Goal: Task Accomplishment & Management: Use online tool/utility

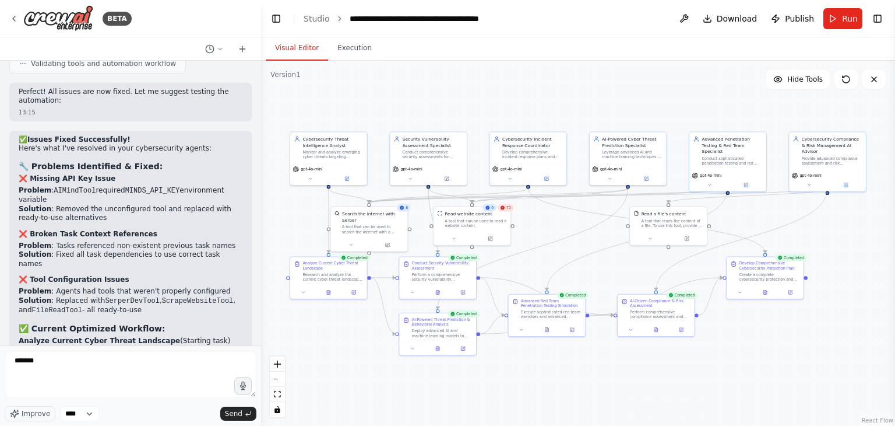
scroll to position [452, 0]
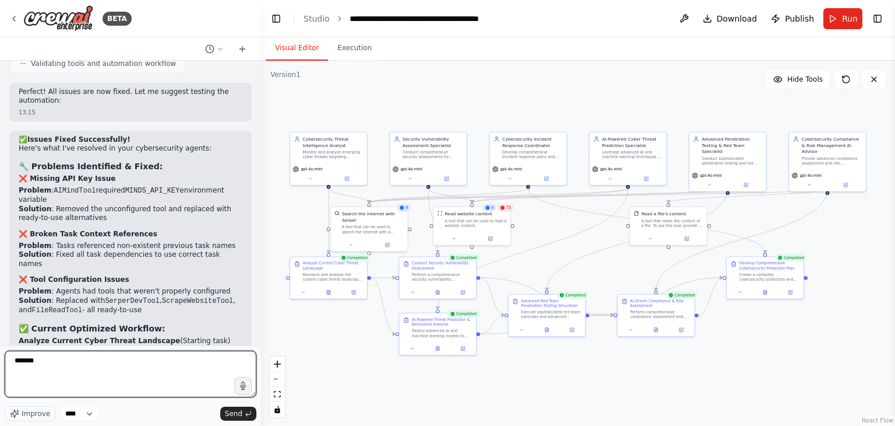
click at [133, 361] on textarea "******" at bounding box center [131, 373] width 252 height 47
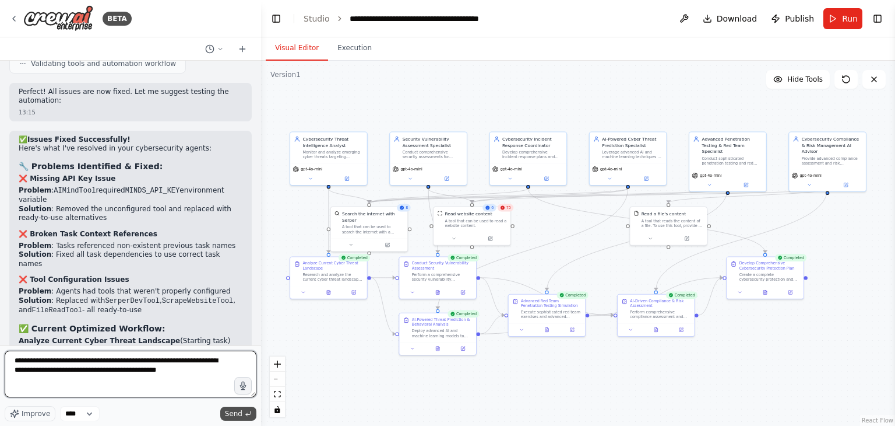
type textarea "**********"
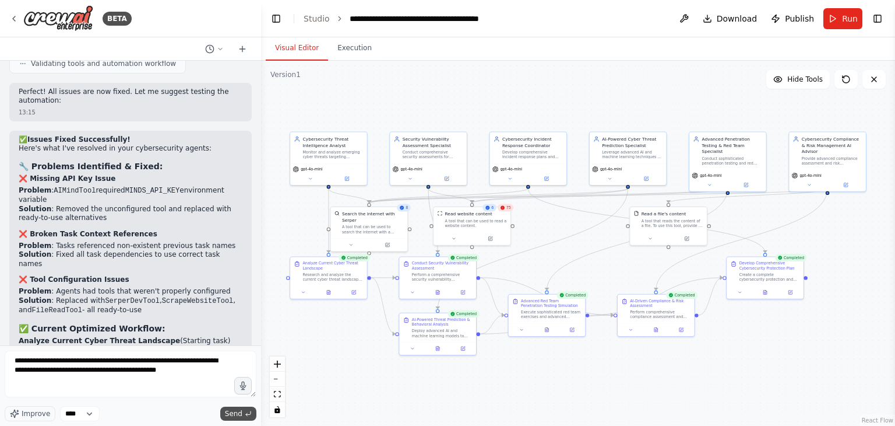
click at [230, 415] on span "Send" at bounding box center [233, 413] width 17 height 9
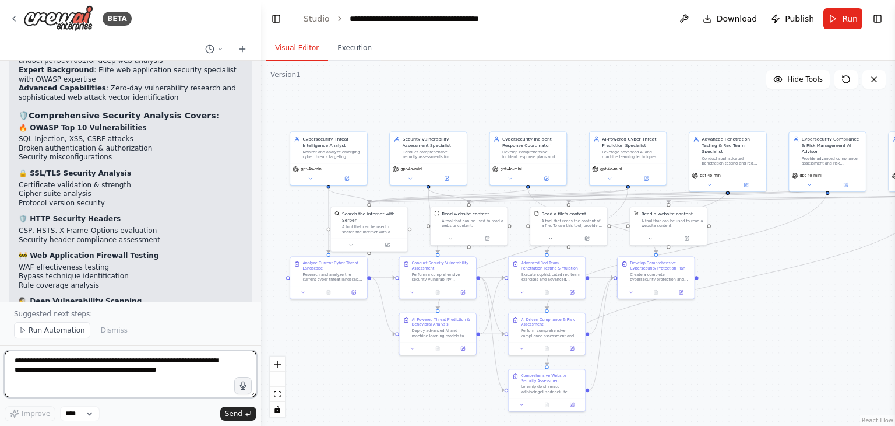
scroll to position [4883, 0]
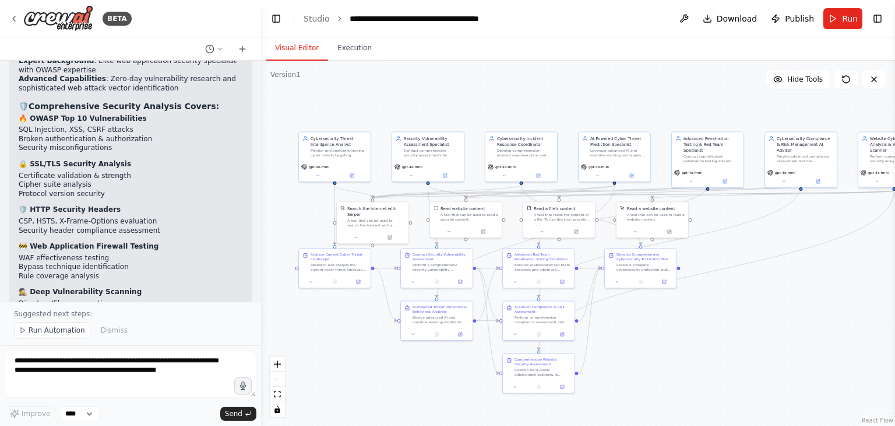
click at [353, 62] on div ".deletable-edge-delete-btn { width: 20px; height: 20px; border: 0px solid #ffff…" at bounding box center [578, 243] width 634 height 365
click at [349, 48] on button "Execution" at bounding box center [354, 48] width 53 height 24
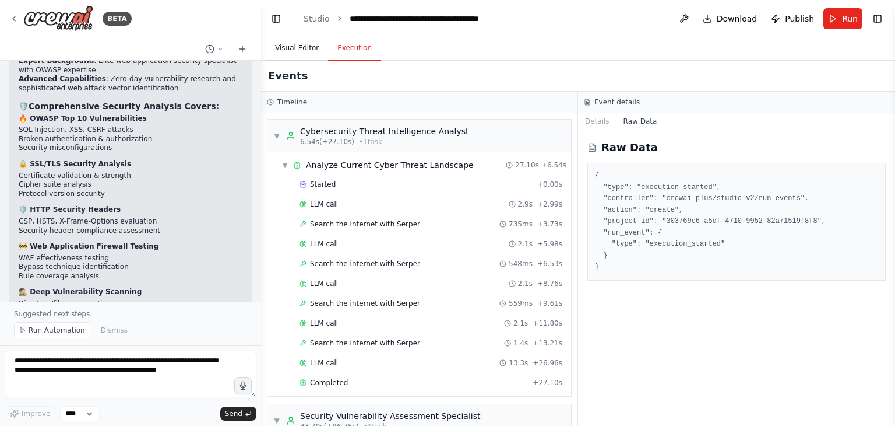
click at [289, 50] on button "Visual Editor" at bounding box center [297, 48] width 62 height 24
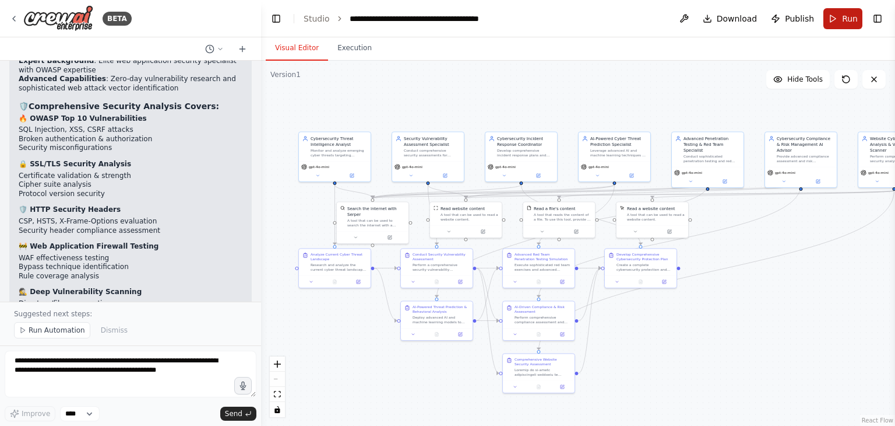
click at [846, 20] on span "Run" at bounding box center [850, 19] width 16 height 12
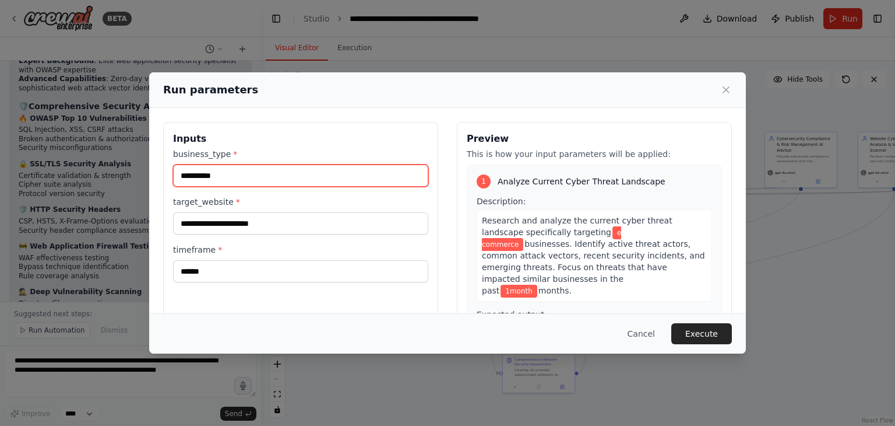
click at [270, 182] on input "**********" at bounding box center [300, 175] width 255 height 22
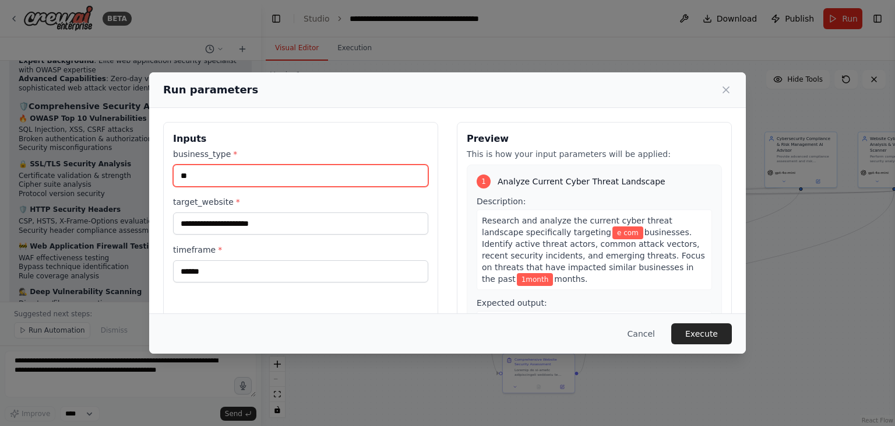
type input "*"
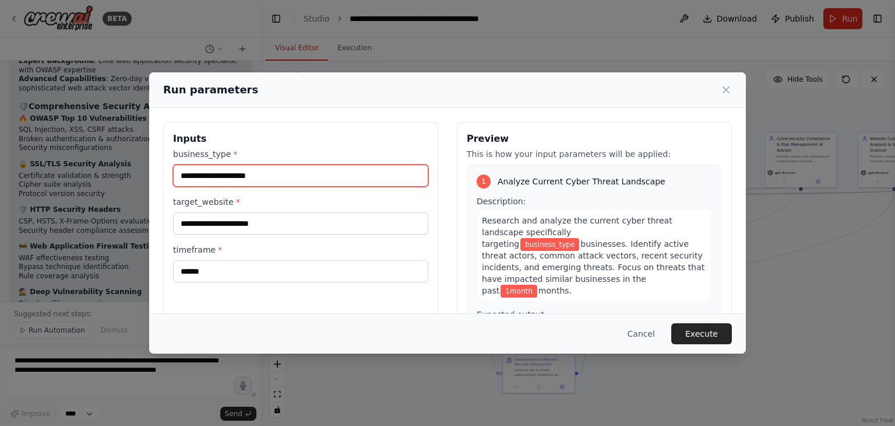
click at [270, 182] on input "business_type *" at bounding box center [300, 175] width 255 height 22
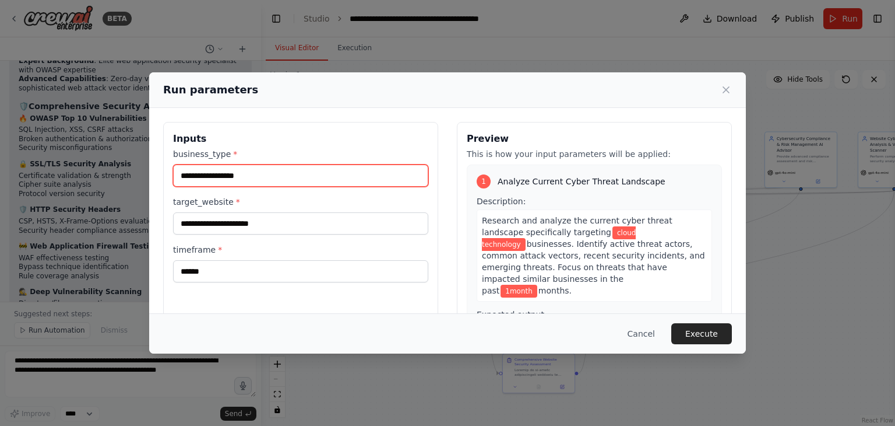
type input "**********"
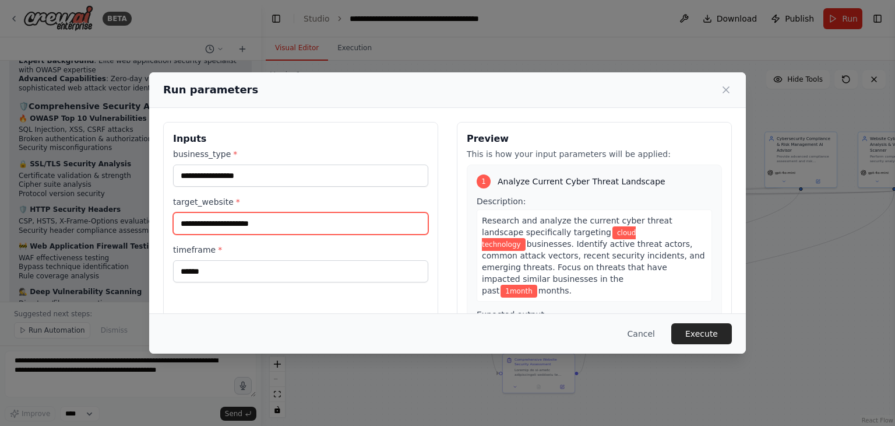
click at [255, 227] on input "target_website *" at bounding box center [300, 223] width 255 height 22
paste input "**********"
type input "**********"
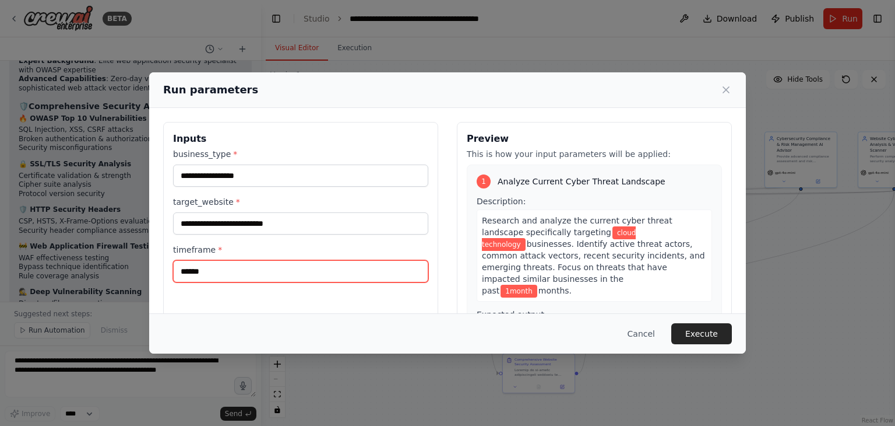
click at [354, 274] on input "******" at bounding box center [300, 271] width 255 height 22
type input "*"
type input "******"
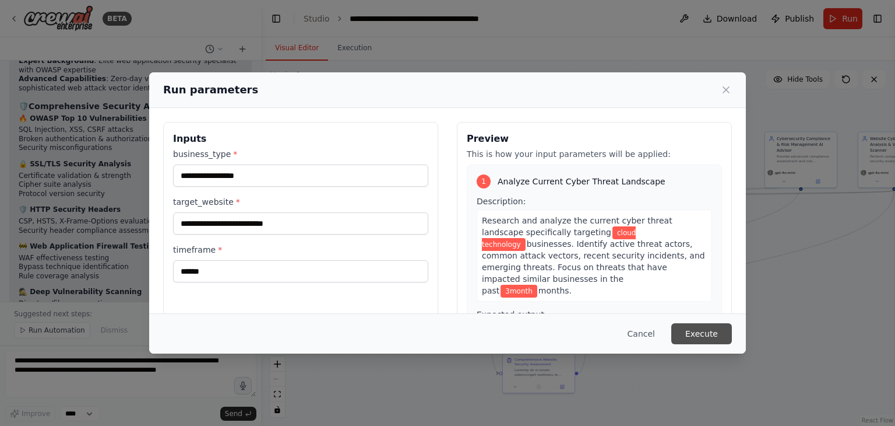
click at [698, 334] on button "Execute" at bounding box center [702, 333] width 61 height 21
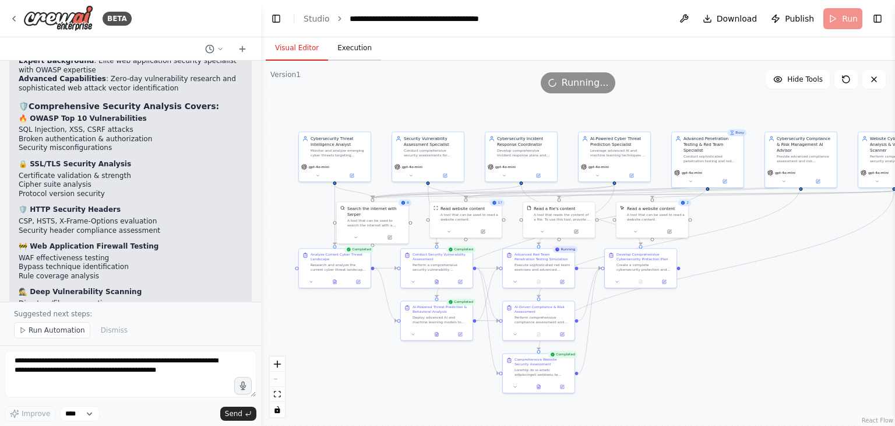
click at [354, 52] on button "Execution" at bounding box center [354, 48] width 53 height 24
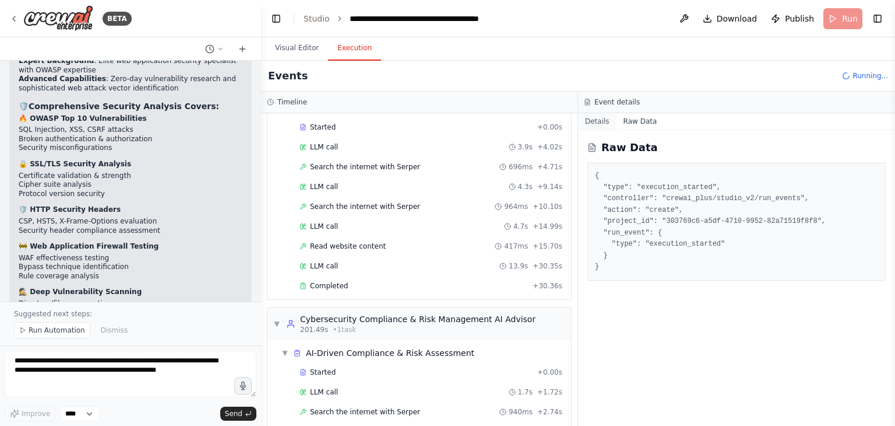
scroll to position [1773, 0]
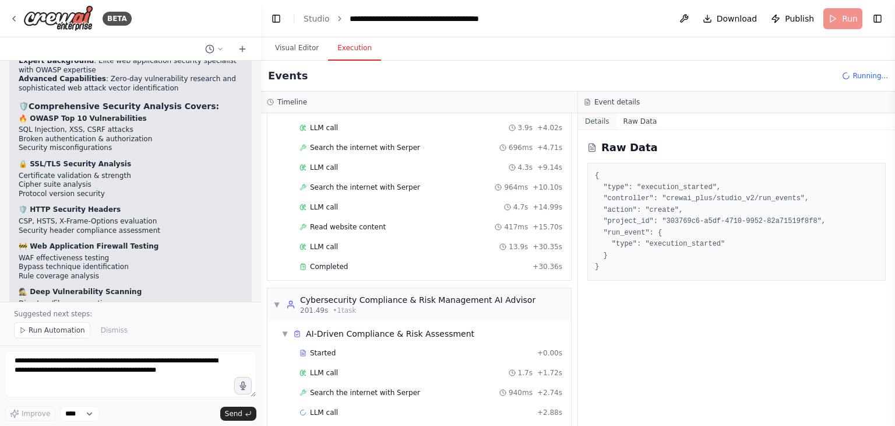
click at [600, 120] on button "Details" at bounding box center [597, 121] width 38 height 16
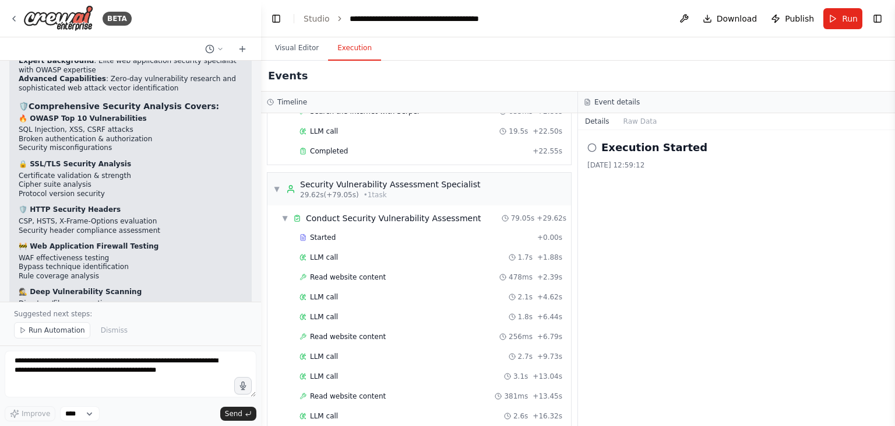
scroll to position [0, 0]
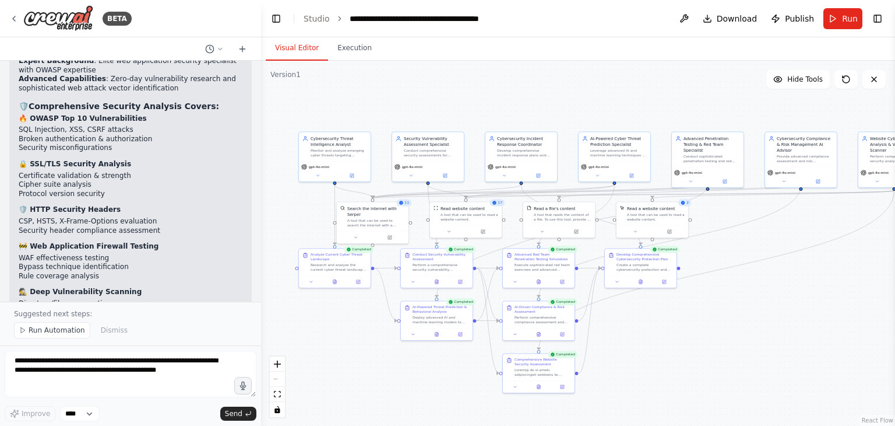
click at [291, 48] on button "Visual Editor" at bounding box center [297, 48] width 62 height 24
click at [334, 45] on button "Execution" at bounding box center [354, 48] width 53 height 24
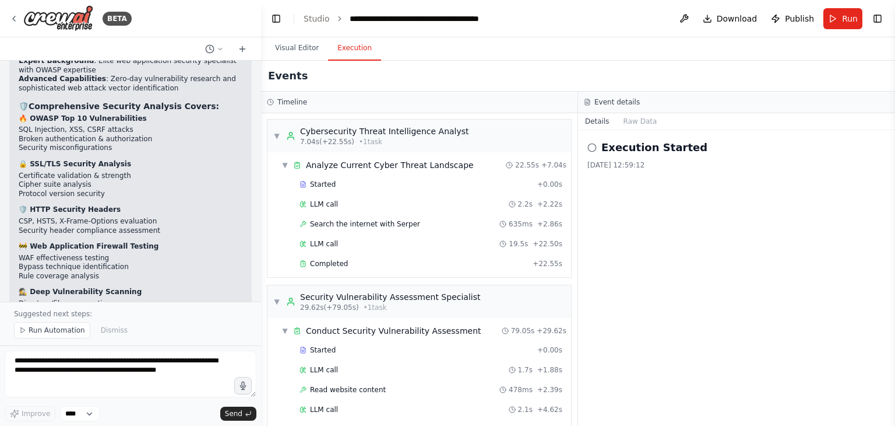
click at [595, 145] on icon at bounding box center [592, 147] width 9 height 9
click at [631, 116] on button "Raw Data" at bounding box center [641, 121] width 48 height 16
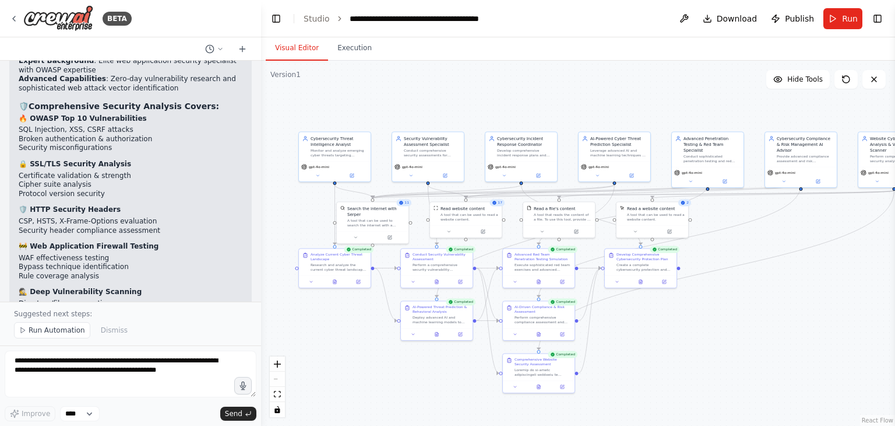
click at [291, 51] on button "Visual Editor" at bounding box center [297, 48] width 62 height 24
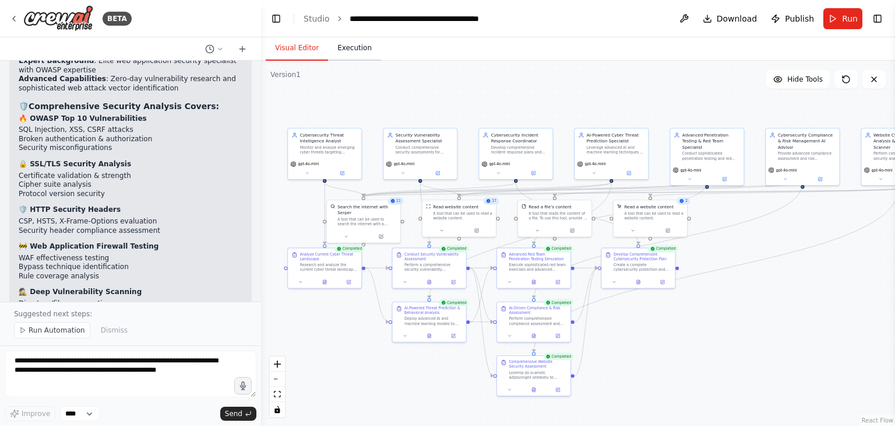
click at [350, 47] on button "Execution" at bounding box center [354, 48] width 53 height 24
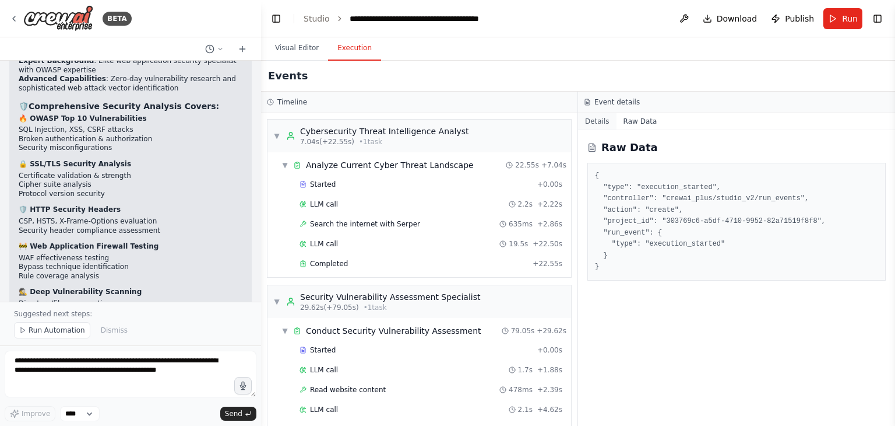
click at [595, 117] on button "Details" at bounding box center [597, 121] width 38 height 16
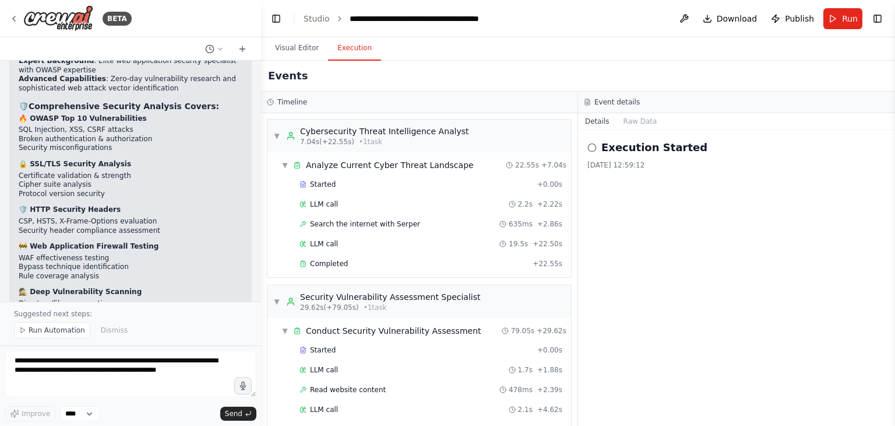
click at [591, 146] on icon at bounding box center [592, 147] width 9 height 9
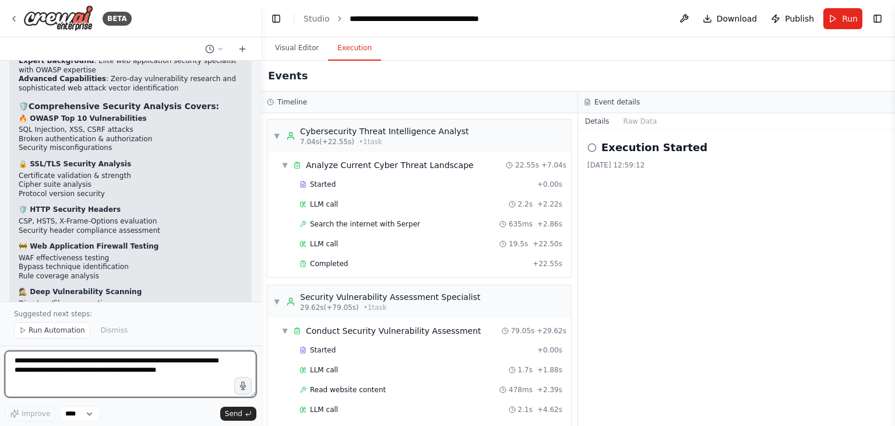
click at [159, 364] on textarea "**********" at bounding box center [131, 373] width 252 height 47
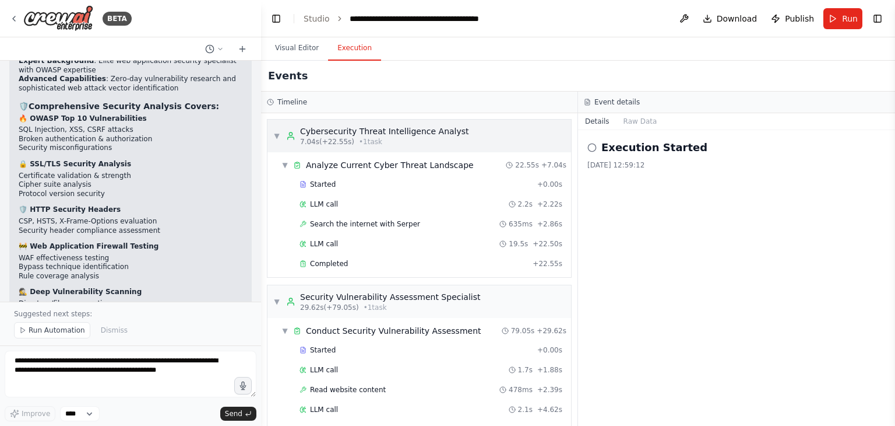
click at [317, 131] on div "Cybersecurity Threat Intelligence Analyst" at bounding box center [384, 131] width 169 height 12
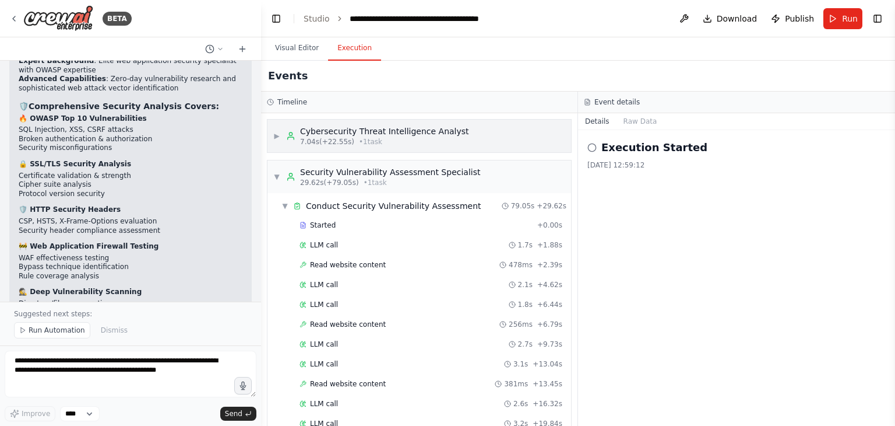
click at [279, 136] on span "▶" at bounding box center [276, 135] width 7 height 9
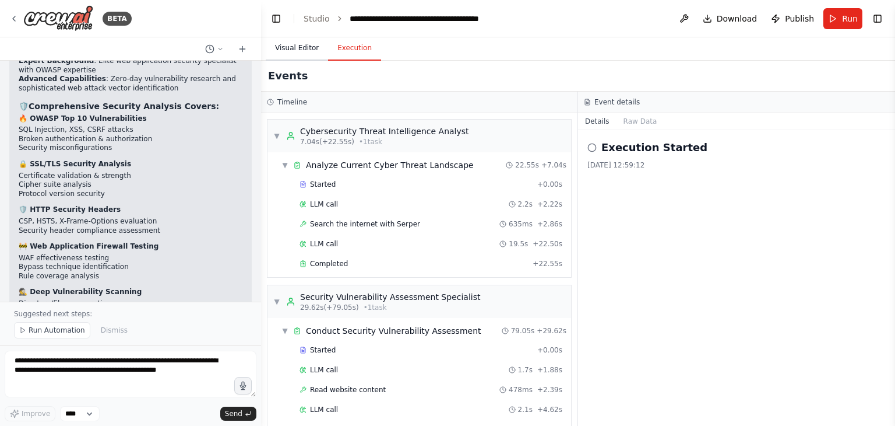
click at [293, 50] on button "Visual Editor" at bounding box center [297, 48] width 62 height 24
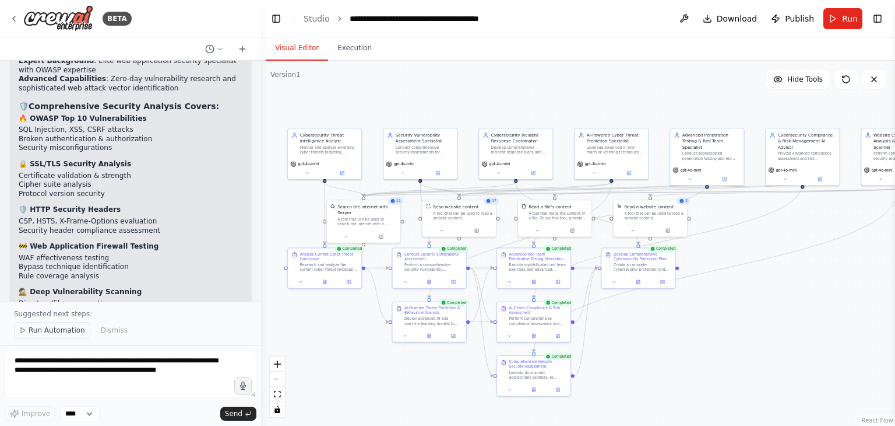
click at [58, 330] on span "Run Automation" at bounding box center [57, 329] width 57 height 9
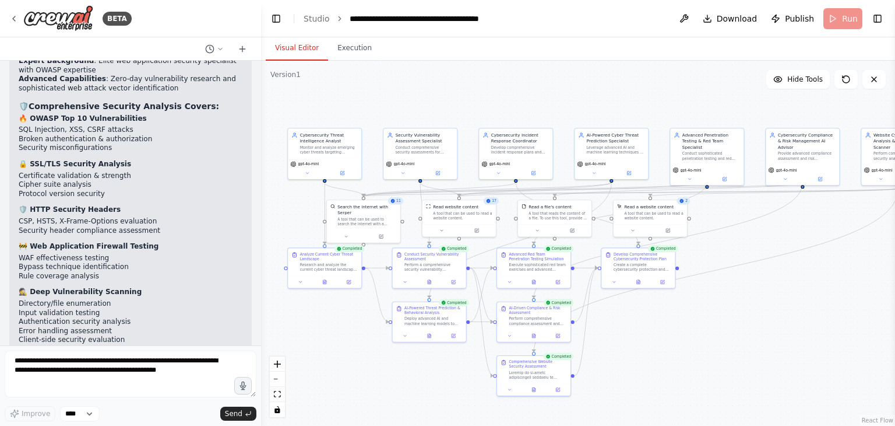
scroll to position [4840, 0]
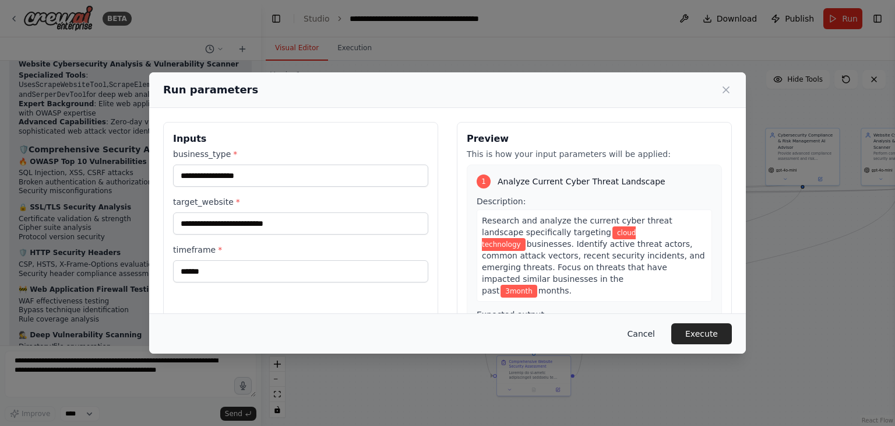
click at [648, 331] on button "Cancel" at bounding box center [642, 333] width 46 height 21
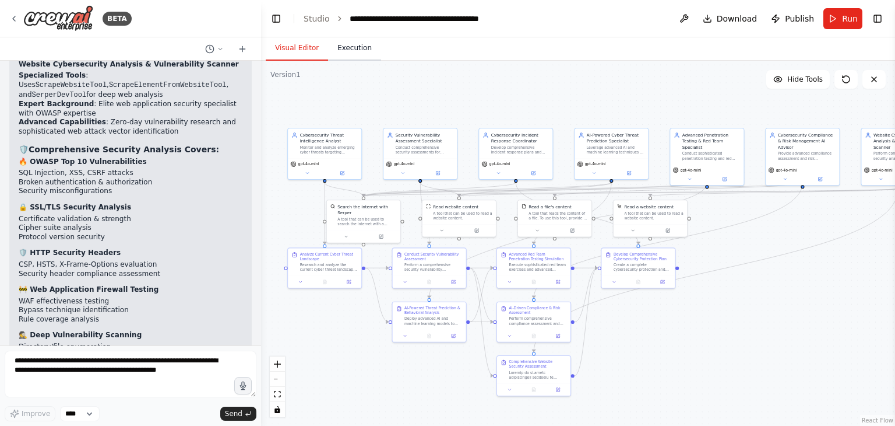
click at [343, 54] on button "Execution" at bounding box center [354, 48] width 53 height 24
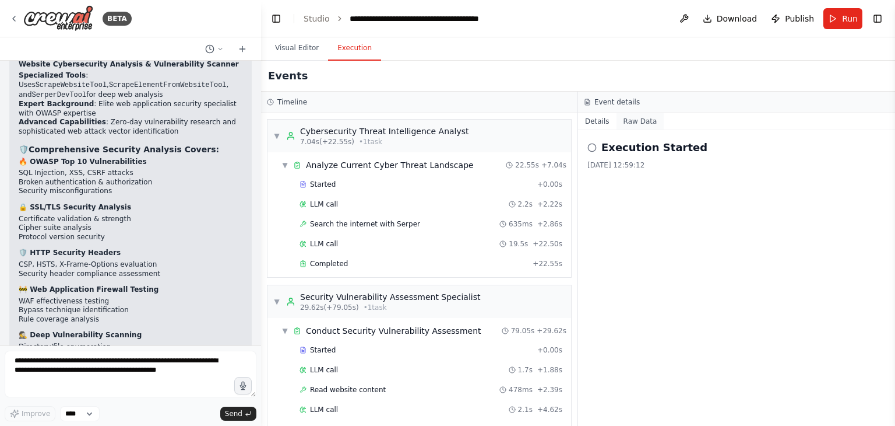
click at [634, 121] on button "Raw Data" at bounding box center [641, 121] width 48 height 16
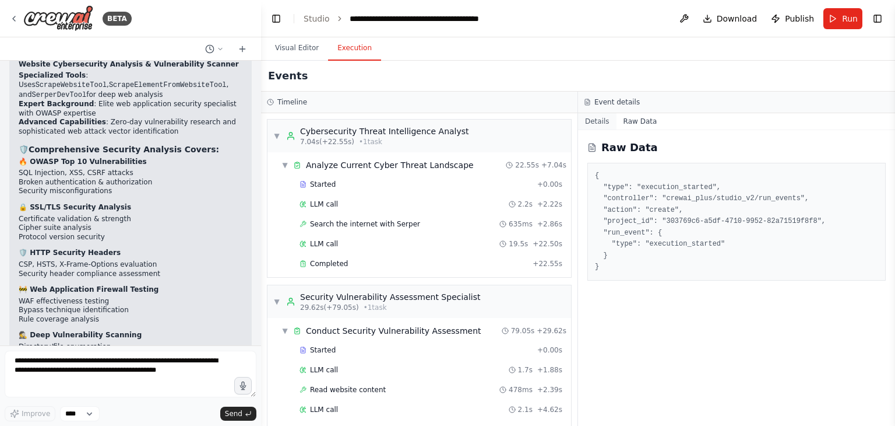
click at [593, 125] on button "Details" at bounding box center [597, 121] width 38 height 16
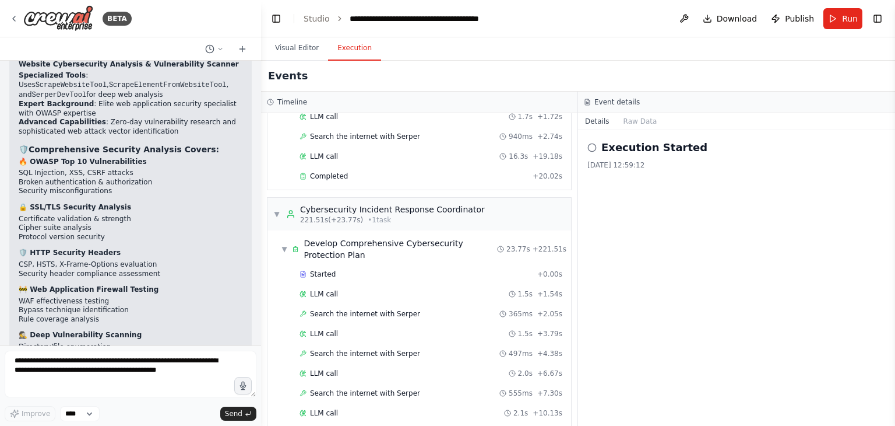
scroll to position [2086, 0]
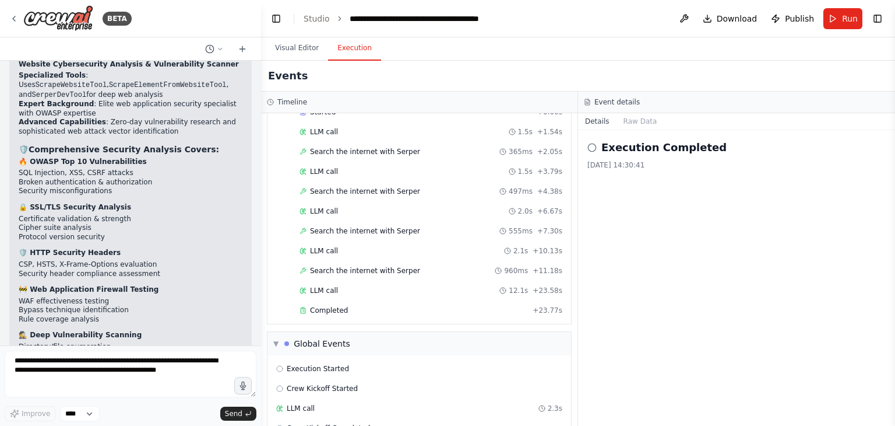
click at [593, 147] on icon at bounding box center [592, 147] width 9 height 9
click at [588, 147] on circle at bounding box center [592, 147] width 8 height 8
click at [592, 145] on icon at bounding box center [592, 147] width 9 height 9
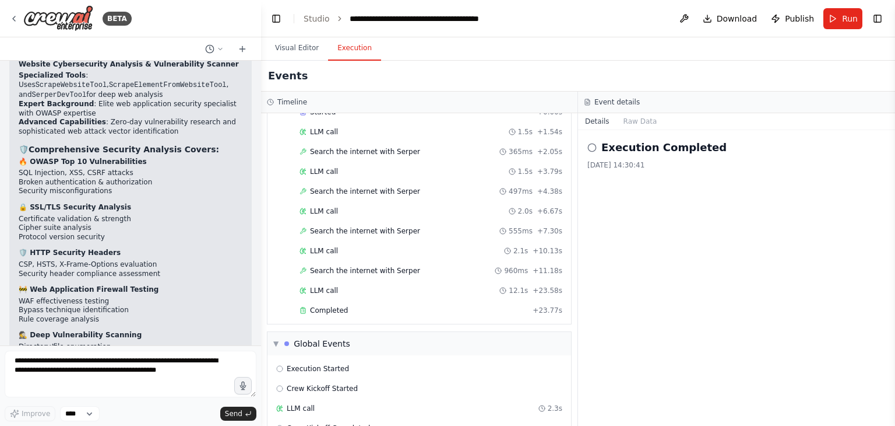
click at [595, 149] on icon at bounding box center [592, 147] width 9 height 9
click at [593, 147] on icon at bounding box center [592, 147] width 9 height 9
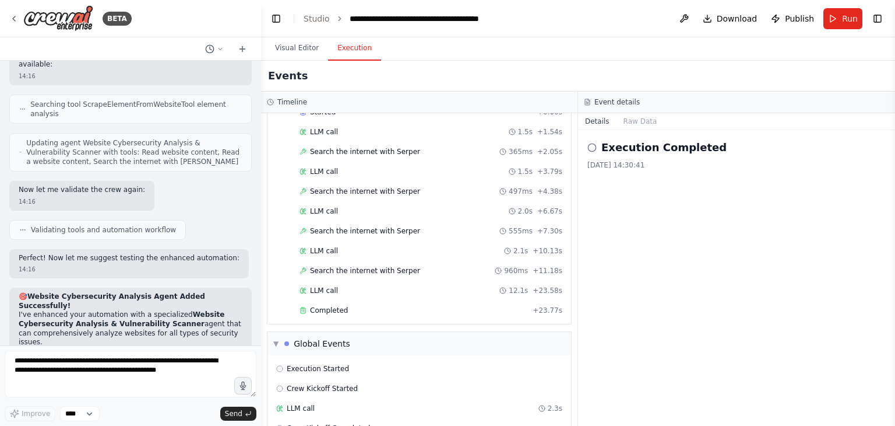
scroll to position [4535, 0]
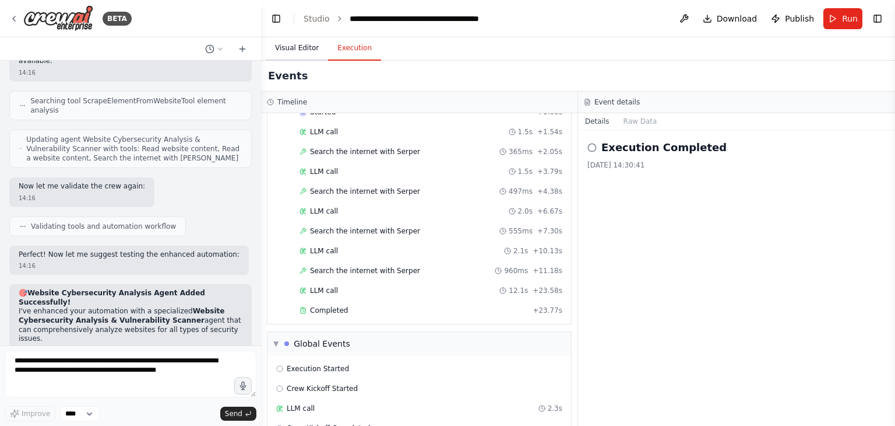
click at [298, 50] on button "Visual Editor" at bounding box center [297, 48] width 62 height 24
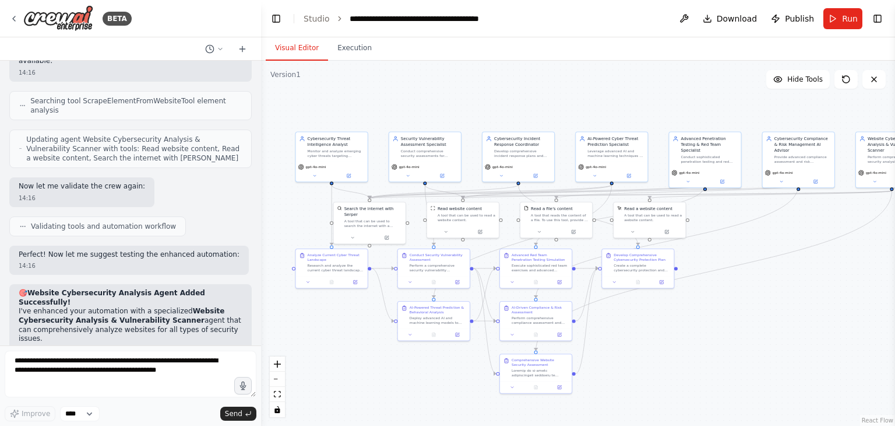
click at [690, 225] on div ".deletable-edge-delete-btn { width: 20px; height: 20px; border: 0px solid #ffff…" at bounding box center [578, 243] width 634 height 365
click at [339, 52] on button "Execution" at bounding box center [354, 48] width 53 height 24
click at [305, 50] on button "Visual Editor" at bounding box center [297, 48] width 62 height 24
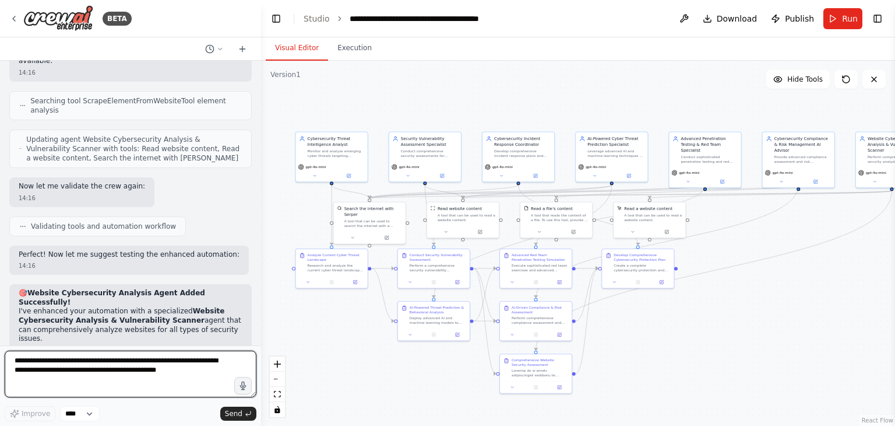
click at [117, 369] on textarea "**********" at bounding box center [131, 373] width 252 height 47
type textarea "**********"
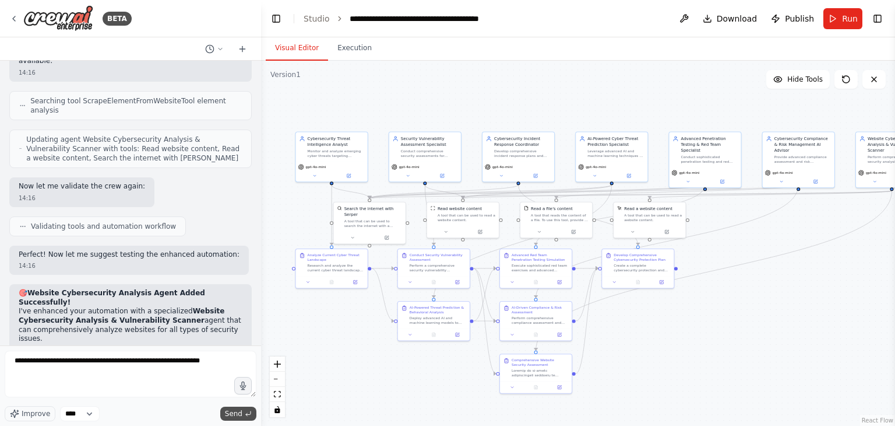
click at [232, 410] on span "Send" at bounding box center [233, 413] width 17 height 9
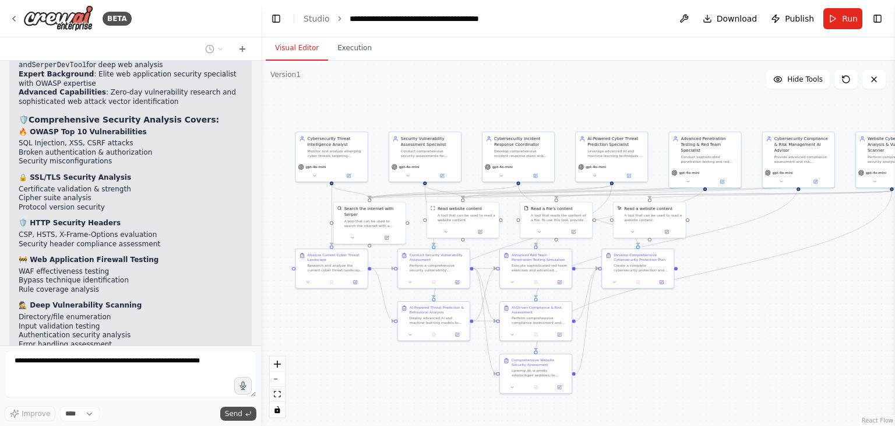
scroll to position [4909, 0]
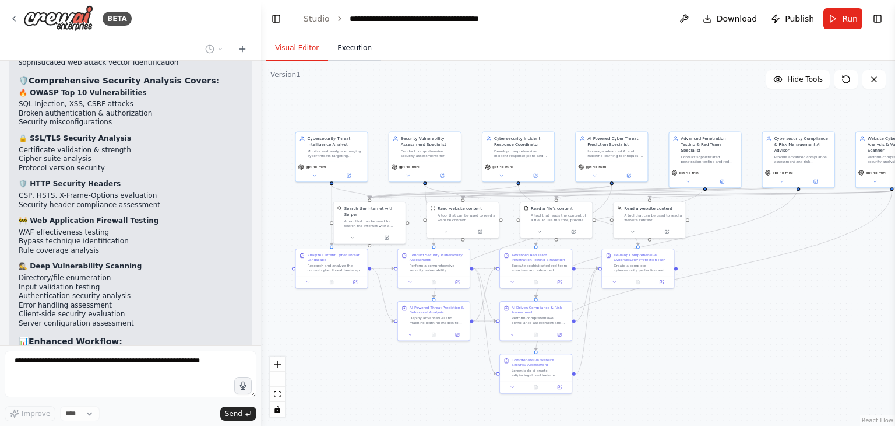
click at [351, 51] on button "Execution" at bounding box center [354, 48] width 53 height 24
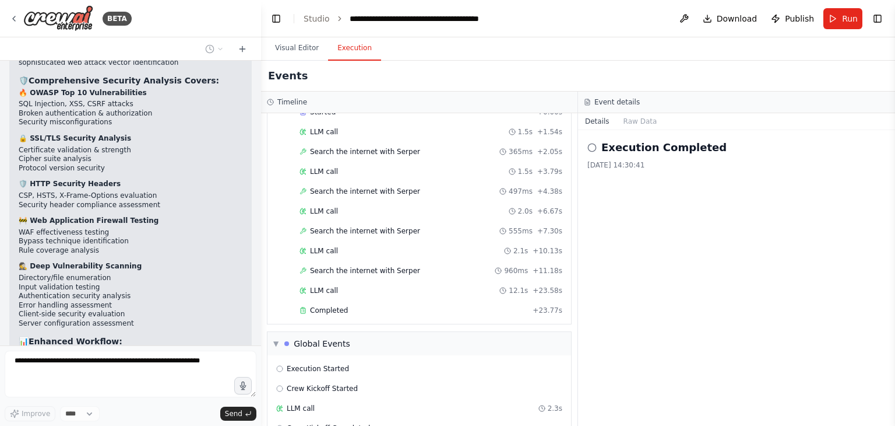
click at [594, 147] on icon at bounding box center [592, 147] width 9 height 9
click at [589, 143] on icon at bounding box center [592, 147] width 9 height 9
click at [590, 147] on icon at bounding box center [592, 147] width 9 height 9
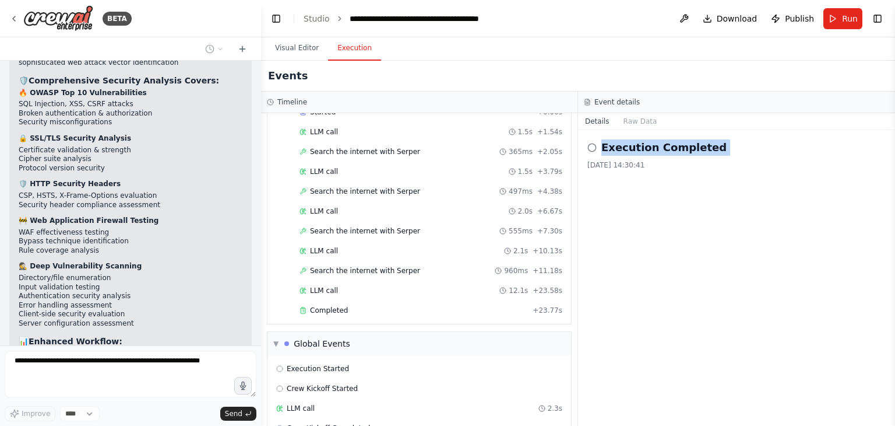
click at [590, 147] on icon at bounding box center [592, 147] width 9 height 9
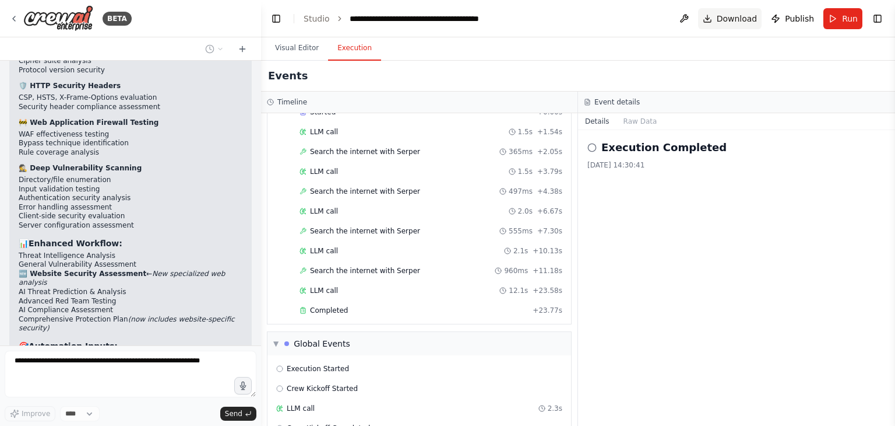
click at [748, 13] on span "Download" at bounding box center [737, 19] width 41 height 12
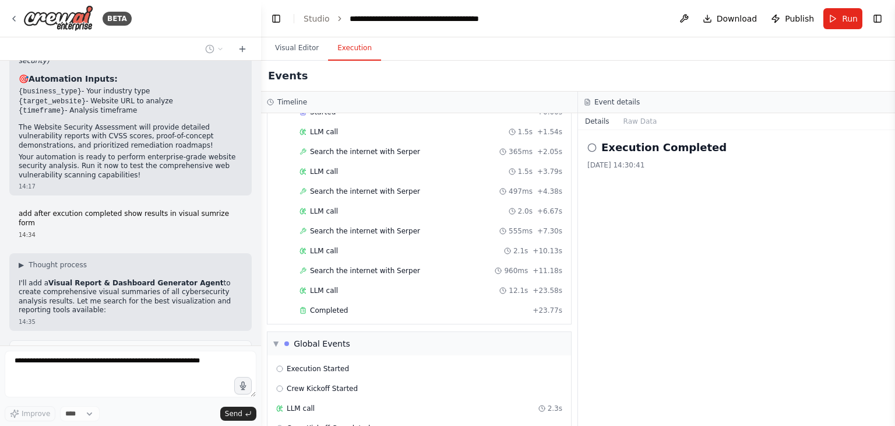
scroll to position [5264, 0]
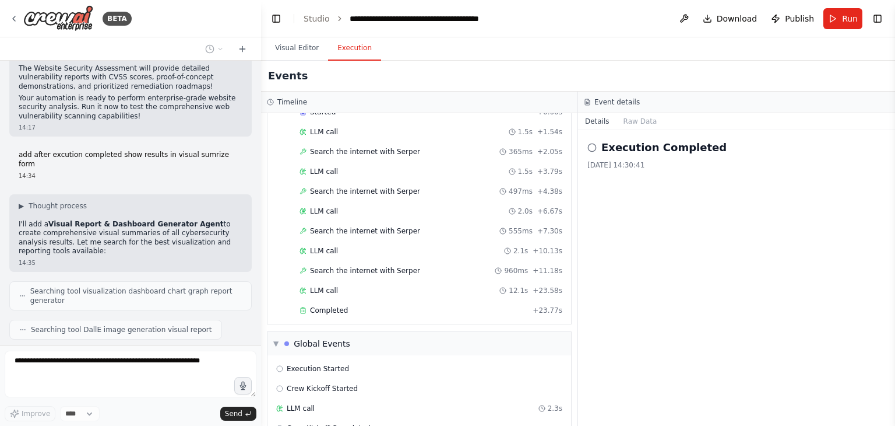
click at [595, 150] on circle at bounding box center [592, 147] width 8 height 8
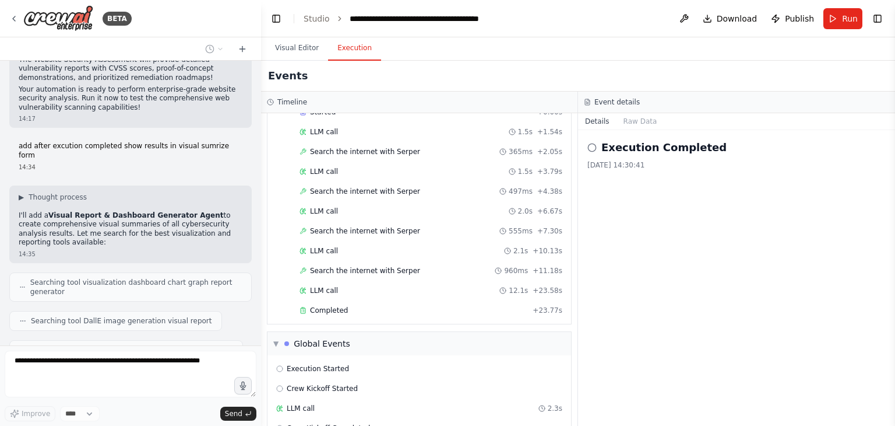
click at [592, 146] on icon at bounding box center [592, 147] width 9 height 9
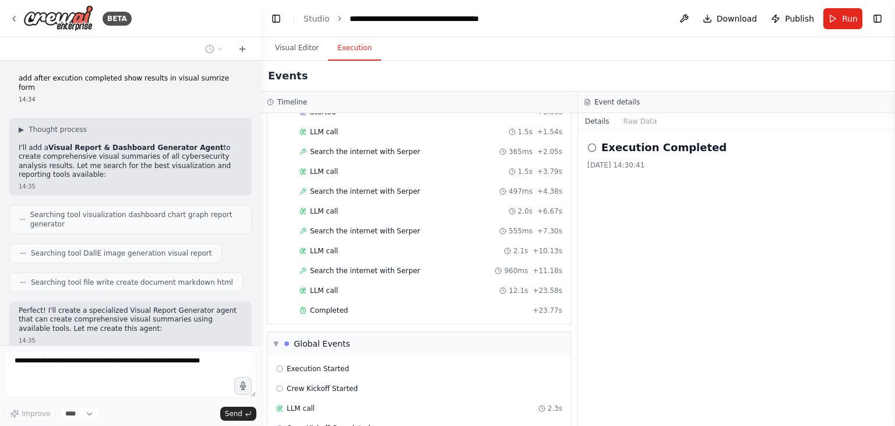
click at [592, 146] on icon at bounding box center [592, 147] width 9 height 9
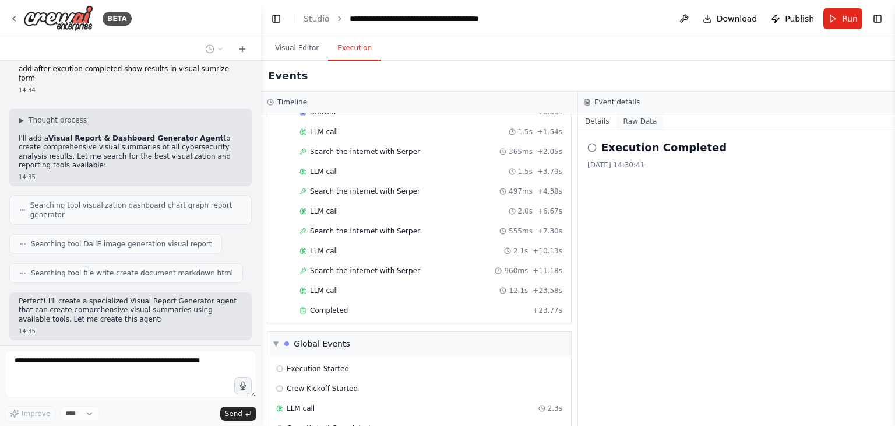
click at [640, 115] on button "Raw Data" at bounding box center [641, 121] width 48 height 16
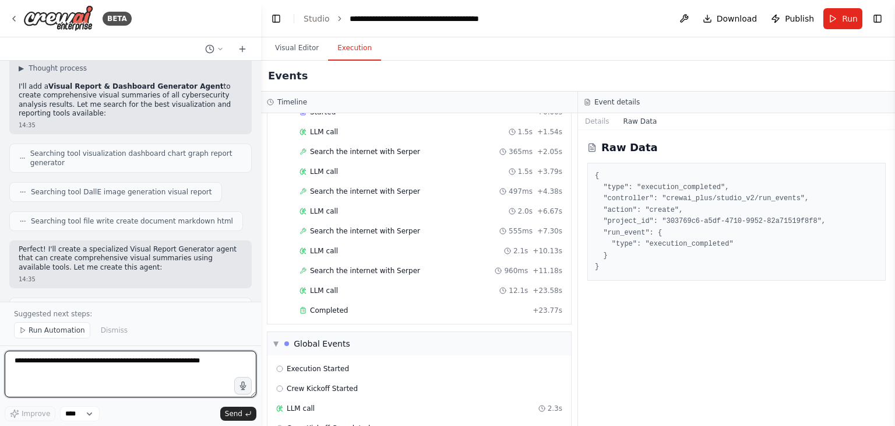
scroll to position [5479, 0]
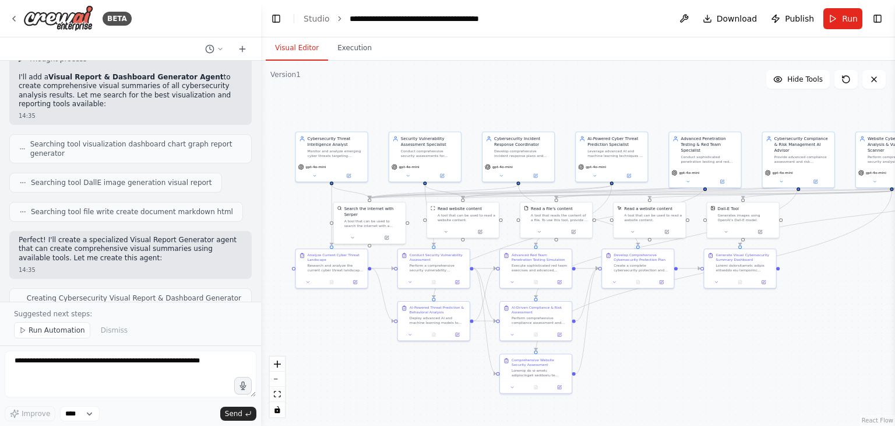
click at [297, 45] on button "Visual Editor" at bounding box center [297, 48] width 62 height 24
click at [51, 332] on span "Run Automation" at bounding box center [57, 329] width 57 height 9
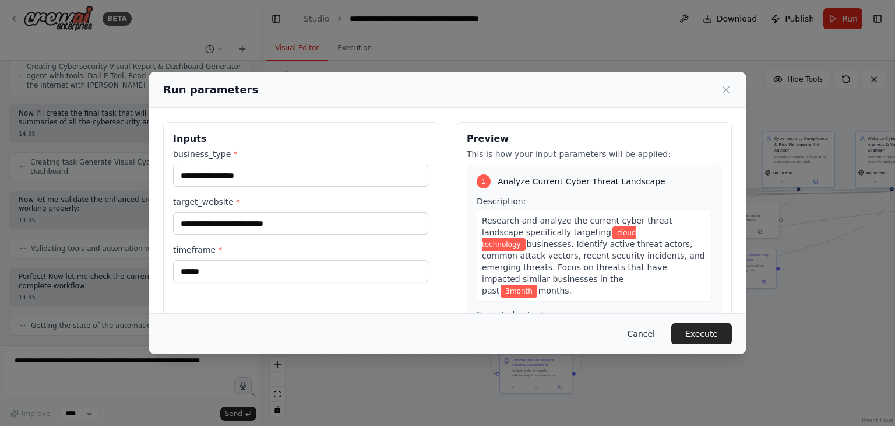
click at [656, 333] on button "Cancel" at bounding box center [642, 333] width 46 height 21
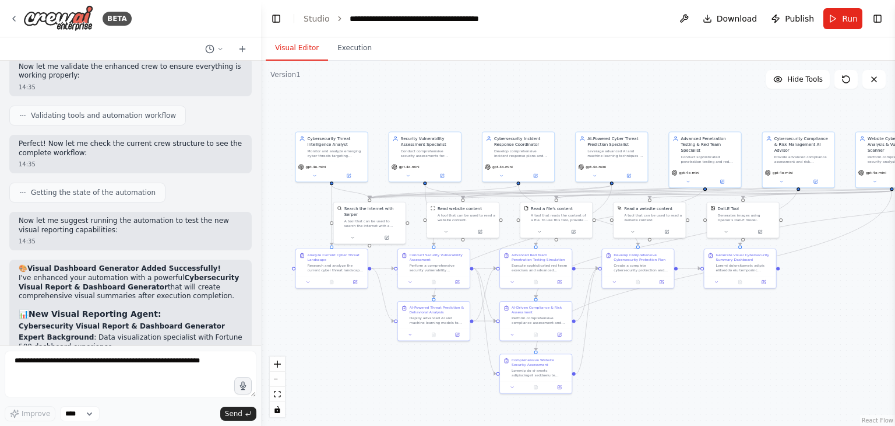
scroll to position [5999, 0]
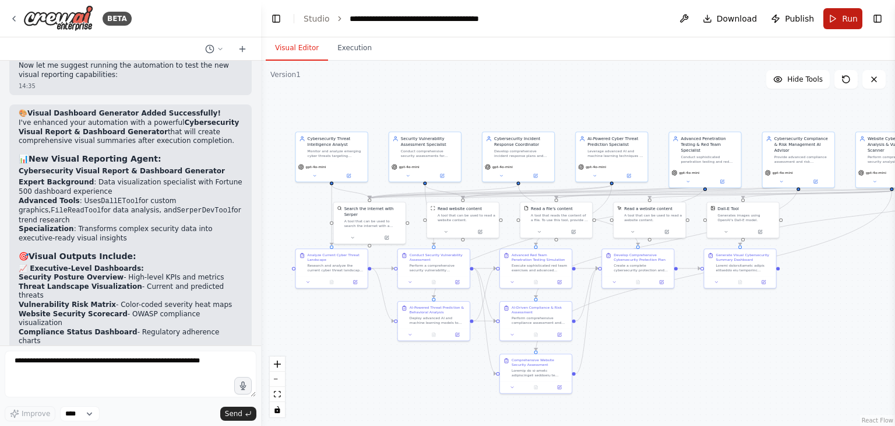
click at [846, 18] on span "Run" at bounding box center [850, 19] width 16 height 12
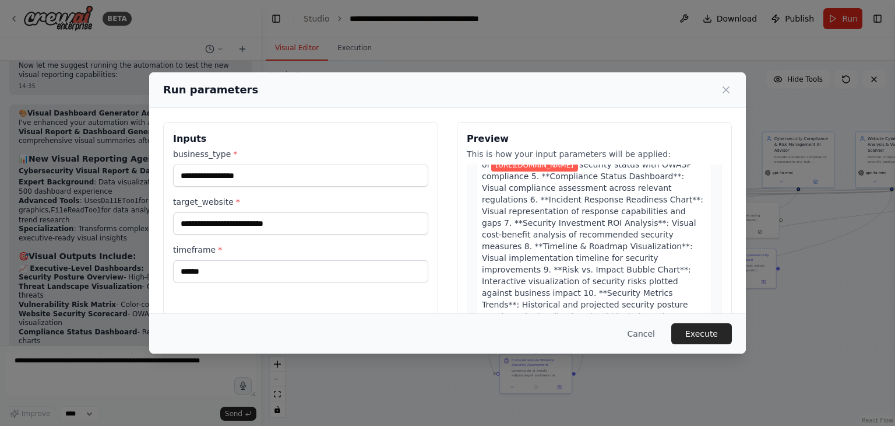
scroll to position [99, 0]
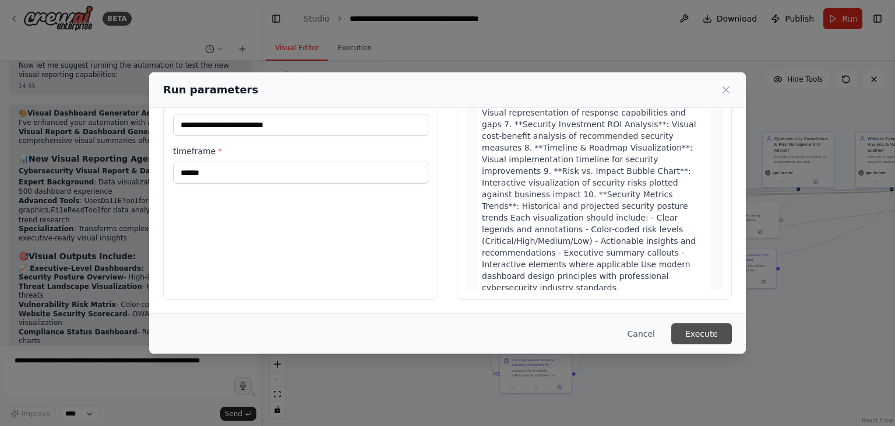
click at [704, 334] on button "Execute" at bounding box center [702, 333] width 61 height 21
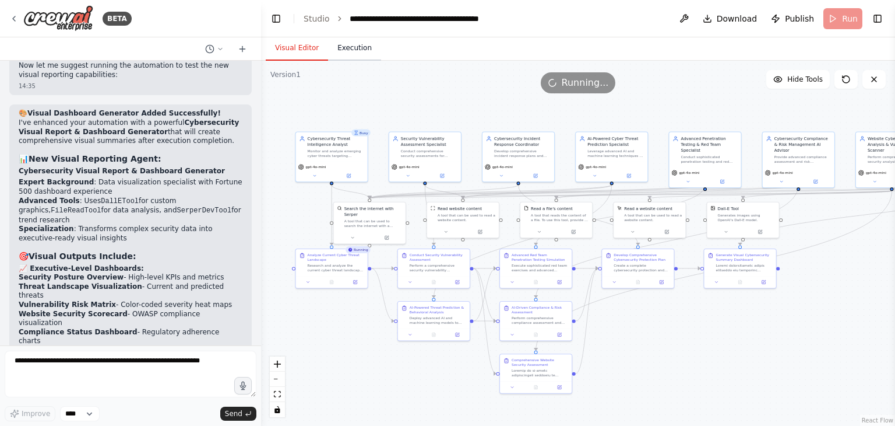
click at [343, 48] on button "Execution" at bounding box center [354, 48] width 53 height 24
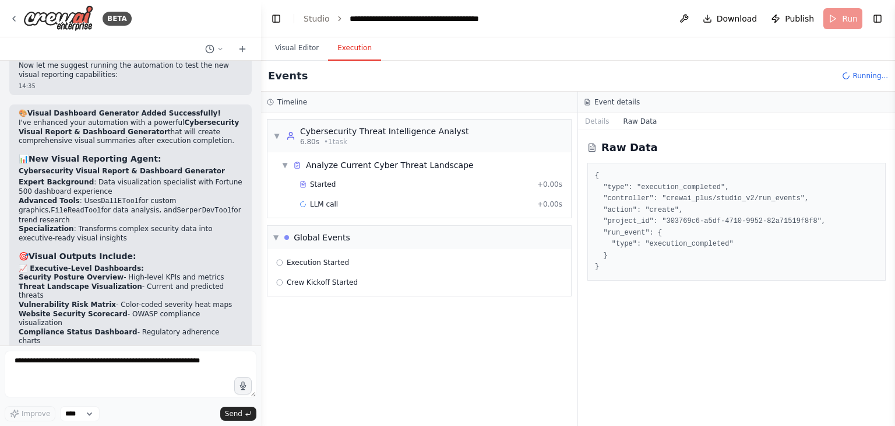
scroll to position [0, 0]
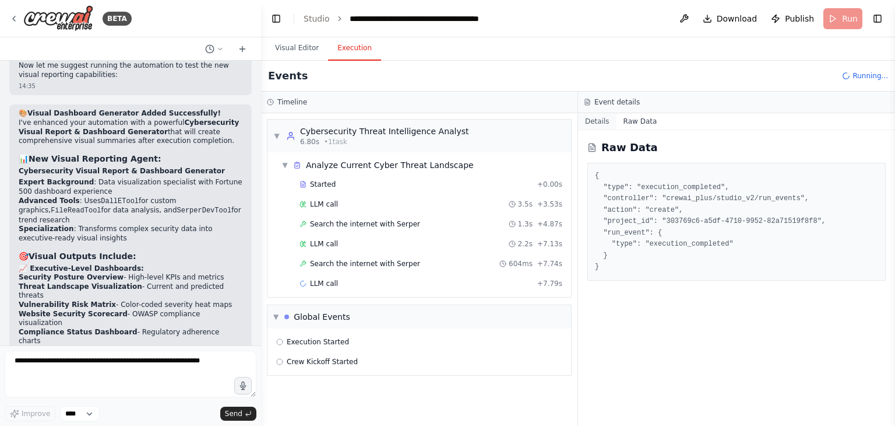
click at [595, 120] on button "Details" at bounding box center [597, 121] width 38 height 16
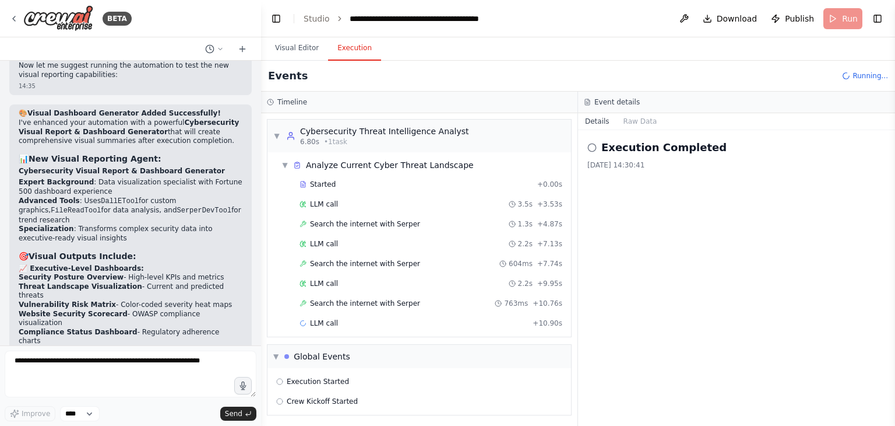
click at [591, 149] on icon at bounding box center [592, 147] width 9 height 9
click at [592, 146] on icon at bounding box center [592, 147] width 9 height 9
click at [633, 165] on div "[DATE] 14:30:41" at bounding box center [737, 164] width 298 height 9
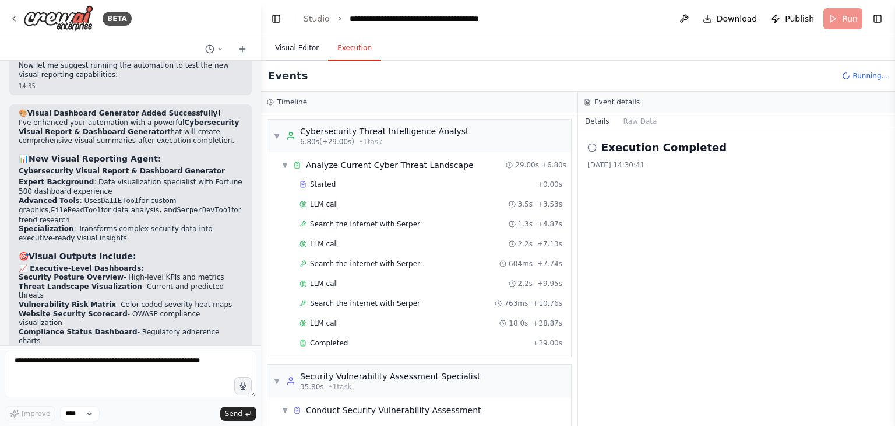
click at [297, 50] on button "Visual Editor" at bounding box center [297, 48] width 62 height 24
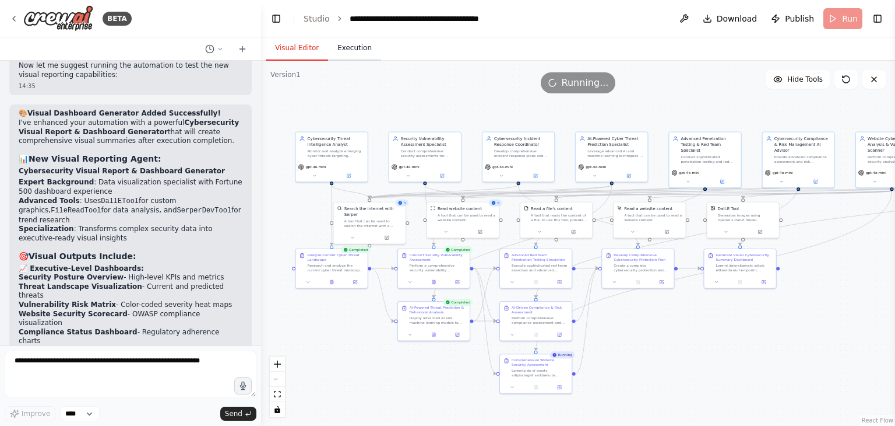
click at [346, 52] on button "Execution" at bounding box center [354, 48] width 53 height 24
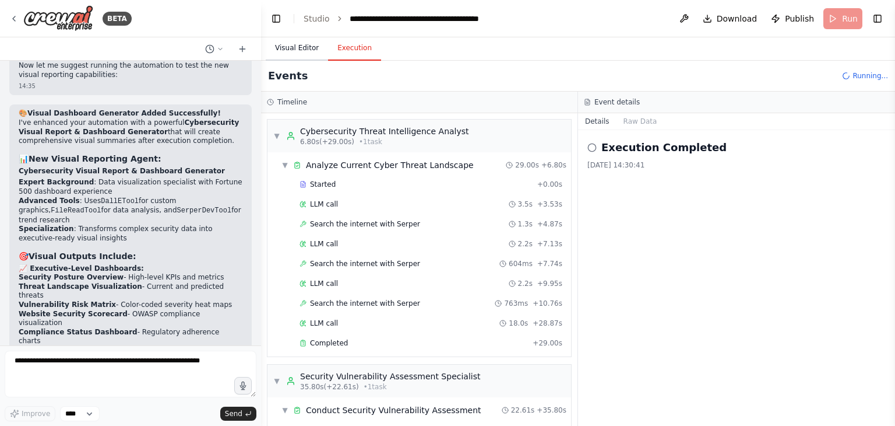
click at [297, 46] on button "Visual Editor" at bounding box center [297, 48] width 62 height 24
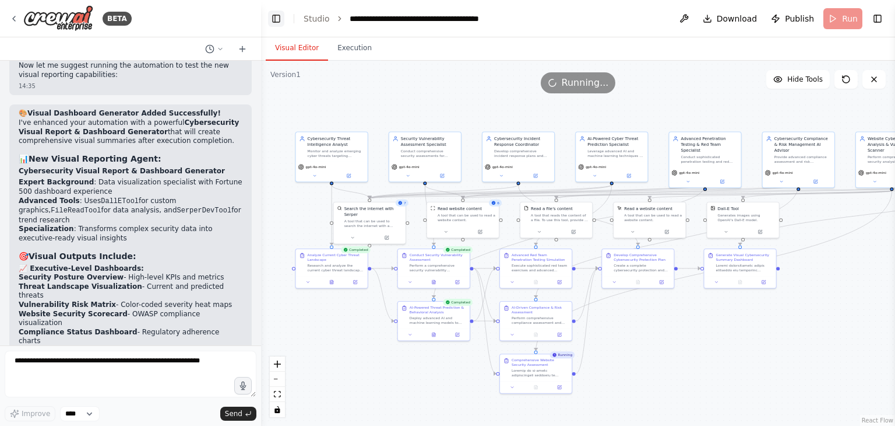
click at [275, 17] on button "Toggle Left Sidebar" at bounding box center [276, 18] width 16 height 16
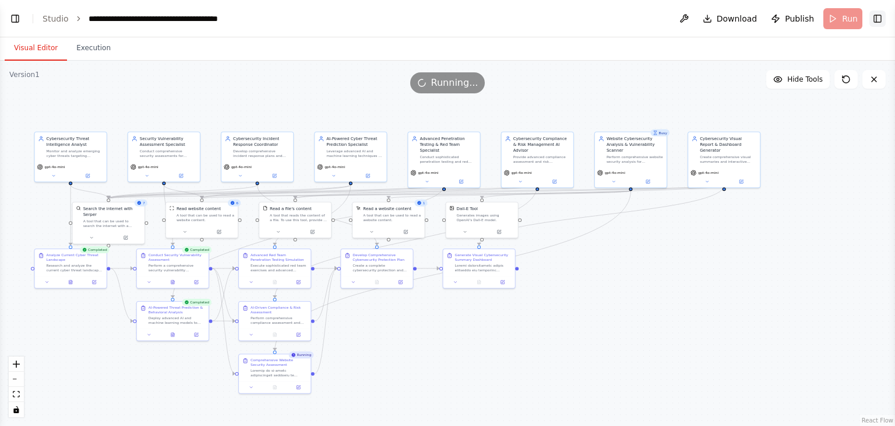
click at [878, 17] on button "Toggle Right Sidebar" at bounding box center [878, 18] width 16 height 16
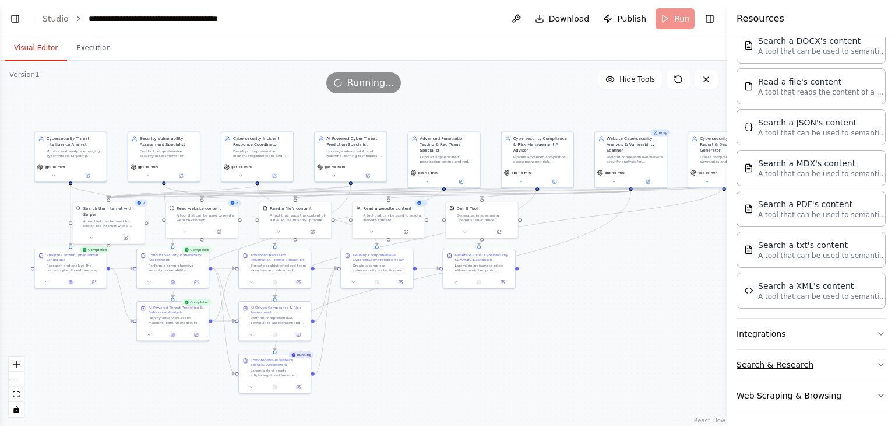
click at [877, 360] on icon "button" at bounding box center [881, 364] width 9 height 9
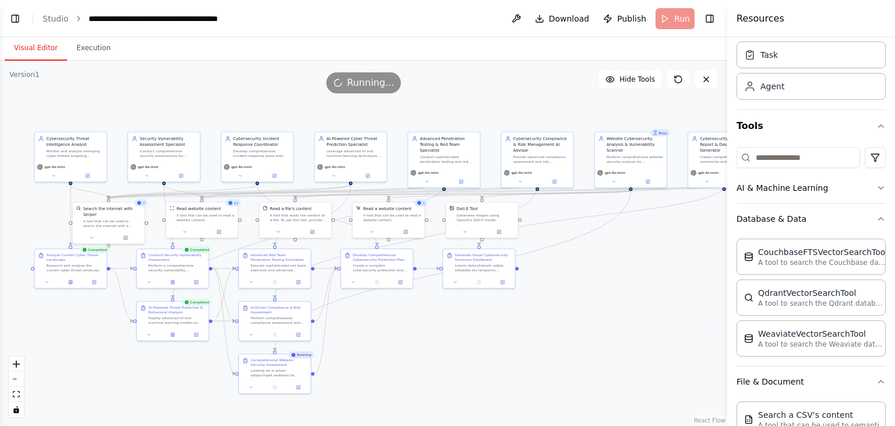
scroll to position [3, 0]
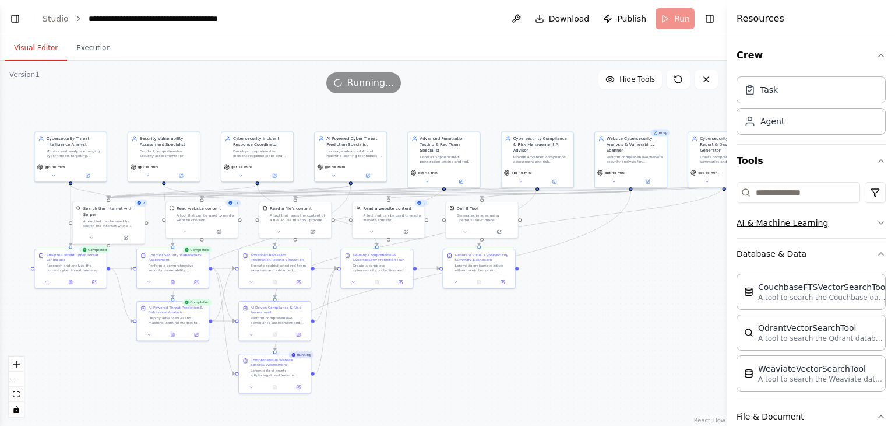
click at [877, 224] on icon "button" at bounding box center [881, 222] width 9 height 9
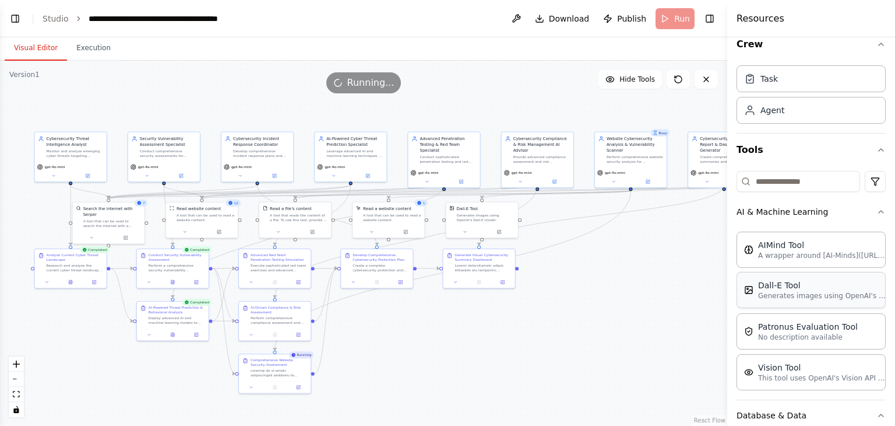
scroll to position [0, 0]
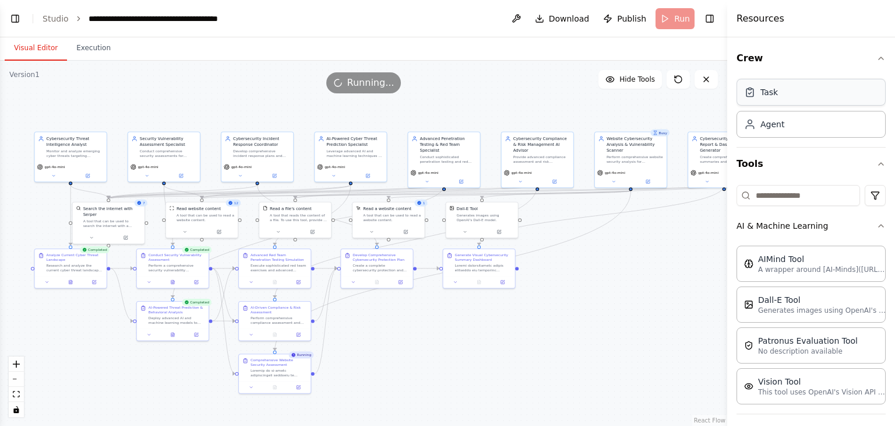
click at [783, 100] on div "Task" at bounding box center [811, 92] width 149 height 27
click at [511, 89] on div "Running..." at bounding box center [364, 82] width 728 height 21
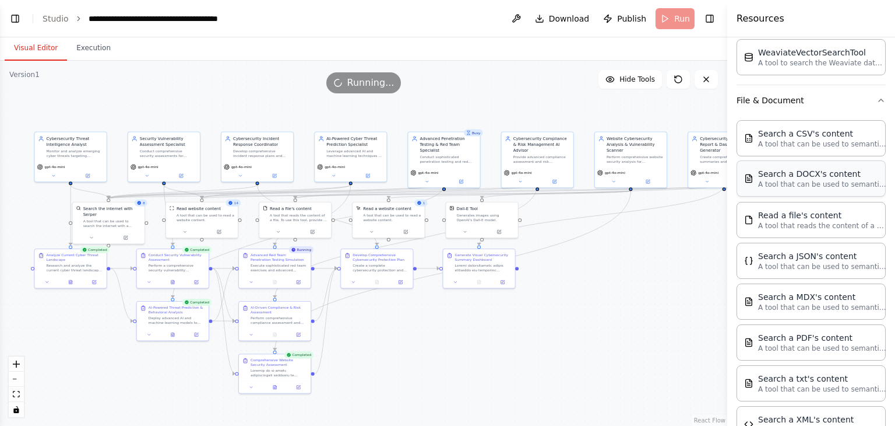
scroll to position [498, 0]
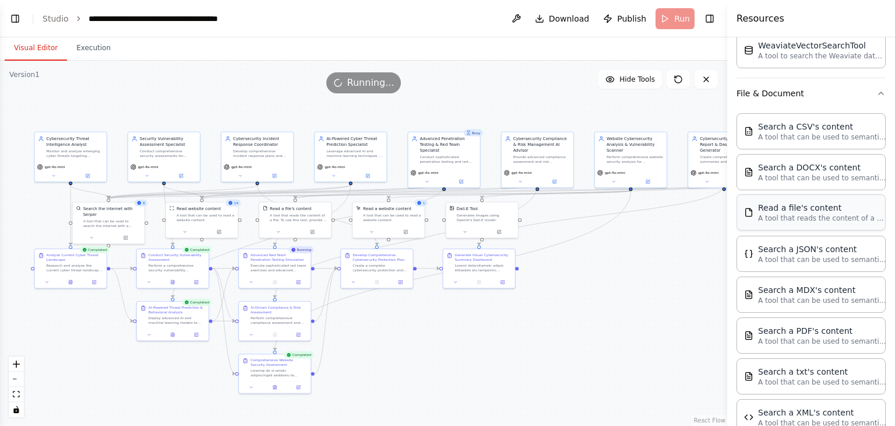
click at [816, 218] on p "A tool that reads the content of a file. To use this tool, provide a 'file_path…" at bounding box center [822, 217] width 128 height 9
click at [315, 236] on div "Read a file's content A tool that reads the content of a file. To use this tool…" at bounding box center [295, 219] width 73 height 37
click at [443, 381] on div ".deletable-edge-delete-btn { width: 20px; height: 20px; border: 0px solid #ffff…" at bounding box center [364, 243] width 728 height 365
click at [501, 236] on div at bounding box center [483, 230] width 72 height 12
click at [508, 189] on icon at bounding box center [509, 188] width 5 height 6
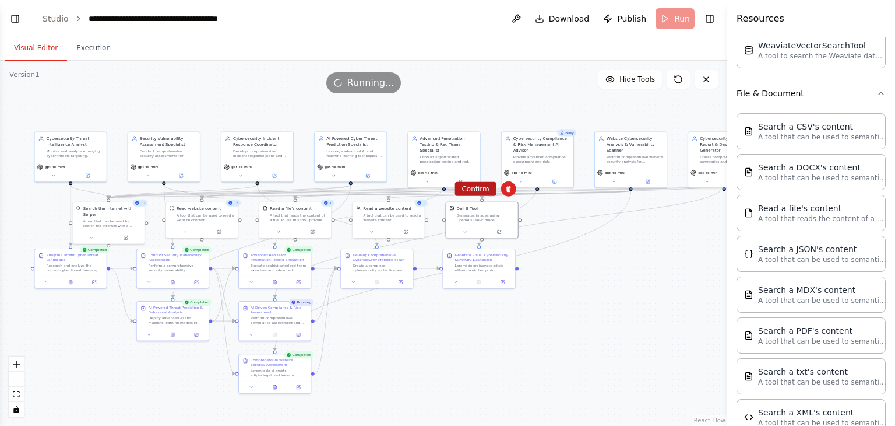
click at [479, 186] on button "Confirm" at bounding box center [475, 189] width 41 height 14
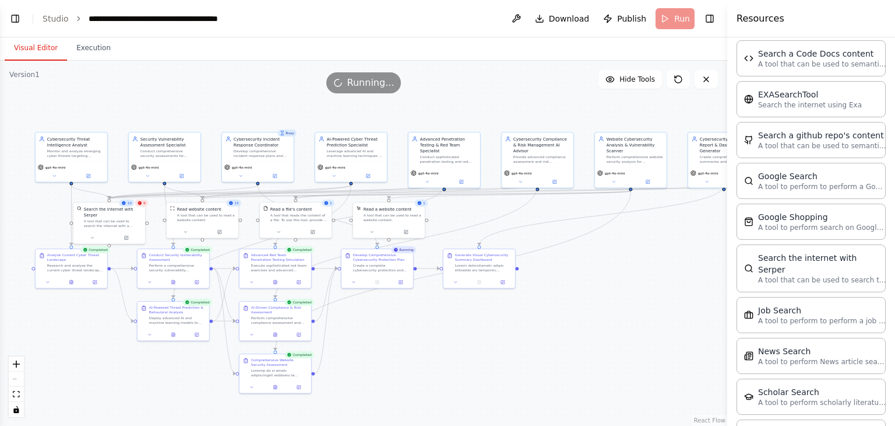
scroll to position [1213, 0]
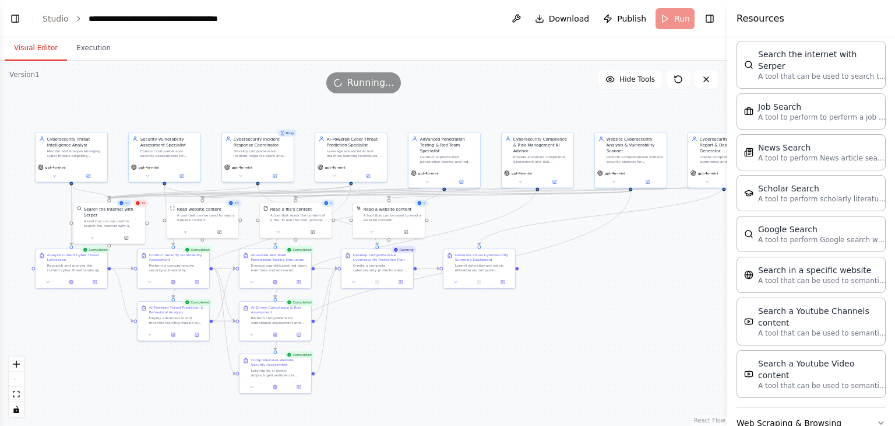
click at [862, 407] on button "Web Scraping & Browsing" at bounding box center [811, 422] width 149 height 30
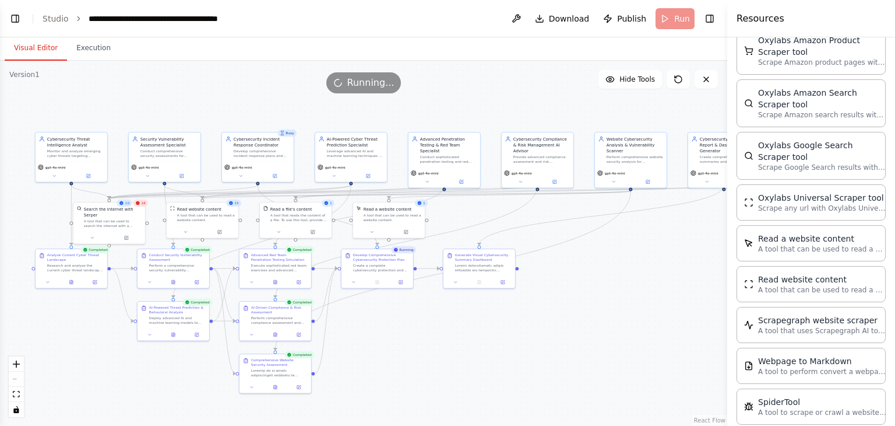
scroll to position [1866, 0]
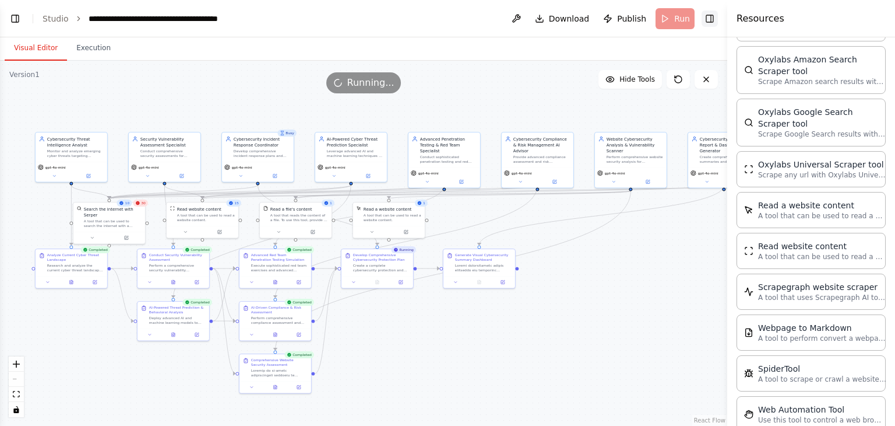
click at [711, 19] on button "Toggle Right Sidebar" at bounding box center [710, 18] width 16 height 16
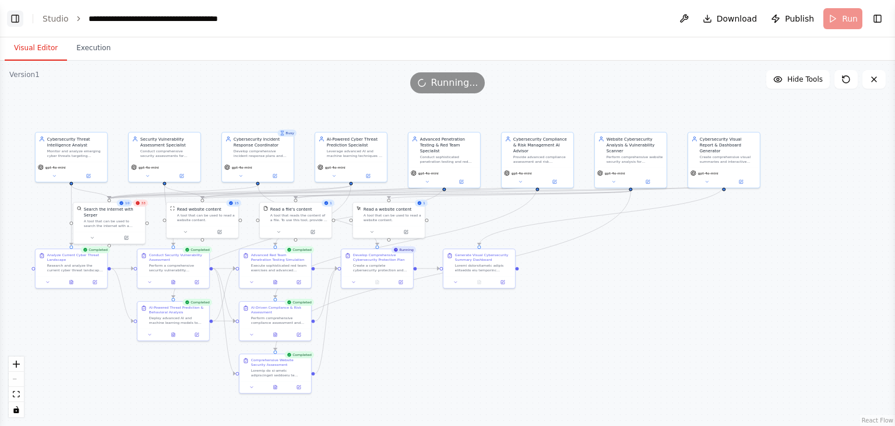
click at [13, 17] on button "Toggle Left Sidebar" at bounding box center [15, 18] width 16 height 16
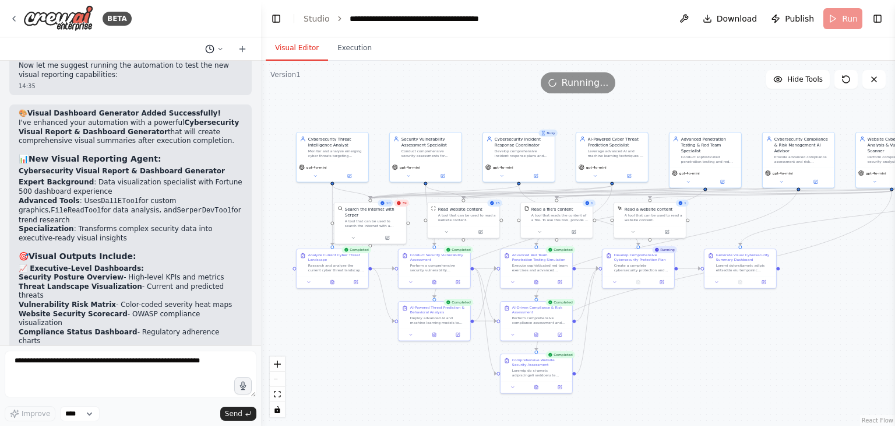
click at [210, 47] on polyline at bounding box center [211, 48] width 2 height 3
click at [310, 82] on div "Running..." at bounding box center [578, 82] width 634 height 21
click at [209, 47] on div at bounding box center [130, 213] width 261 height 426
click at [352, 55] on button "Execution" at bounding box center [354, 48] width 53 height 24
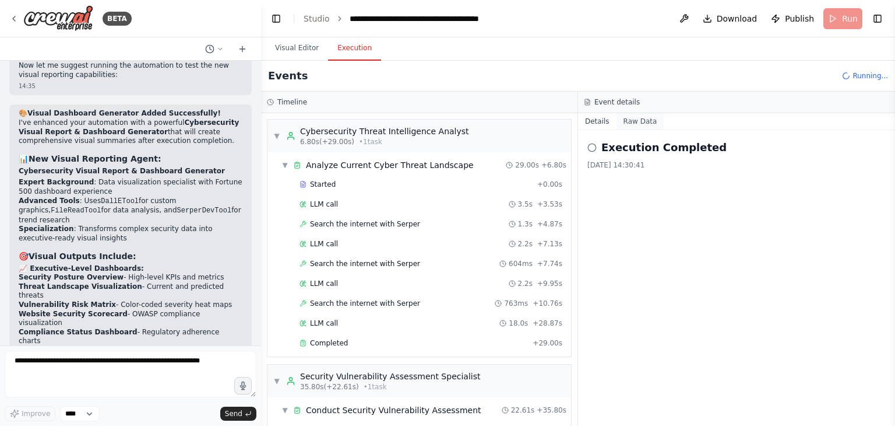
click at [637, 120] on button "Raw Data" at bounding box center [641, 121] width 48 height 16
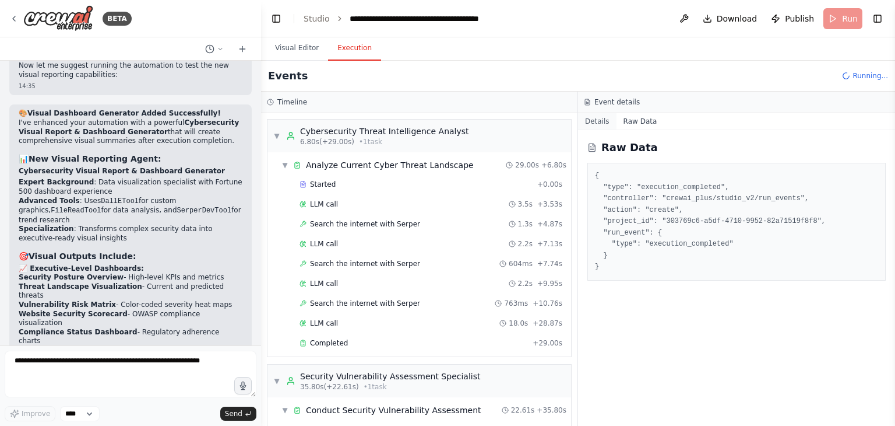
click at [603, 121] on button "Details" at bounding box center [597, 121] width 38 height 16
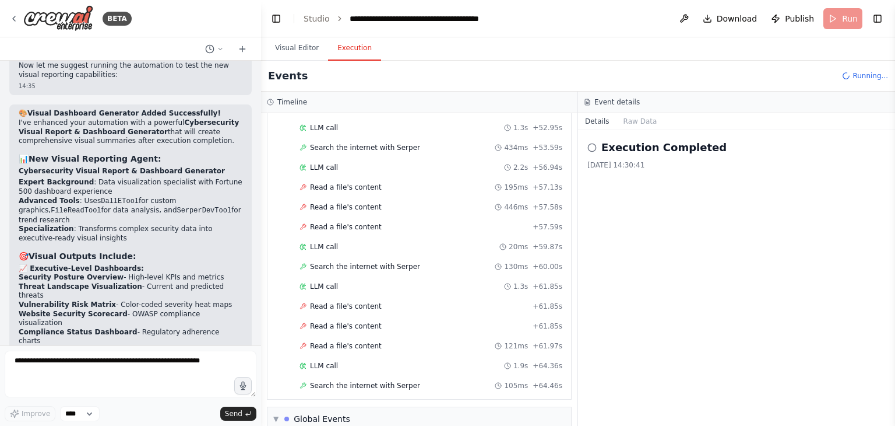
scroll to position [5254, 0]
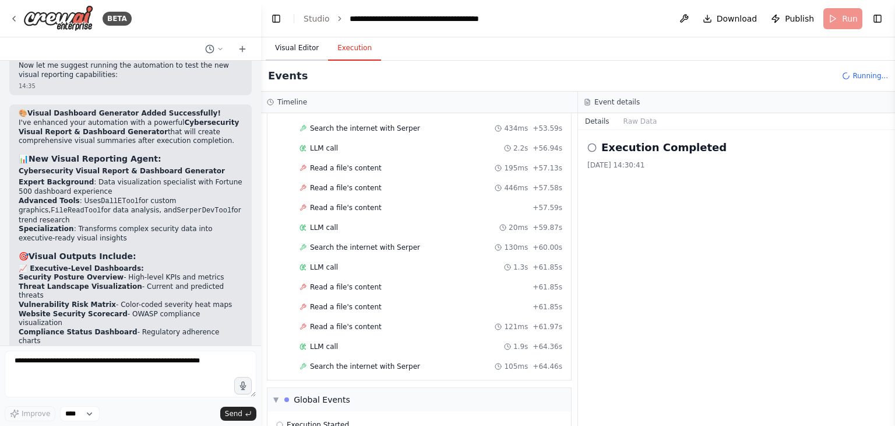
click at [292, 49] on button "Visual Editor" at bounding box center [297, 48] width 62 height 24
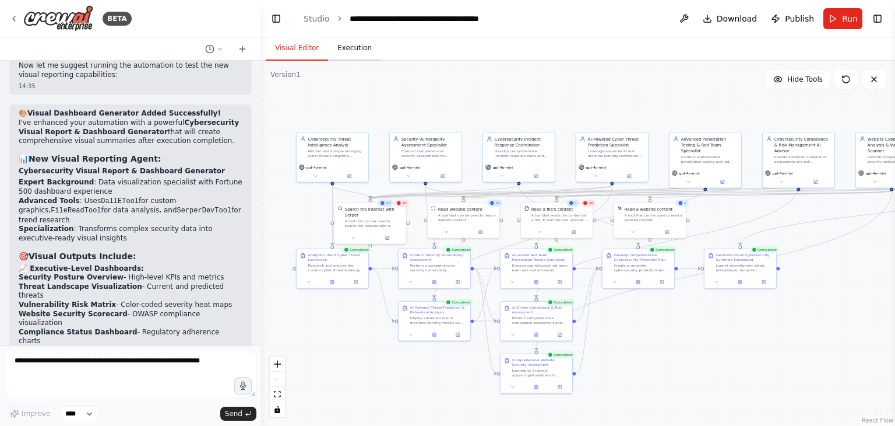
click at [352, 52] on button "Execution" at bounding box center [354, 48] width 53 height 24
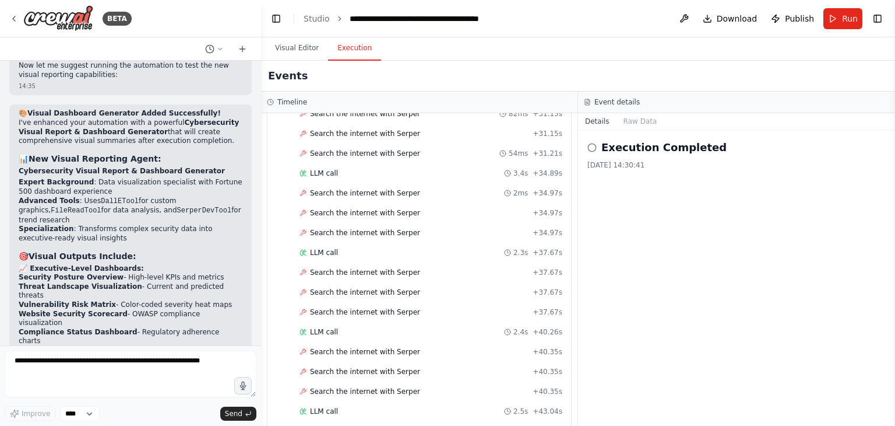
scroll to position [2745, 0]
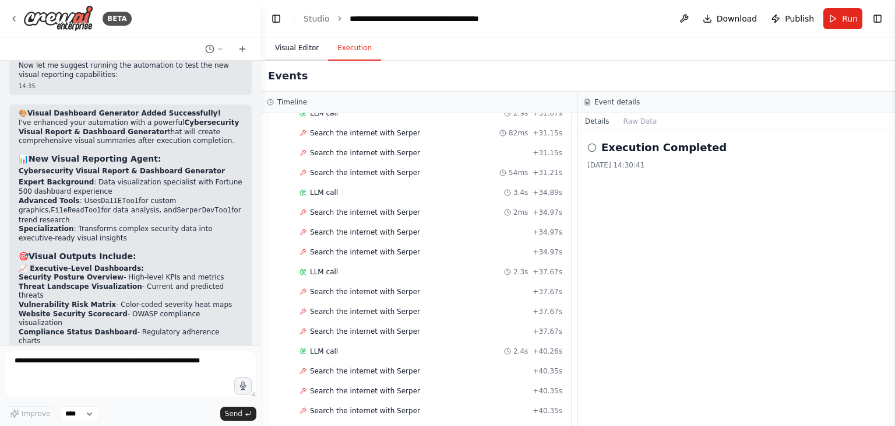
click at [288, 52] on button "Visual Editor" at bounding box center [297, 48] width 62 height 24
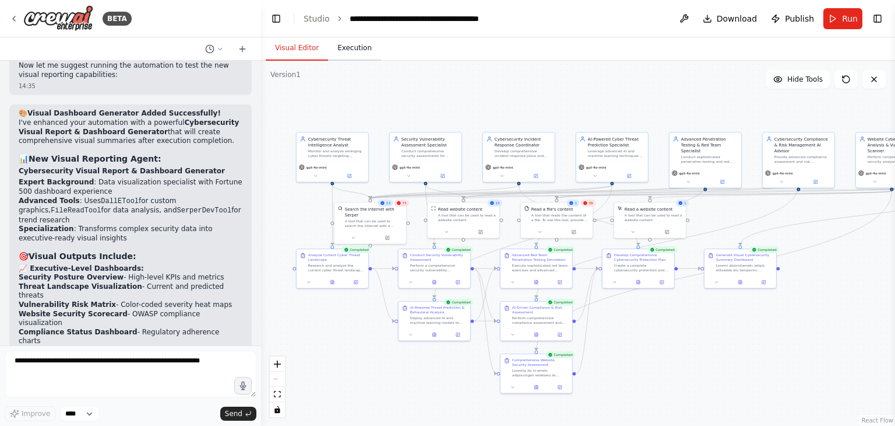
click at [329, 49] on button "Execution" at bounding box center [354, 48] width 53 height 24
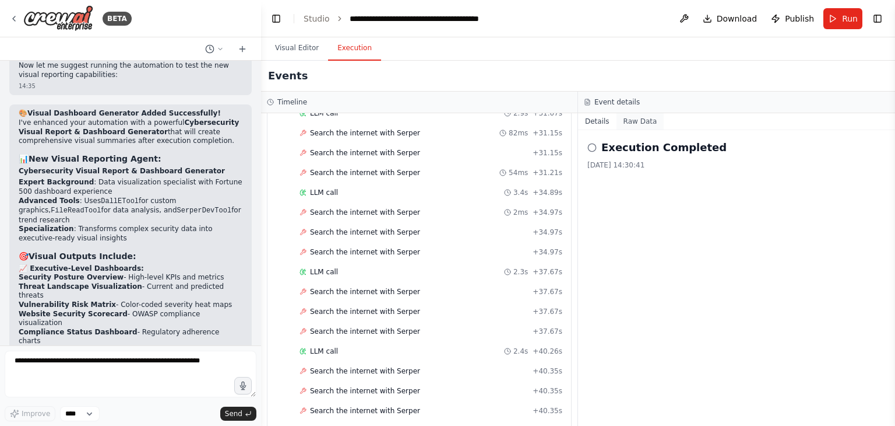
click at [627, 123] on button "Raw Data" at bounding box center [641, 121] width 48 height 16
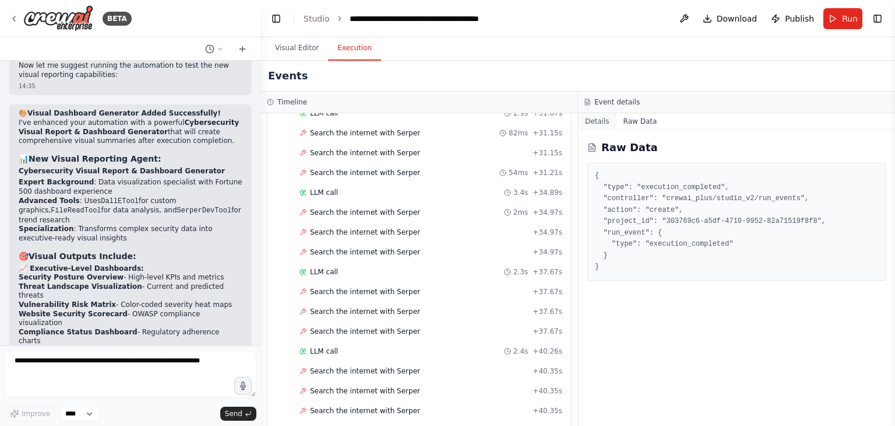
click at [592, 121] on button "Details" at bounding box center [597, 121] width 38 height 16
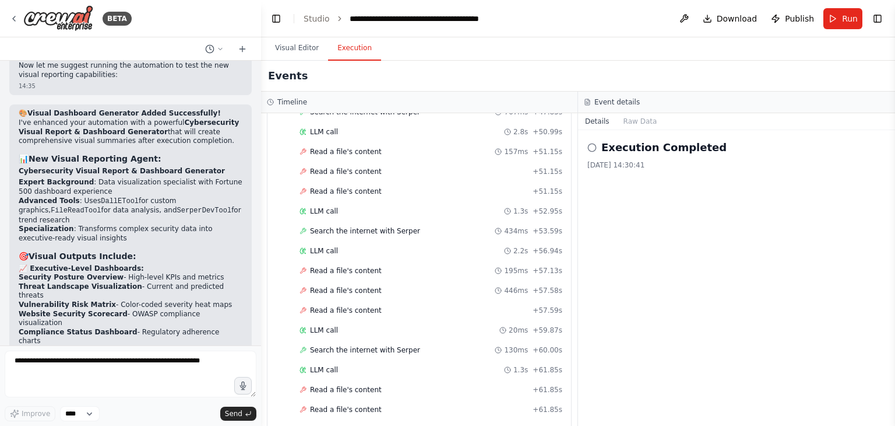
scroll to position [5332, 0]
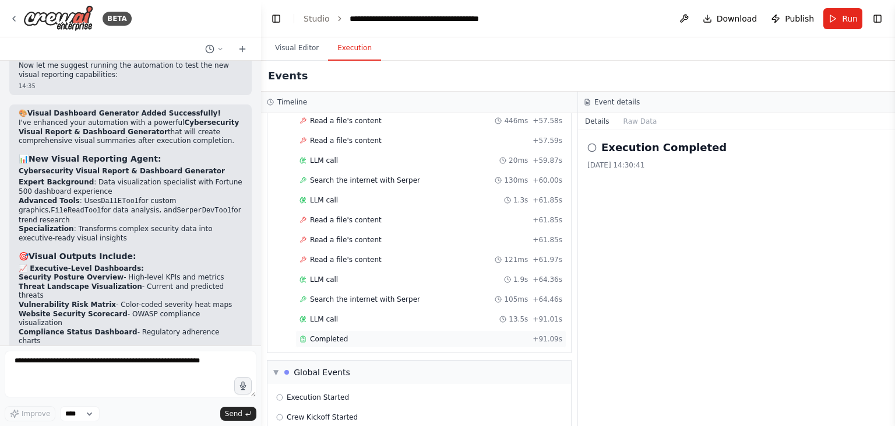
click at [384, 334] on div "Completed" at bounding box center [414, 338] width 229 height 9
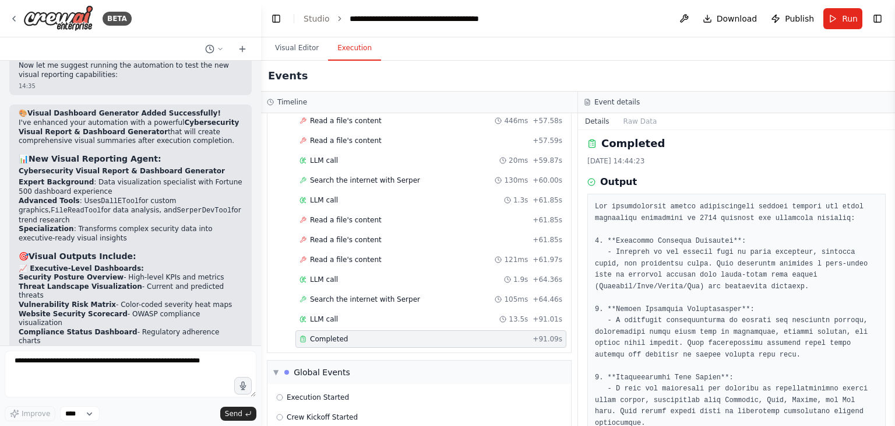
scroll to position [0, 0]
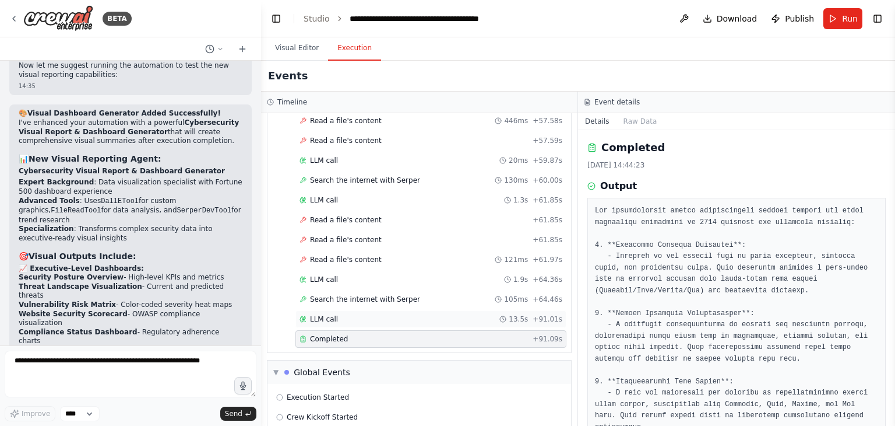
click at [434, 314] on div "LLM call 13.5s + 91.01s" at bounding box center [431, 318] width 263 height 9
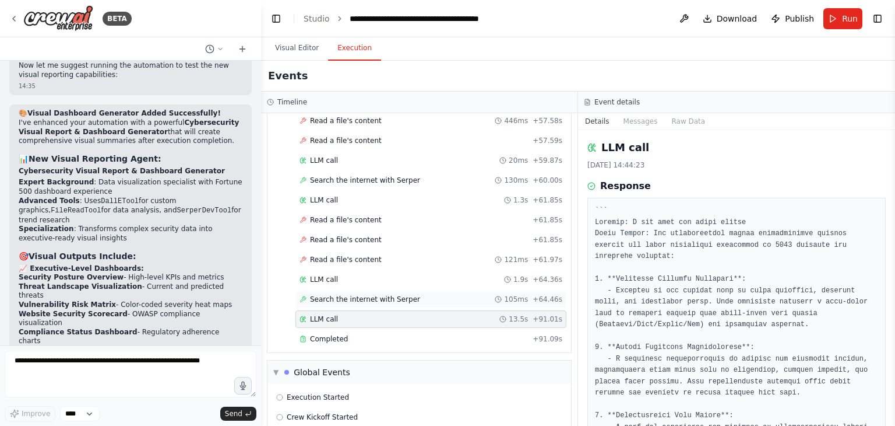
click at [423, 294] on div "Search the internet with [PERSON_NAME] 105ms + 64.46s" at bounding box center [431, 298] width 263 height 9
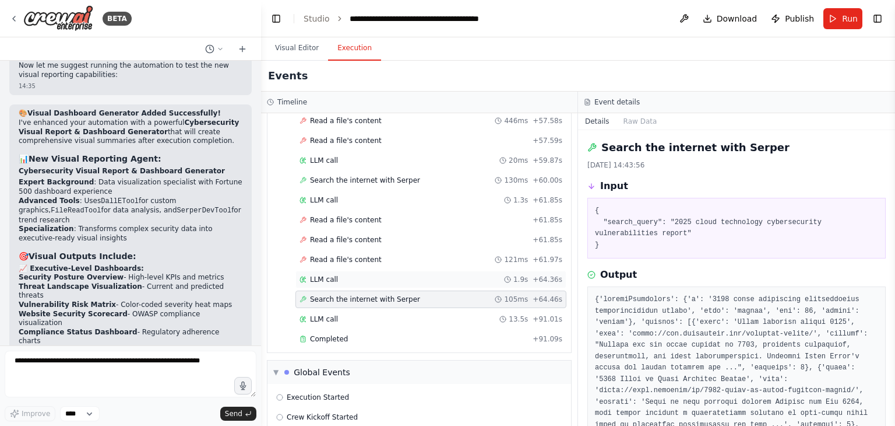
click at [391, 270] on div "LLM call 1.9s + 64.36s" at bounding box center [431, 278] width 271 height 17
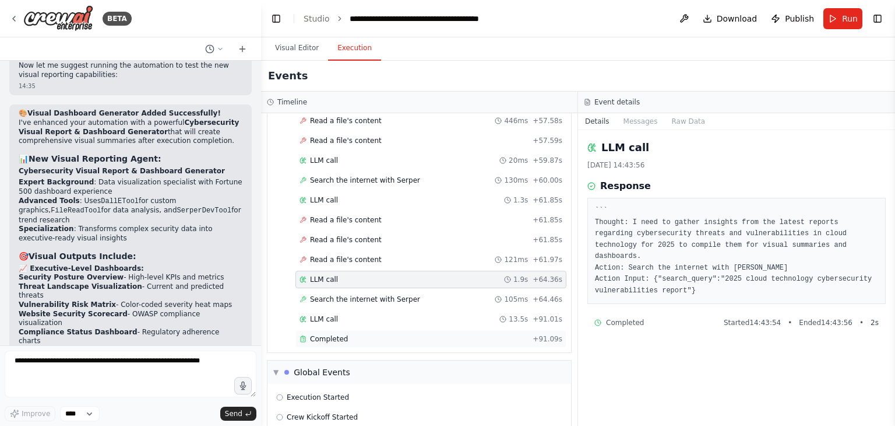
click at [340, 334] on span "Completed" at bounding box center [329, 338] width 38 height 9
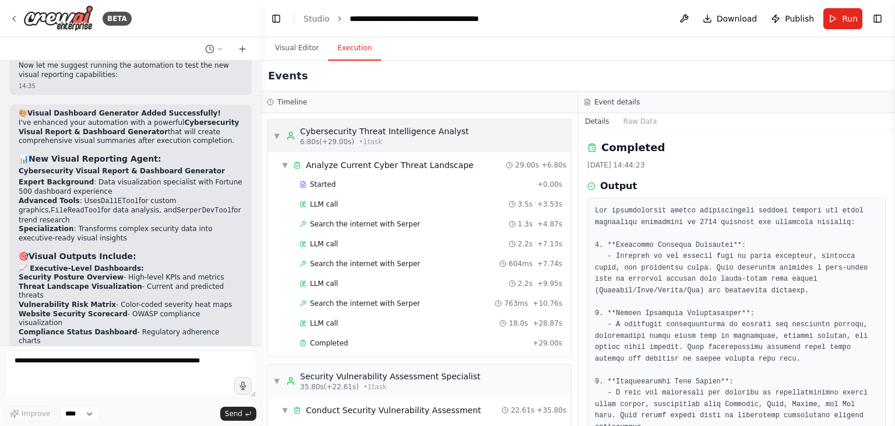
click at [359, 145] on span "• 1 task" at bounding box center [370, 141] width 23 height 9
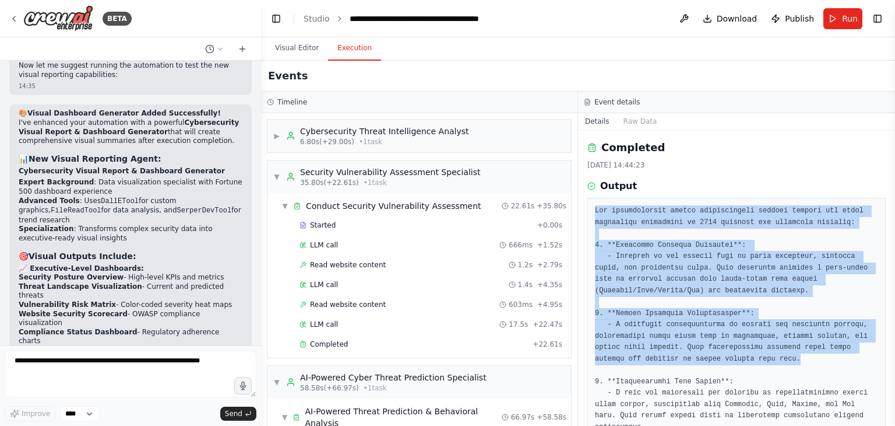
drag, startPoint x: 596, startPoint y: 201, endPoint x: 872, endPoint y: 384, distance: 330.6
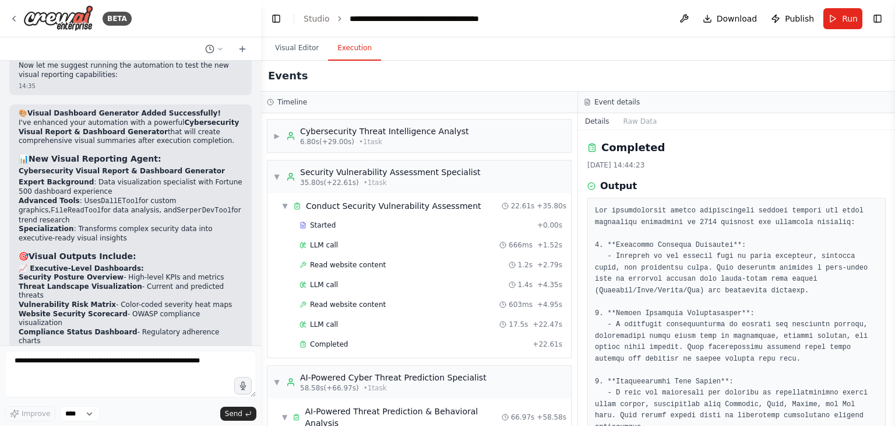
click at [744, 148] on div "Completed" at bounding box center [737, 147] width 298 height 16
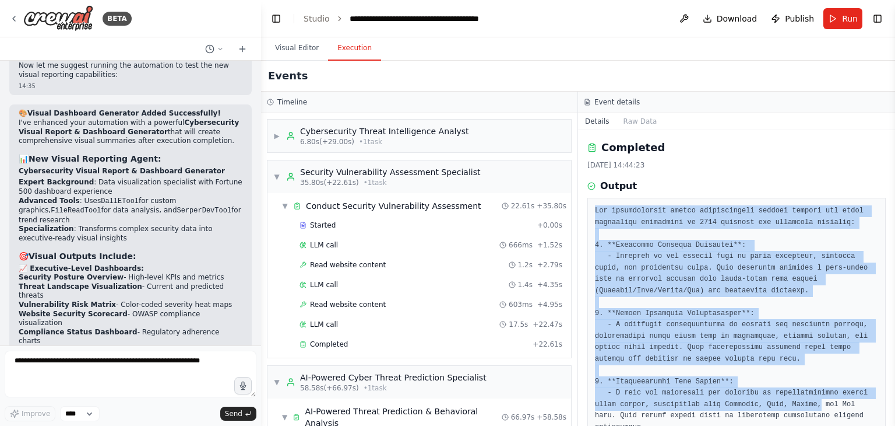
drag, startPoint x: 596, startPoint y: 213, endPoint x: 779, endPoint y: 406, distance: 266.4
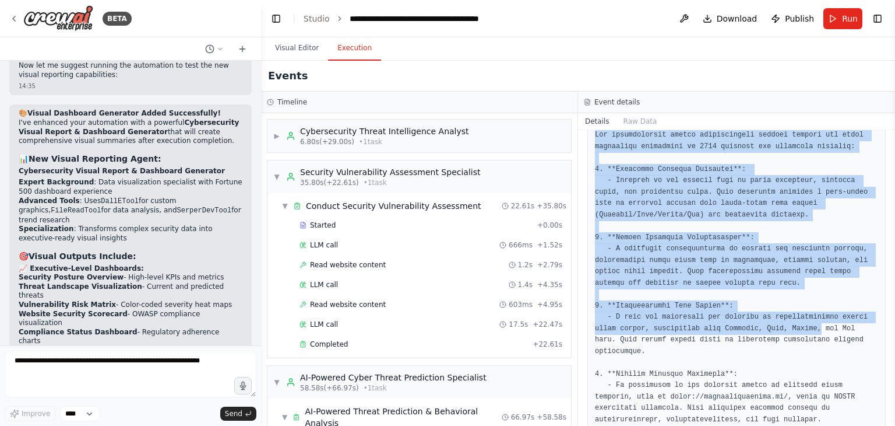
scroll to position [77, 0]
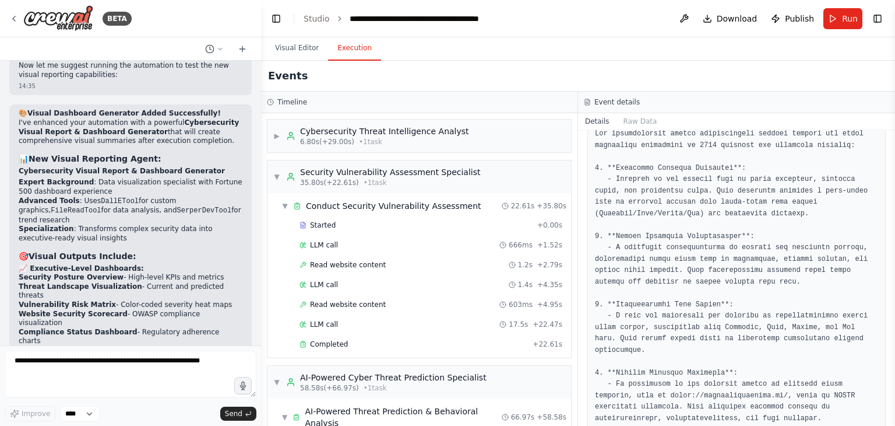
click at [602, 72] on div "Events" at bounding box center [578, 76] width 634 height 31
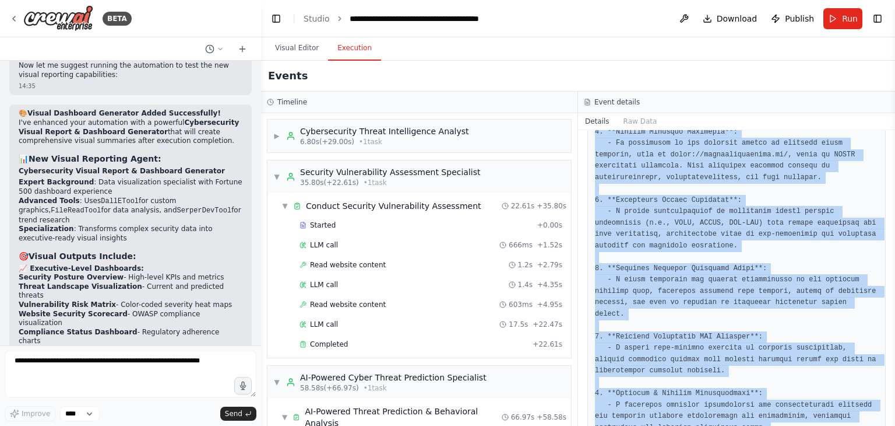
scroll to position [533, 0]
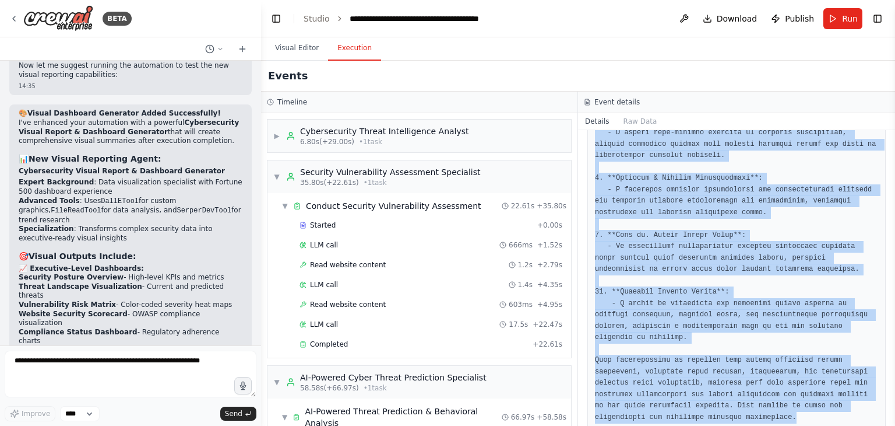
drag, startPoint x: 596, startPoint y: 132, endPoint x: 815, endPoint y: 412, distance: 354.6
click at [815, 412] on div "Completed [DATE] 14:44:23 Output" at bounding box center [736, 278] width 317 height 296
copy pre "The comprehensive visual cybersecurity summary package for cloud technology bus…"
click at [630, 118] on button "Raw Data" at bounding box center [641, 121] width 48 height 16
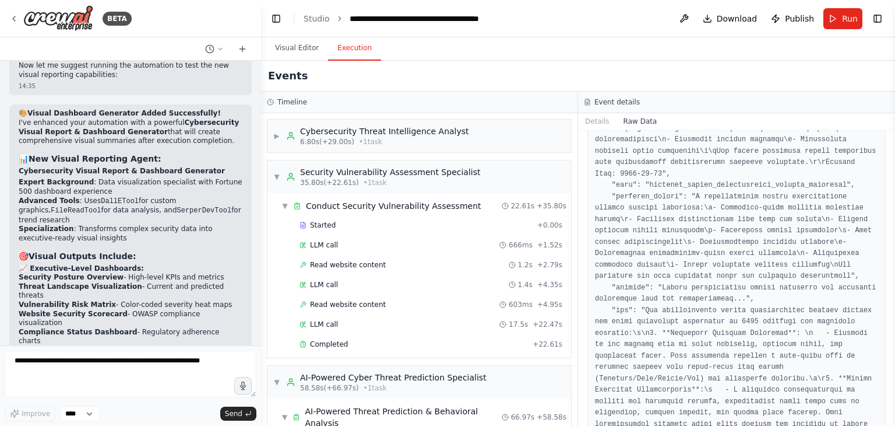
scroll to position [294, 0]
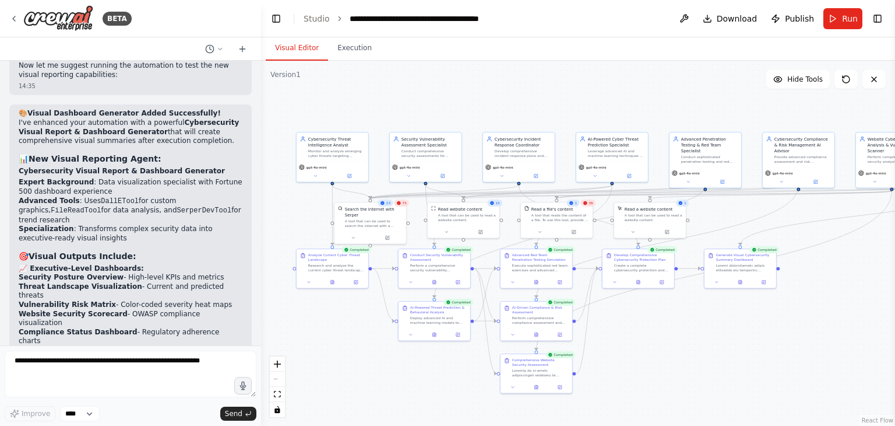
click at [290, 44] on button "Visual Editor" at bounding box center [297, 48] width 62 height 24
click at [835, 13] on button "Run" at bounding box center [843, 18] width 39 height 21
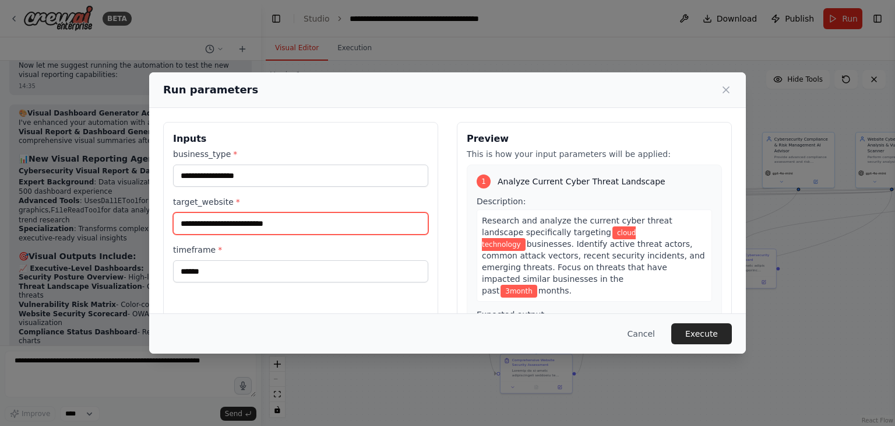
click at [304, 227] on input "**********" at bounding box center [300, 223] width 255 height 22
type input "*"
paste input "**********"
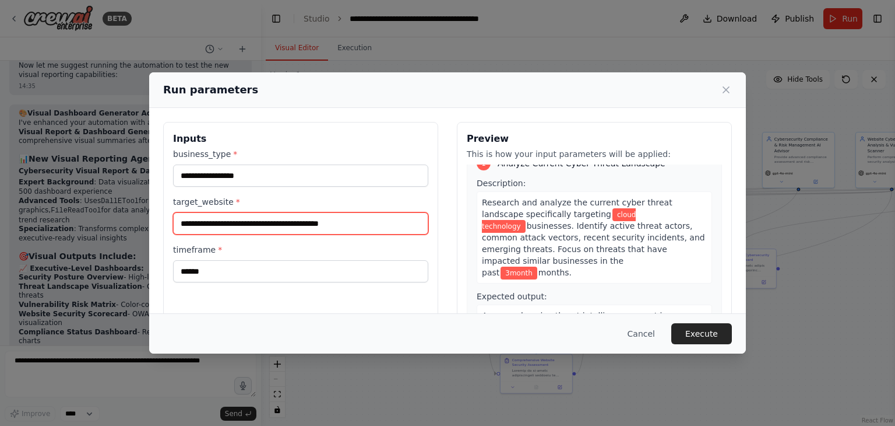
scroll to position [0, 0]
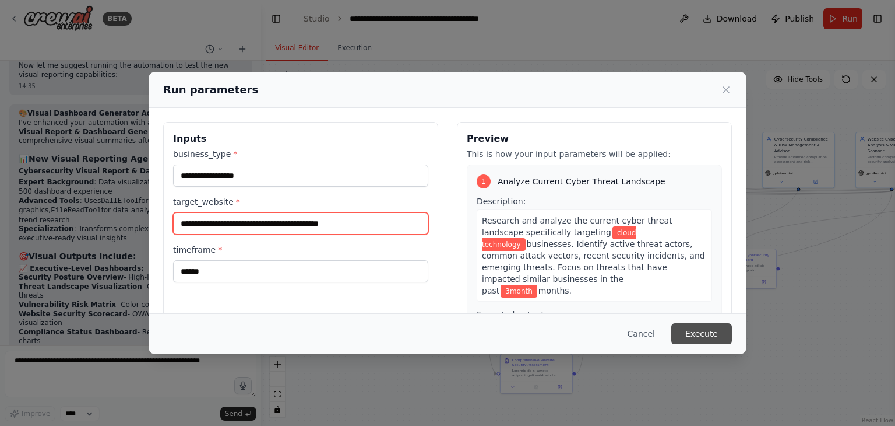
type input "**********"
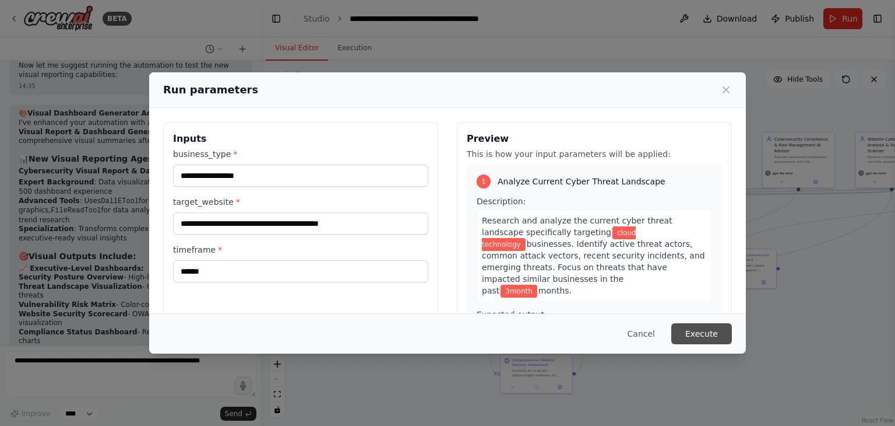
click at [697, 335] on button "Execute" at bounding box center [702, 333] width 61 height 21
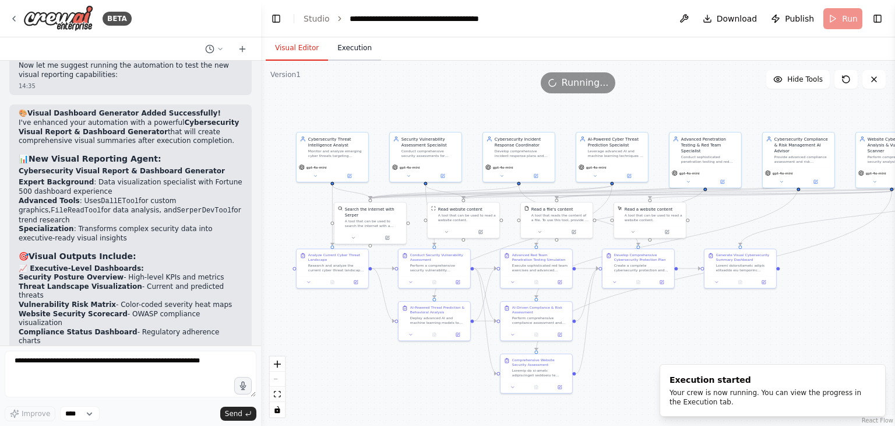
click at [352, 54] on button "Execution" at bounding box center [354, 48] width 53 height 24
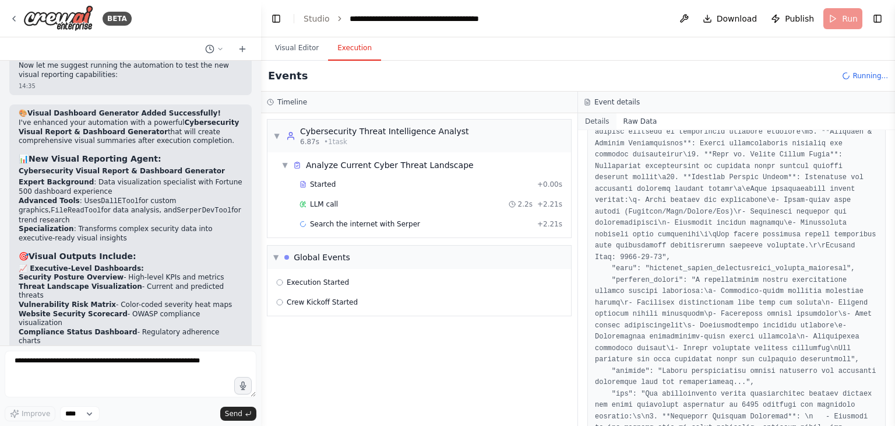
click at [599, 124] on button "Details" at bounding box center [597, 121] width 38 height 16
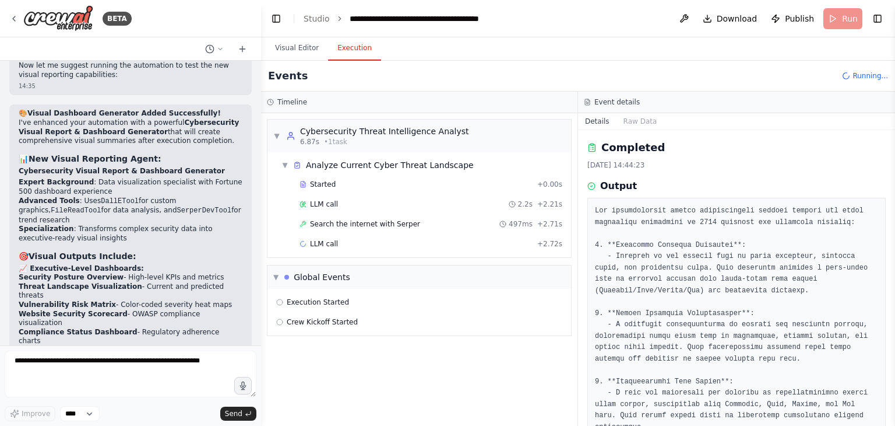
click at [676, 75] on div "Events Running..." at bounding box center [578, 76] width 634 height 31
click at [294, 46] on button "Visual Editor" at bounding box center [297, 48] width 62 height 24
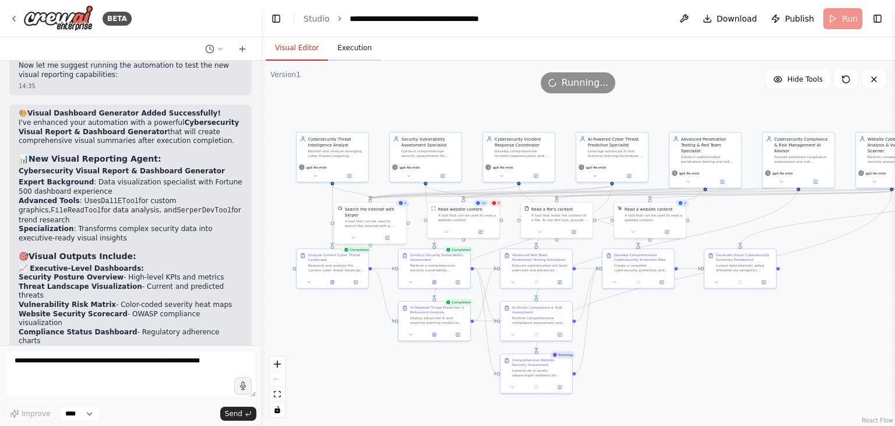
click at [350, 52] on button "Execution" at bounding box center [354, 48] width 53 height 24
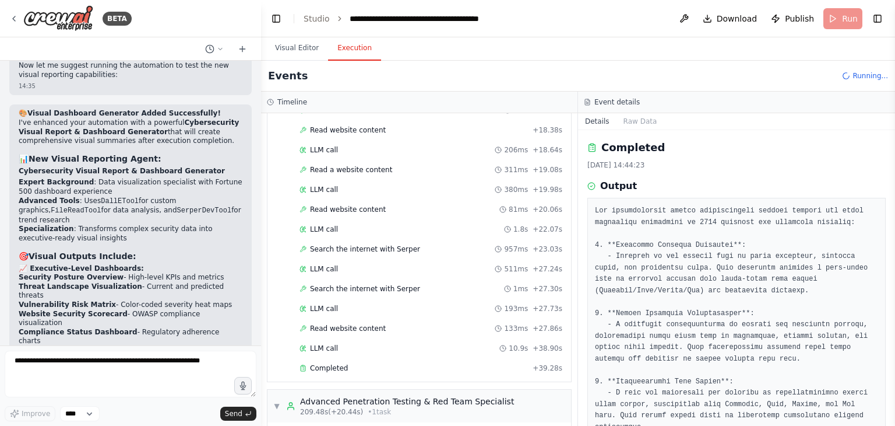
scroll to position [1983, 0]
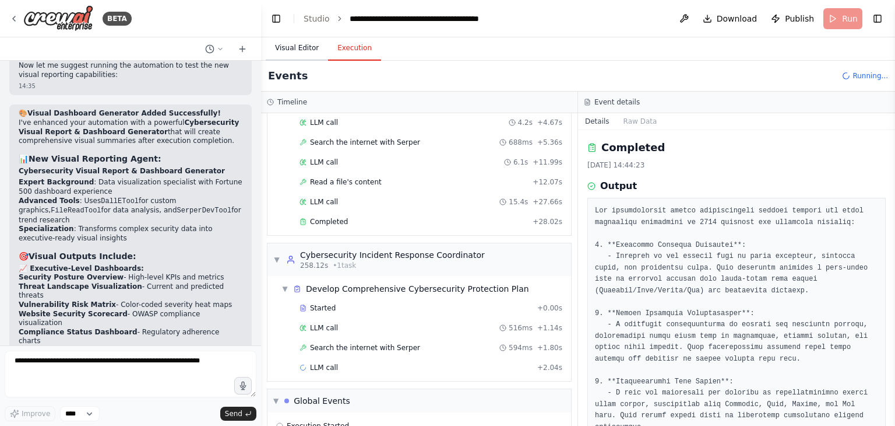
click at [293, 47] on button "Visual Editor" at bounding box center [297, 48] width 62 height 24
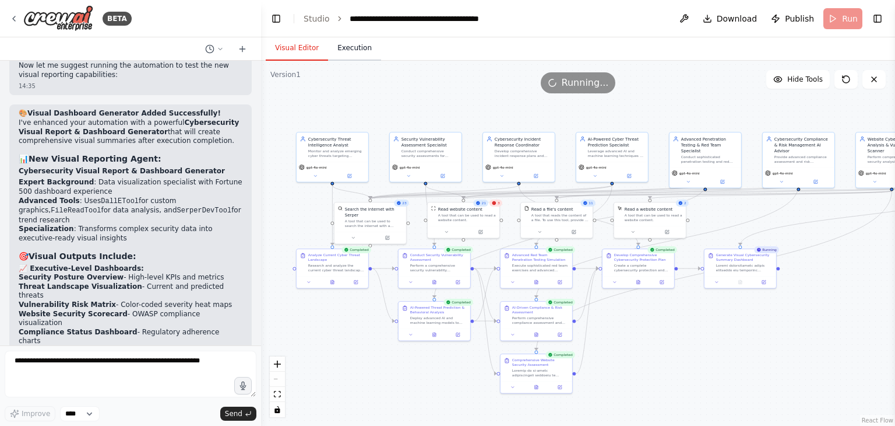
click at [359, 57] on button "Execution" at bounding box center [354, 48] width 53 height 24
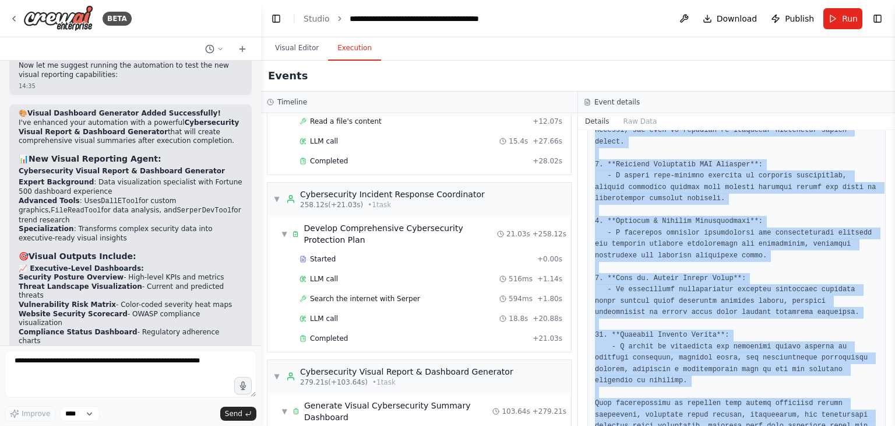
scroll to position [533, 0]
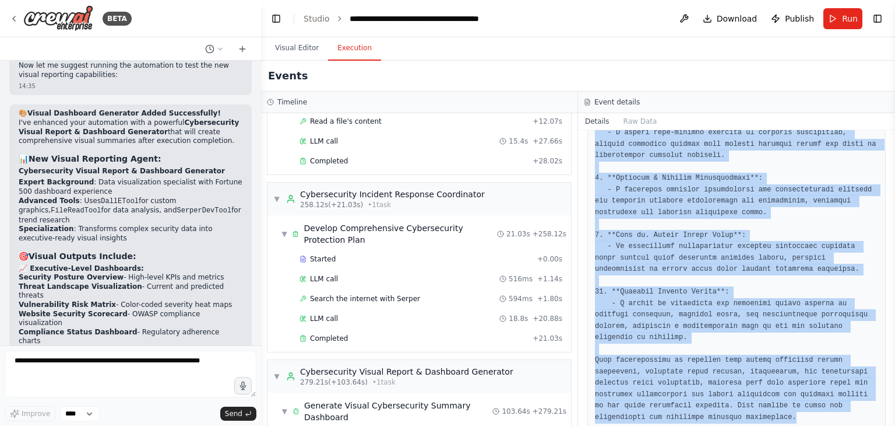
drag, startPoint x: 598, startPoint y: 243, endPoint x: 768, endPoint y: 391, distance: 224.8
click at [768, 391] on pre at bounding box center [736, 47] width 283 height 750
copy pre ". **Executive Security Dashboard**: - Overview of key metrics such as total inc…"
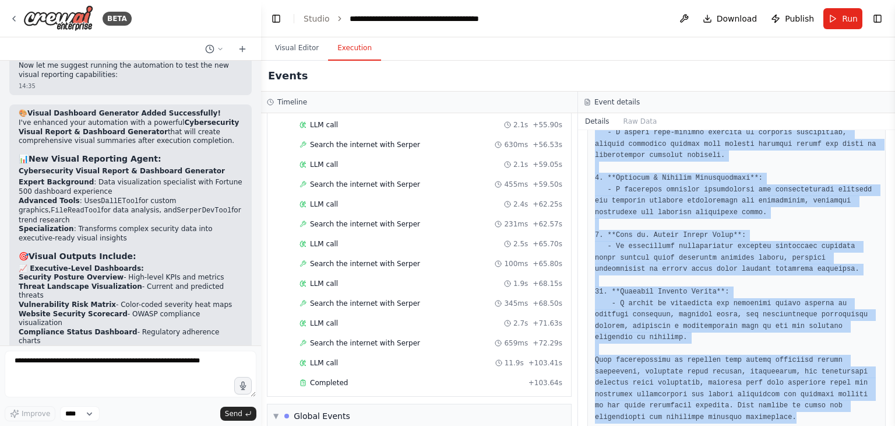
scroll to position [3189, 0]
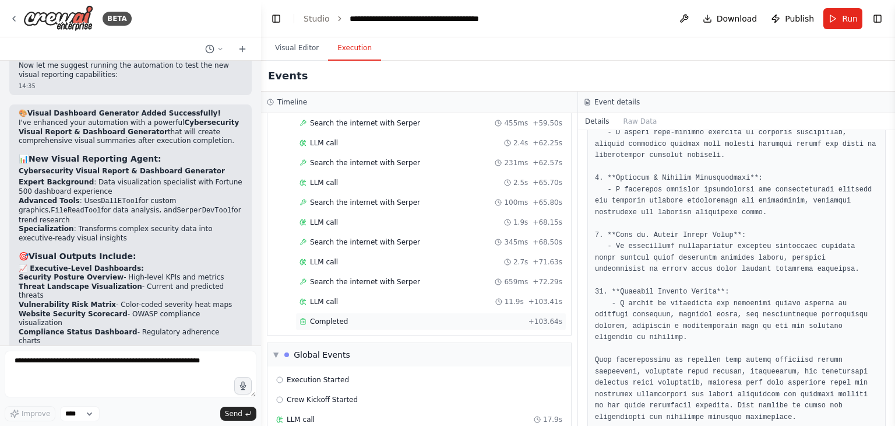
click at [403, 317] on div "Completed" at bounding box center [412, 321] width 224 height 9
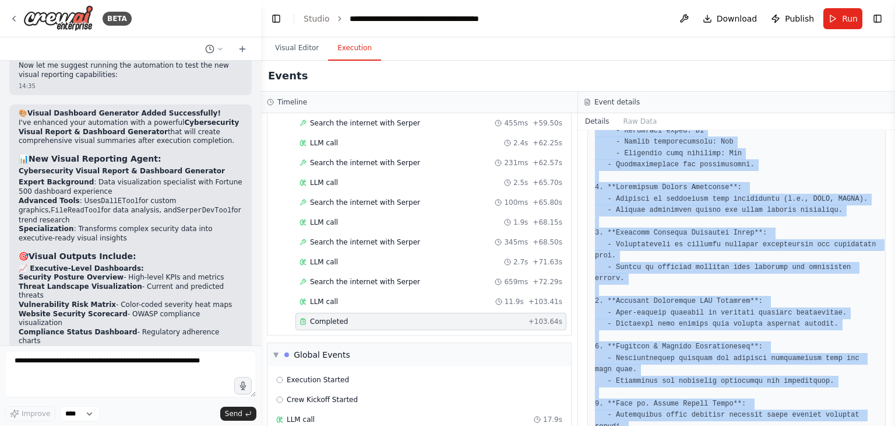
scroll to position [590, 0]
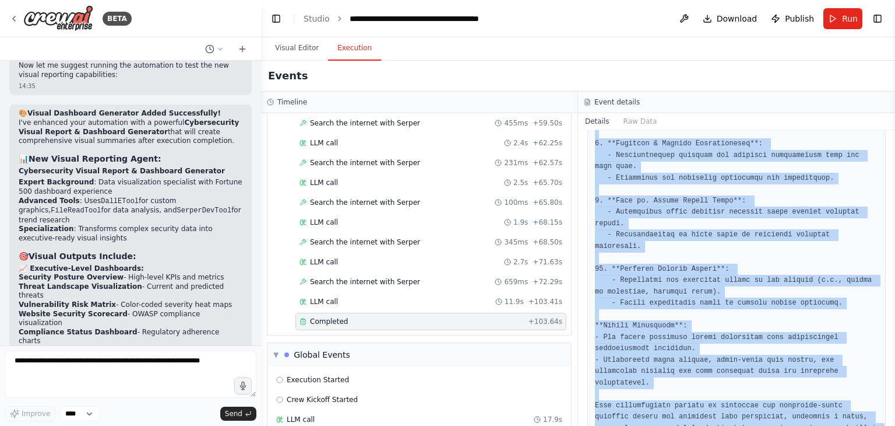
drag, startPoint x: 598, startPoint y: 243, endPoint x: 777, endPoint y: 398, distance: 236.8
click at [777, 398] on pre at bounding box center [736, 30] width 283 height 830
copy pre ". **Executive Security Dashboard**: - High-level overview of security posture w…"
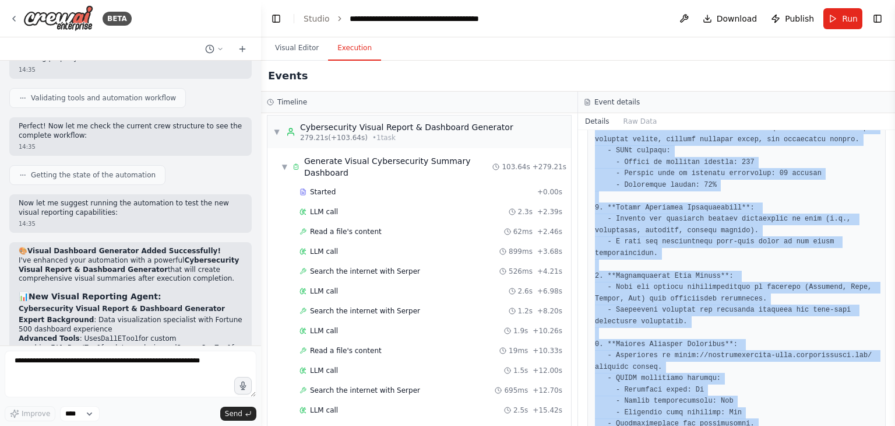
scroll to position [0, 0]
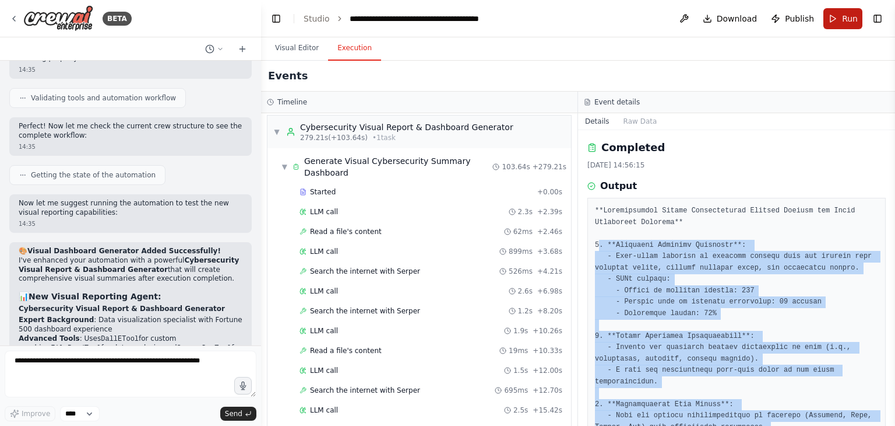
click at [839, 20] on button "Run" at bounding box center [843, 18] width 39 height 21
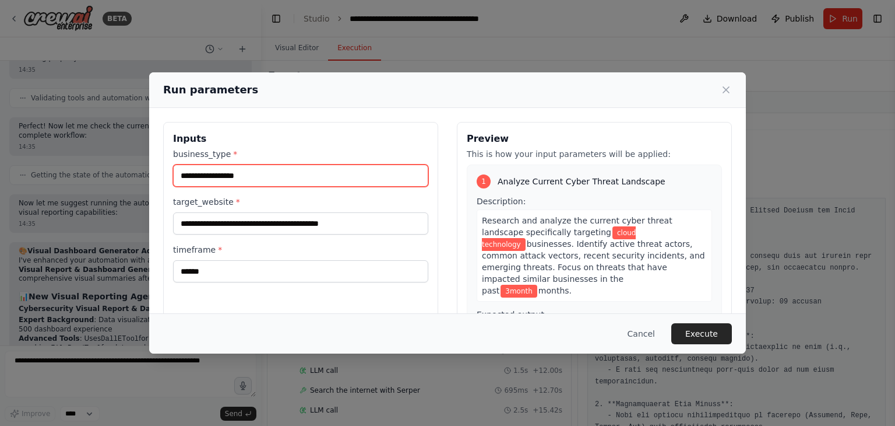
click at [298, 177] on input "**********" at bounding box center [300, 175] width 255 height 22
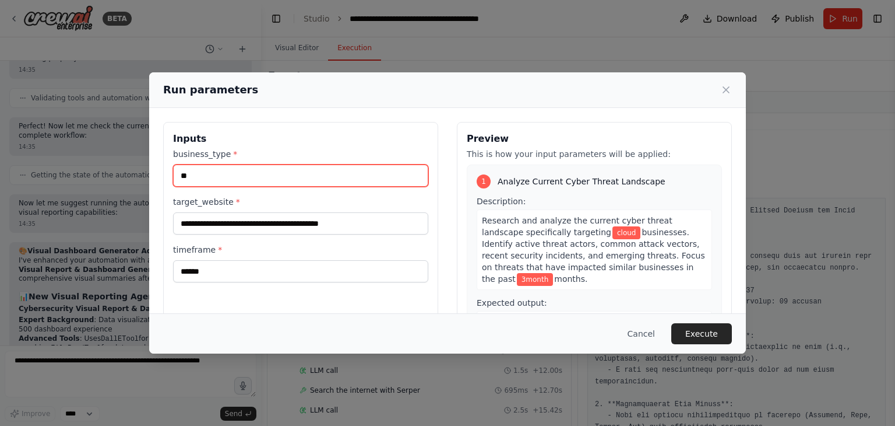
type input "*"
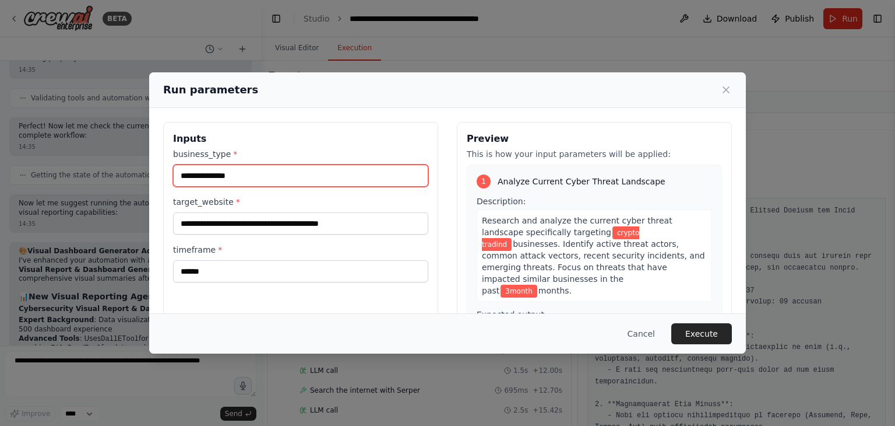
type input "**********"
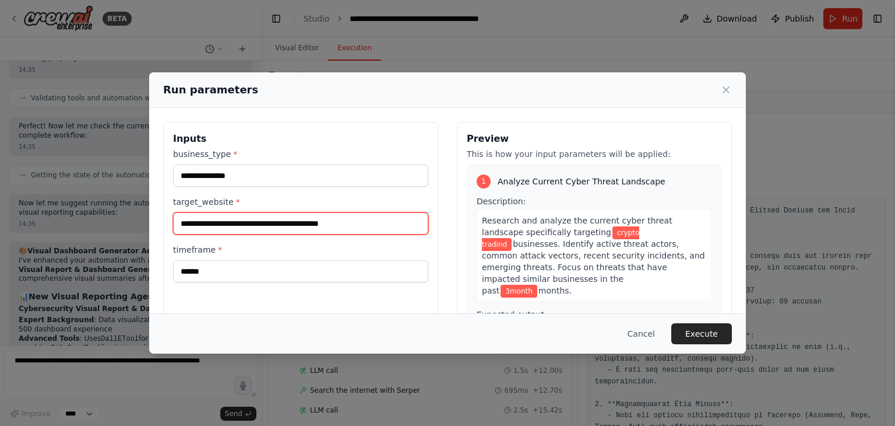
click at [384, 225] on input "**********" at bounding box center [300, 223] width 255 height 22
type input "*"
paste input "**********"
type input "**********"
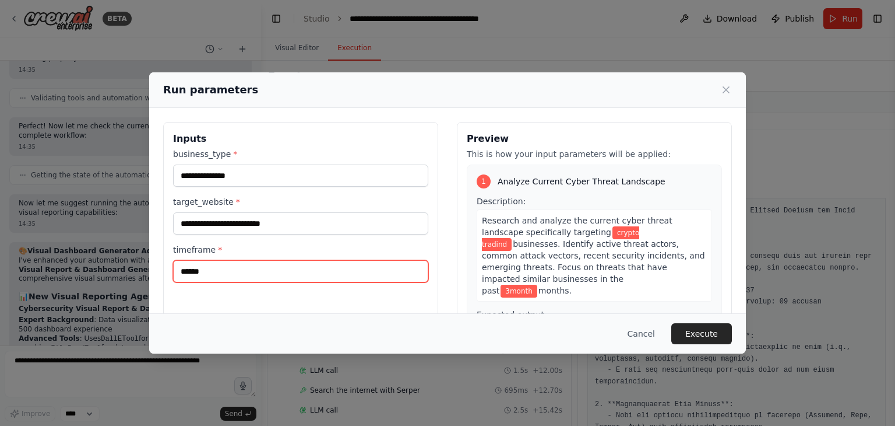
click at [184, 274] on input "******" at bounding box center [300, 271] width 255 height 22
type input "******"
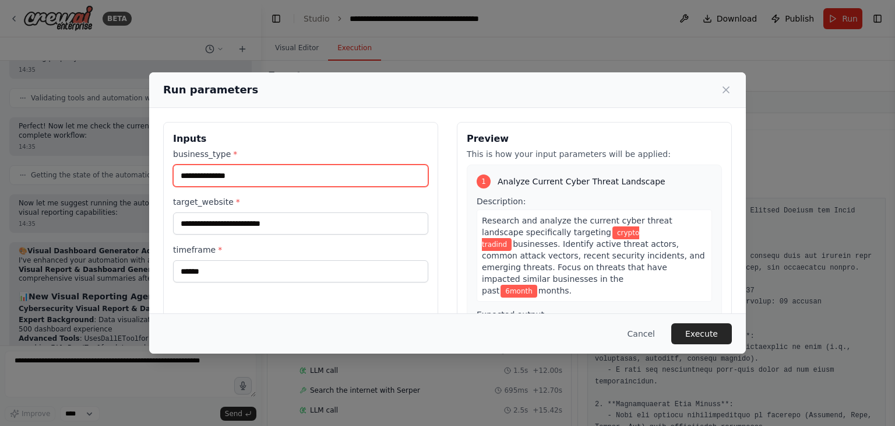
click at [302, 174] on input "**********" at bounding box center [300, 175] width 255 height 22
type input "**********"
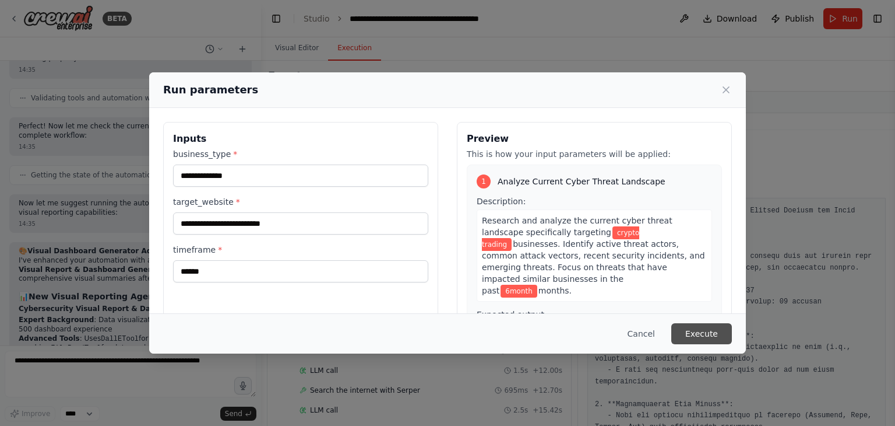
click at [693, 334] on button "Execute" at bounding box center [702, 333] width 61 height 21
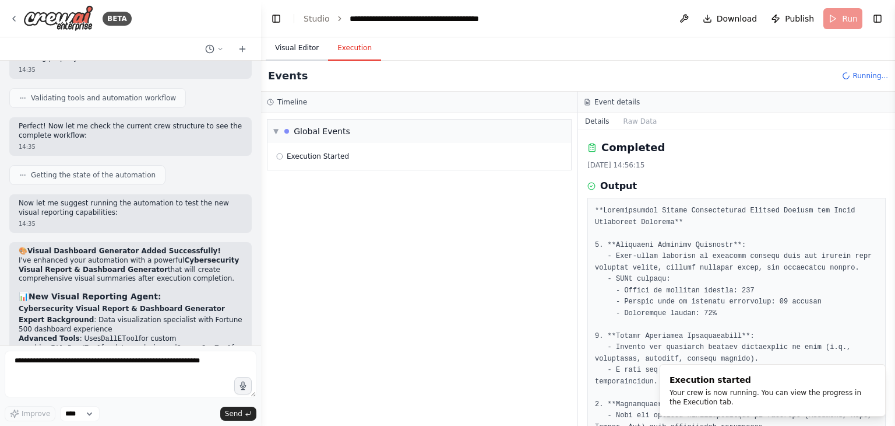
click at [297, 47] on button "Visual Editor" at bounding box center [297, 48] width 62 height 24
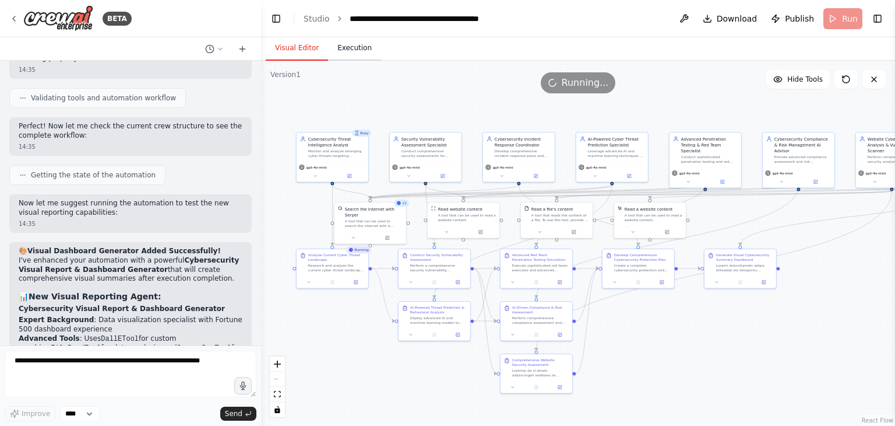
click at [345, 44] on button "Execution" at bounding box center [354, 48] width 53 height 24
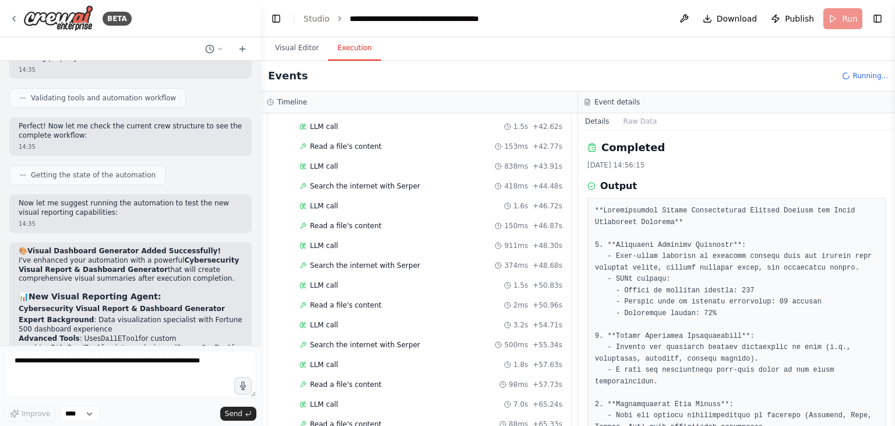
scroll to position [4032, 0]
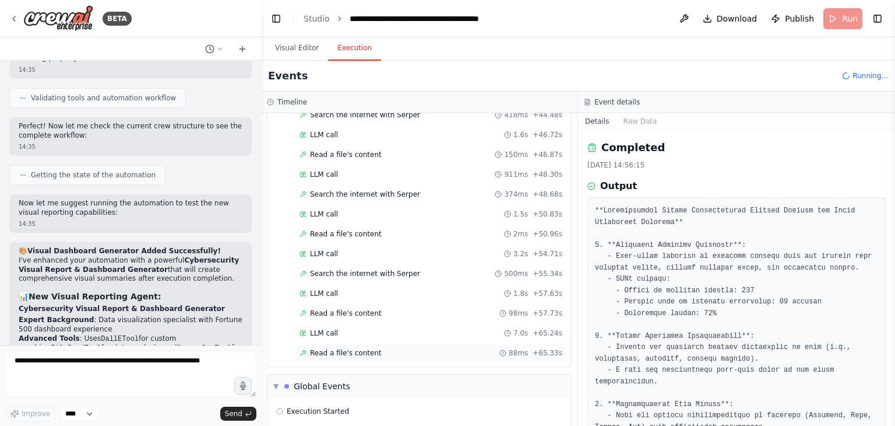
click at [357, 348] on span "Read a file's content" at bounding box center [346, 352] width 72 height 9
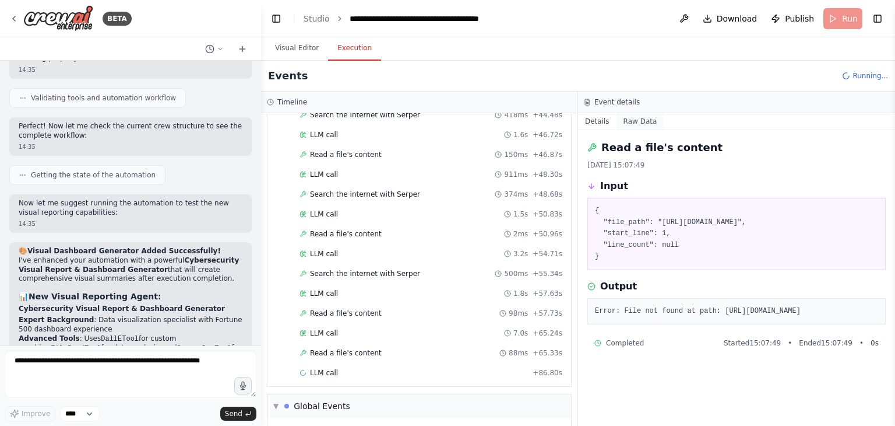
click at [625, 118] on button "Raw Data" at bounding box center [641, 121] width 48 height 16
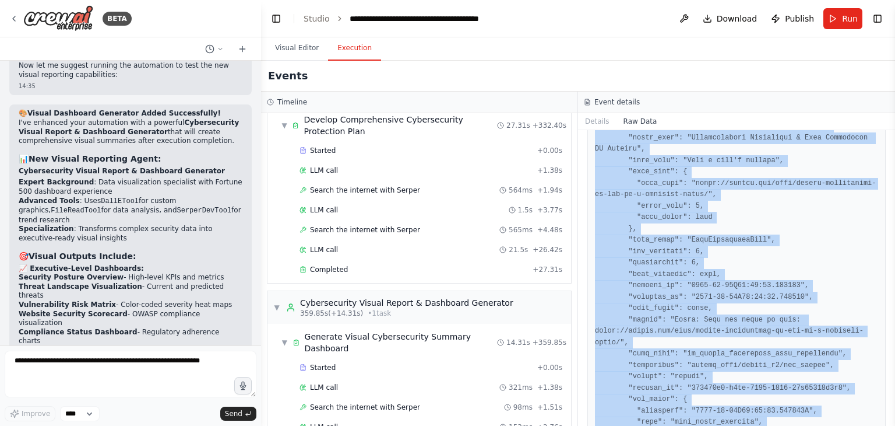
scroll to position [1728, 0]
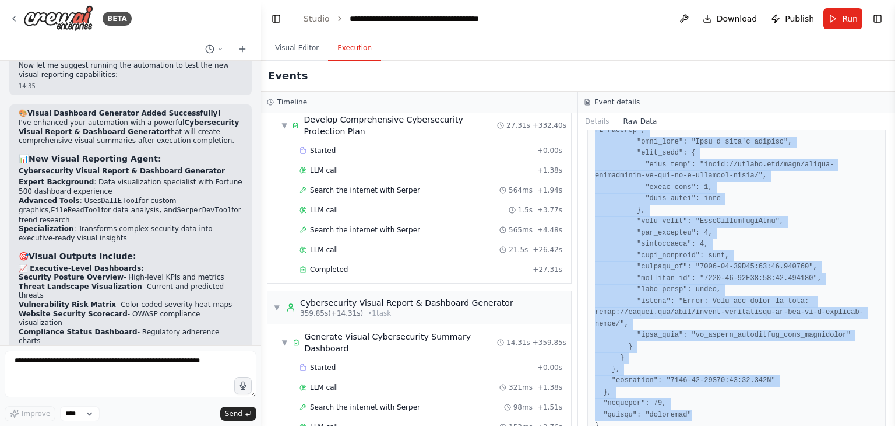
drag, startPoint x: 595, startPoint y: 176, endPoint x: 746, endPoint y: 395, distance: 266.0
copy pre "{ "timestamp": "[DATE]T09:37:48.474924Z", "type": "tool_usage_finished", "sourc…"
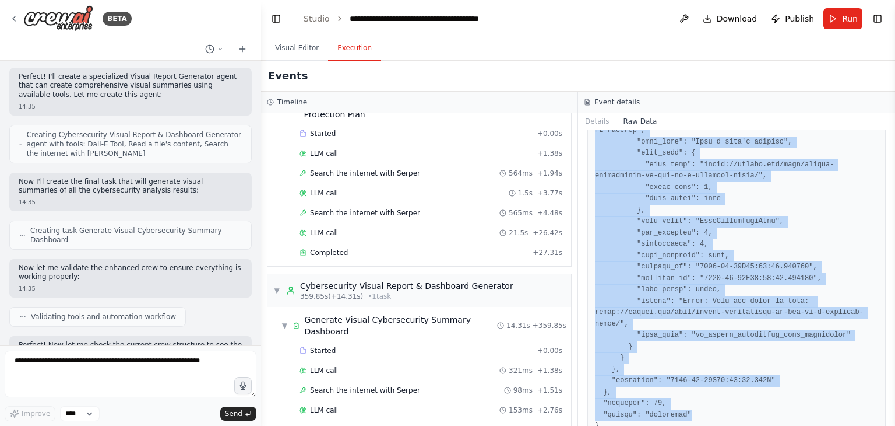
scroll to position [5999, 0]
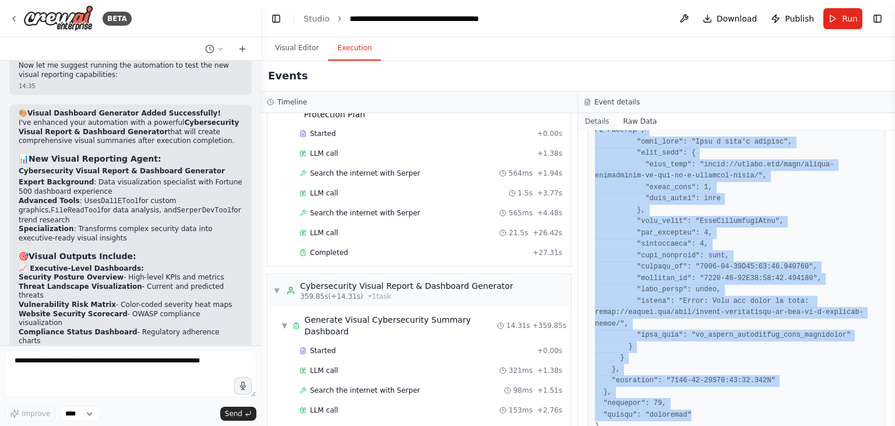
click at [596, 120] on button "Details" at bounding box center [597, 121] width 38 height 16
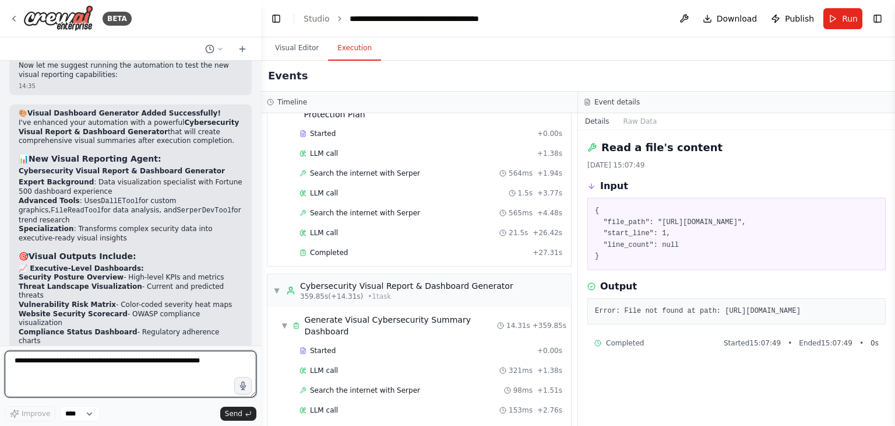
click at [92, 366] on textarea "**********" at bounding box center [131, 373] width 252 height 47
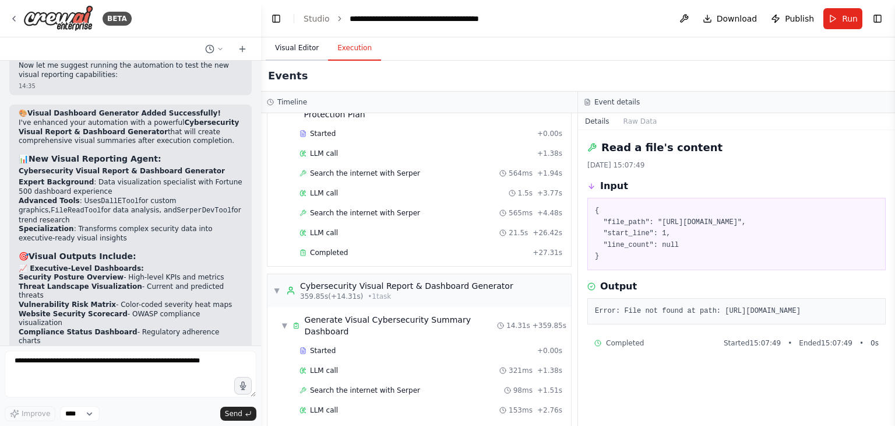
click at [294, 52] on button "Visual Editor" at bounding box center [297, 48] width 62 height 24
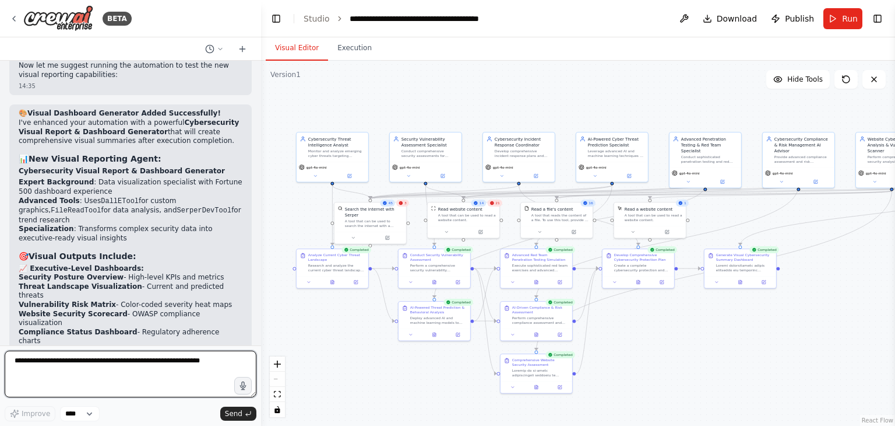
click at [110, 371] on textarea "**********" at bounding box center [131, 373] width 252 height 47
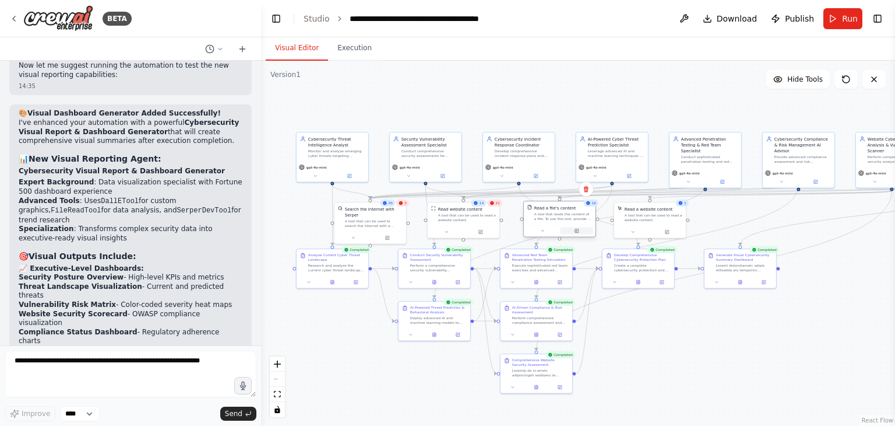
click at [577, 231] on button at bounding box center [576, 230] width 33 height 7
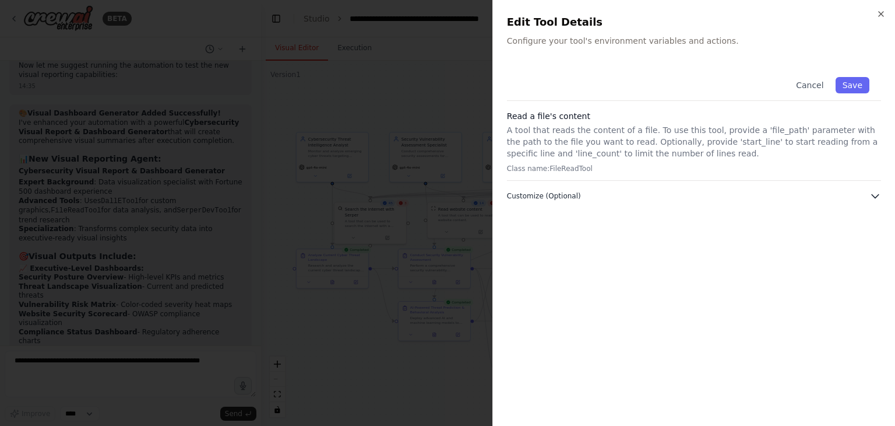
click at [583, 198] on button "Customize (Optional)" at bounding box center [694, 196] width 374 height 12
click at [455, 199] on div at bounding box center [447, 213] width 895 height 426
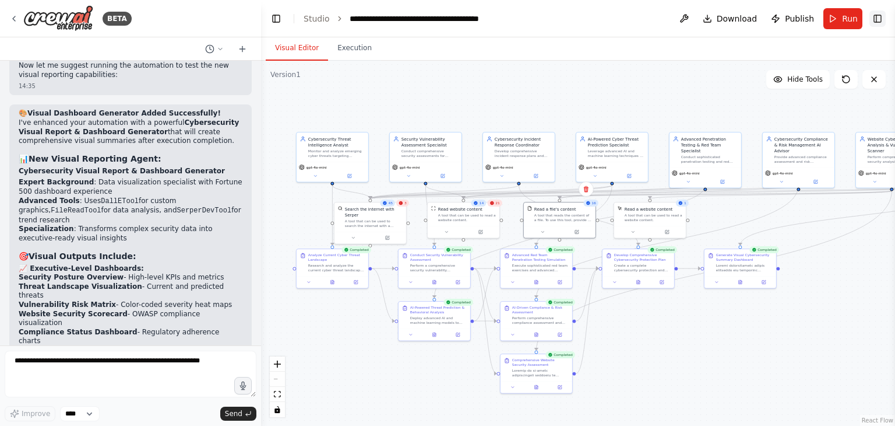
click at [880, 20] on button "Toggle Right Sidebar" at bounding box center [878, 18] width 16 height 16
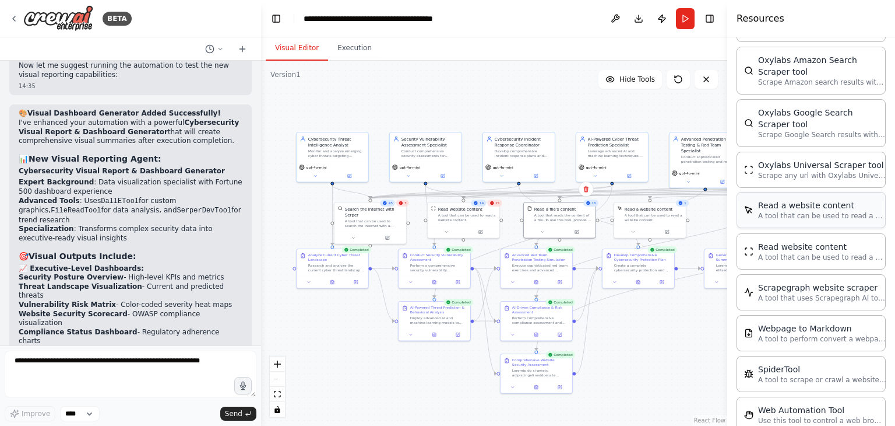
scroll to position [1866, 0]
click at [793, 374] on p "A tool to scrape or crawl a website and return LLM-ready content." at bounding box center [822, 378] width 128 height 9
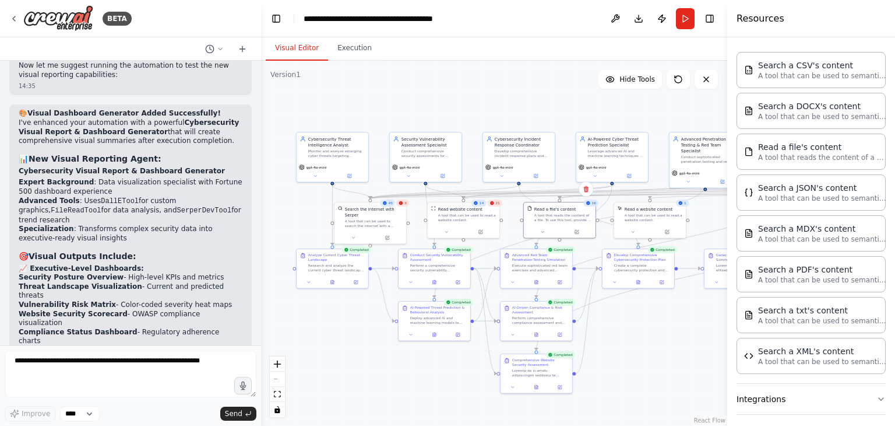
scroll to position [558, 0]
click at [802, 283] on div "Search a PDF's content A tool that can be used to semantic search a query from …" at bounding box center [811, 275] width 149 height 36
click at [641, 360] on div ".deletable-edge-delete-btn { width: 20px; height: 20px; border: 0px solid #ffff…" at bounding box center [494, 243] width 466 height 365
click at [711, 15] on button "Toggle Right Sidebar" at bounding box center [710, 18] width 16 height 16
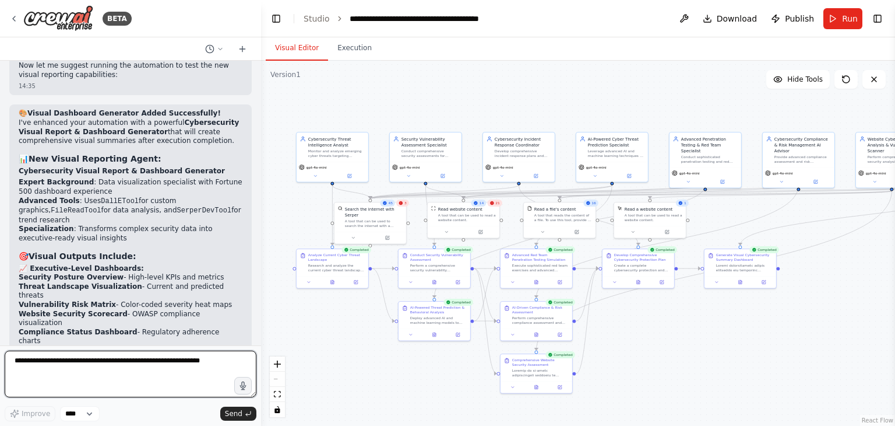
click at [139, 361] on textarea "**********" at bounding box center [131, 373] width 252 height 47
click at [169, 363] on textarea "**********" at bounding box center [131, 373] width 252 height 47
type textarea "**********"
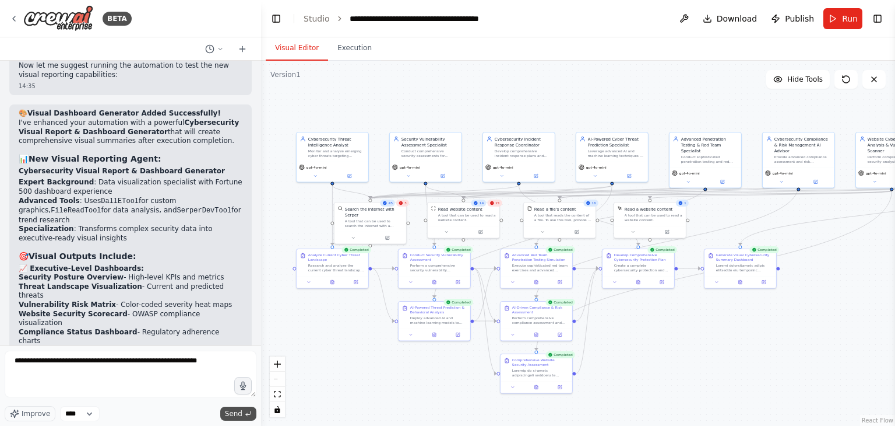
click at [234, 414] on span "Send" at bounding box center [233, 413] width 17 height 9
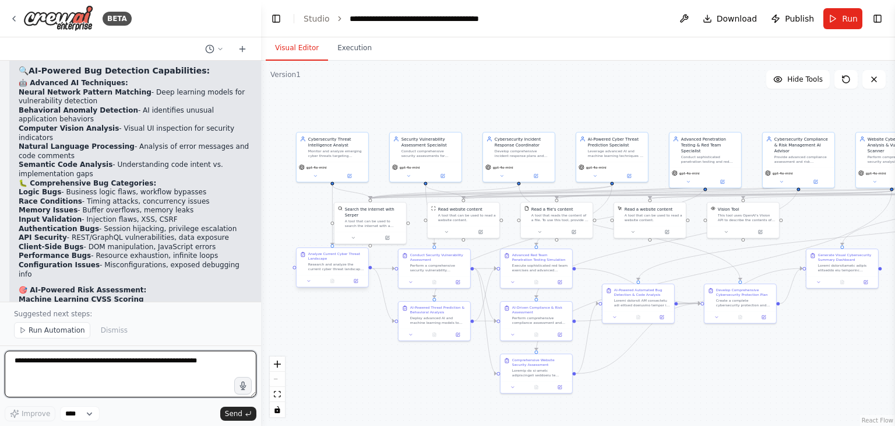
scroll to position [7474, 0]
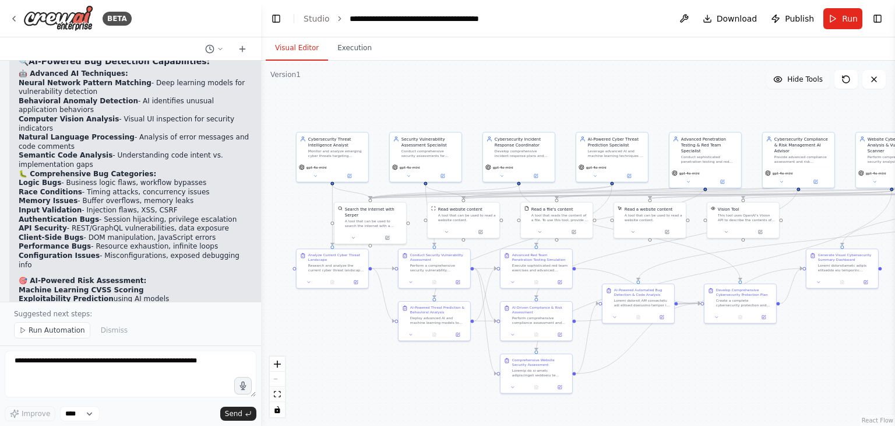
click at [786, 76] on button "Hide Tools" at bounding box center [799, 79] width 64 height 19
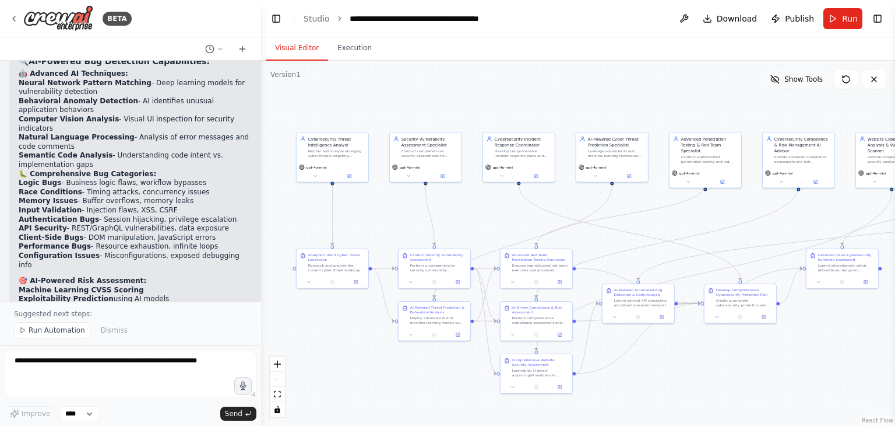
click at [786, 76] on button "Show Tools" at bounding box center [797, 79] width 66 height 19
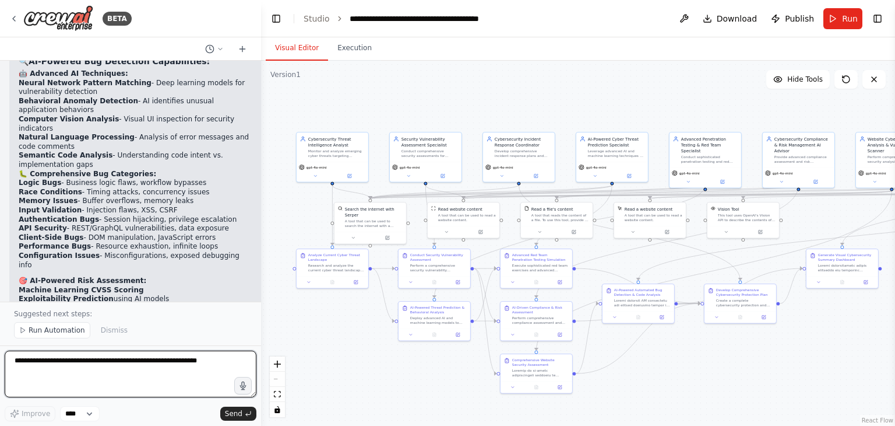
click at [128, 361] on textarea "**********" at bounding box center [131, 373] width 252 height 47
type textarea "**********"
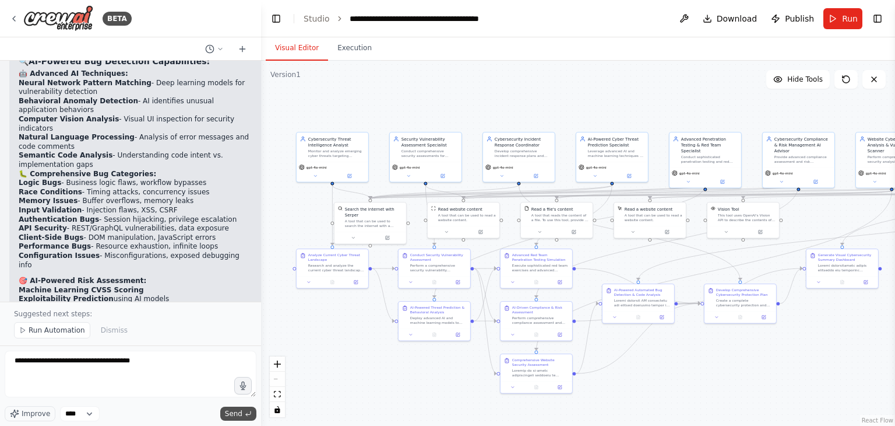
click at [240, 414] on span "Send" at bounding box center [233, 413] width 17 height 9
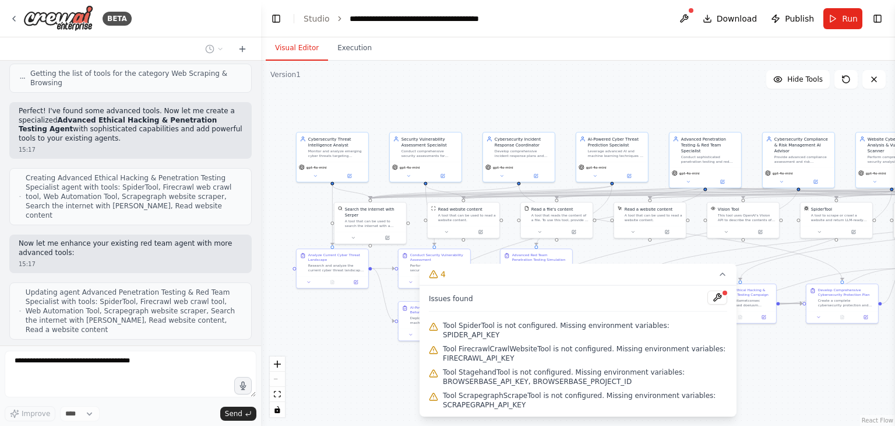
scroll to position [8341, 0]
click at [718, 304] on button at bounding box center [718, 297] width 20 height 14
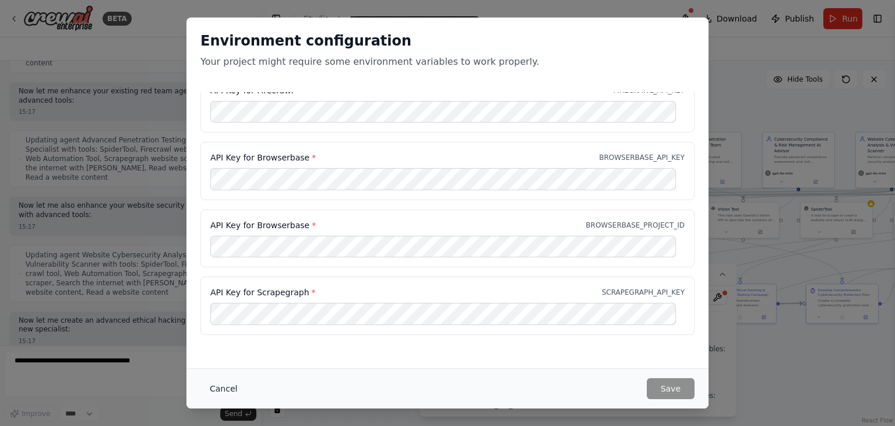
scroll to position [8522, 0]
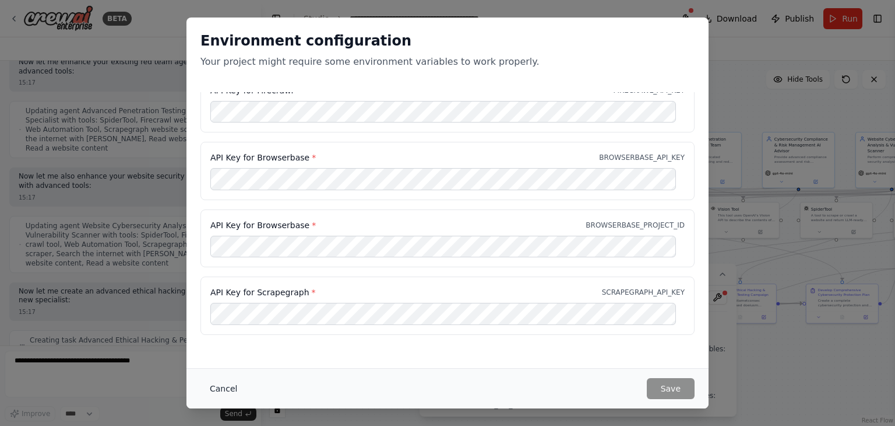
click at [217, 388] on button "Cancel" at bounding box center [224, 388] width 46 height 21
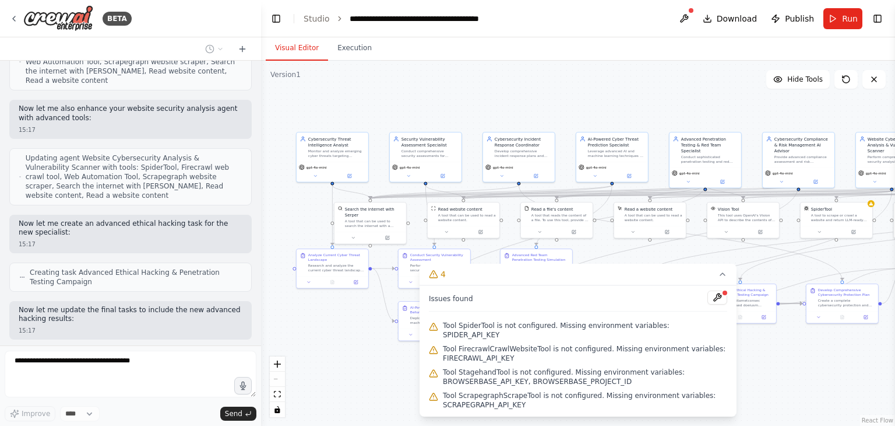
scroll to position [8599, 0]
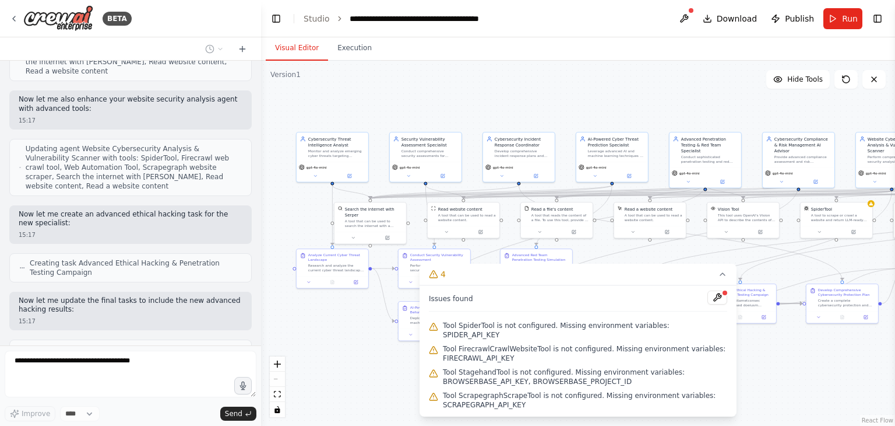
click at [355, 369] on div ".deletable-edge-delete-btn { width: 20px; height: 20px; border: 0px solid #ffff…" at bounding box center [578, 243] width 634 height 365
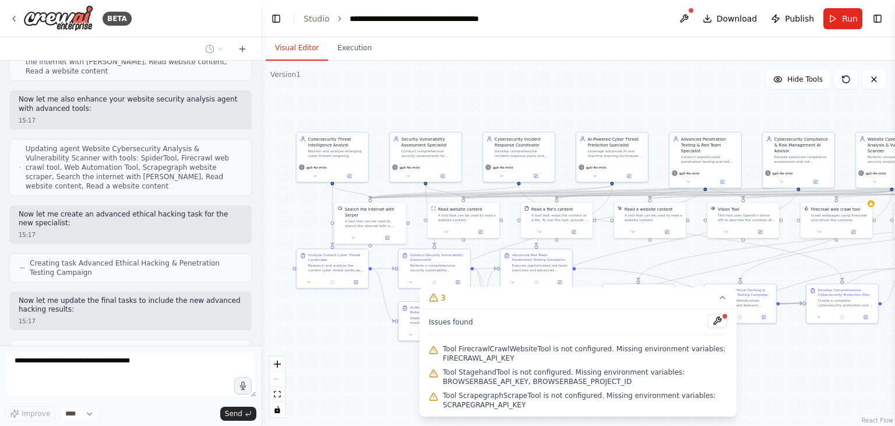
scroll to position [8628, 0]
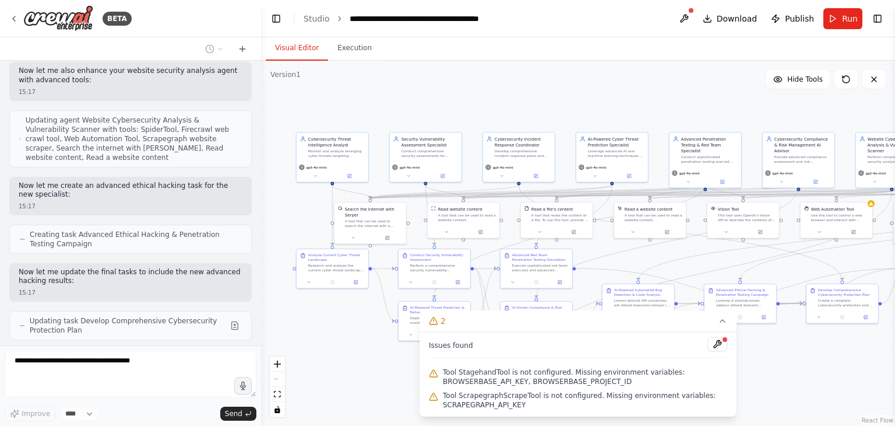
click at [366, 356] on div ".deletable-edge-delete-btn { width: 20px; height: 20px; border: 0px solid #ffff…" at bounding box center [578, 243] width 634 height 365
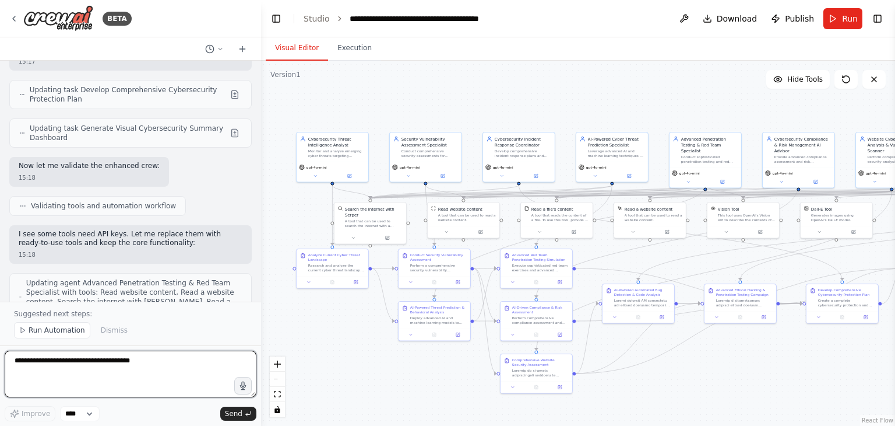
scroll to position [8910, 0]
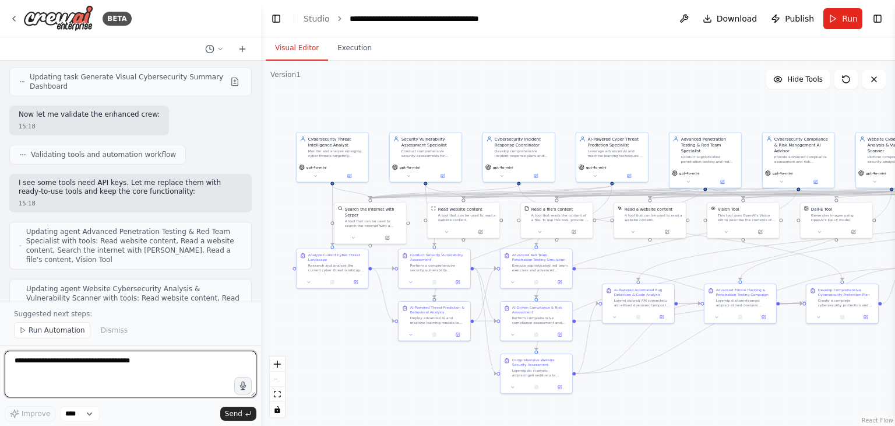
click at [116, 359] on textarea "**********" at bounding box center [131, 373] width 252 height 47
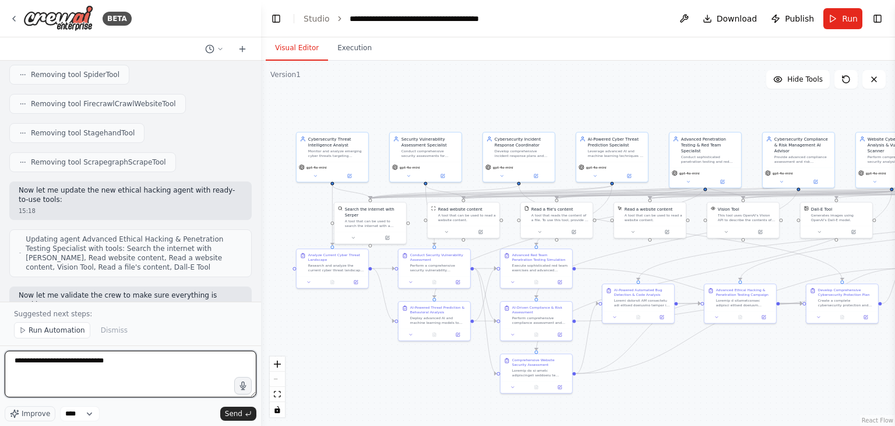
scroll to position [9267, 0]
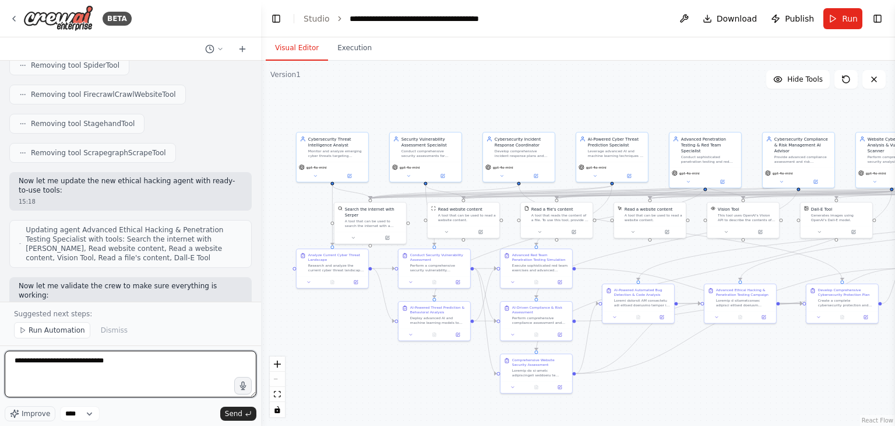
type textarea "**********"
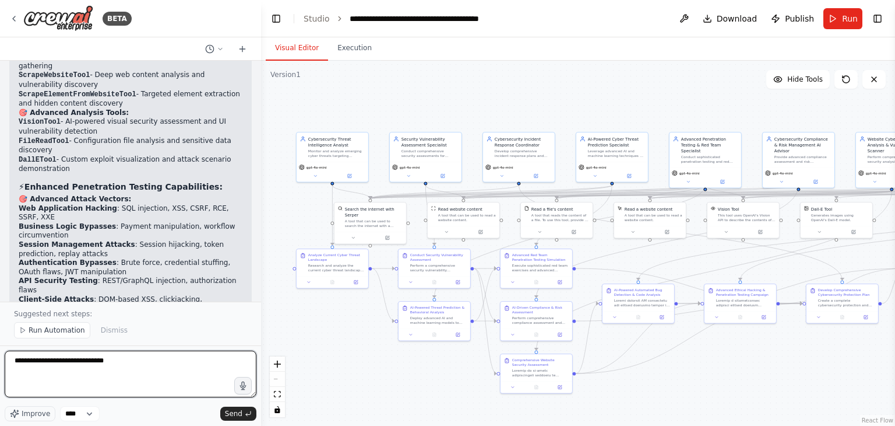
scroll to position [9844, 0]
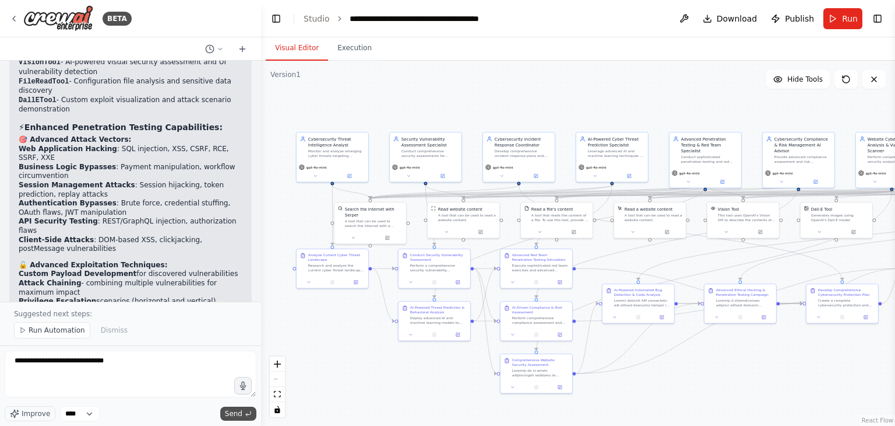
click at [231, 411] on span "Send" at bounding box center [233, 413] width 17 height 9
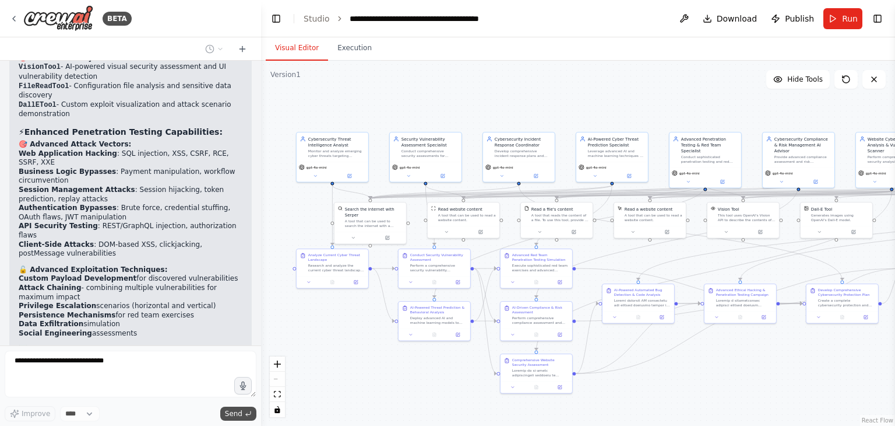
scroll to position [9870, 0]
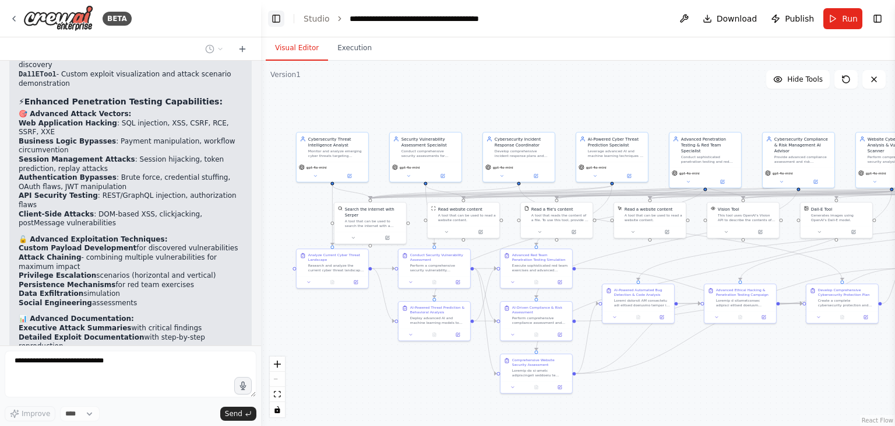
click at [277, 20] on button "Toggle Left Sidebar" at bounding box center [276, 18] width 16 height 16
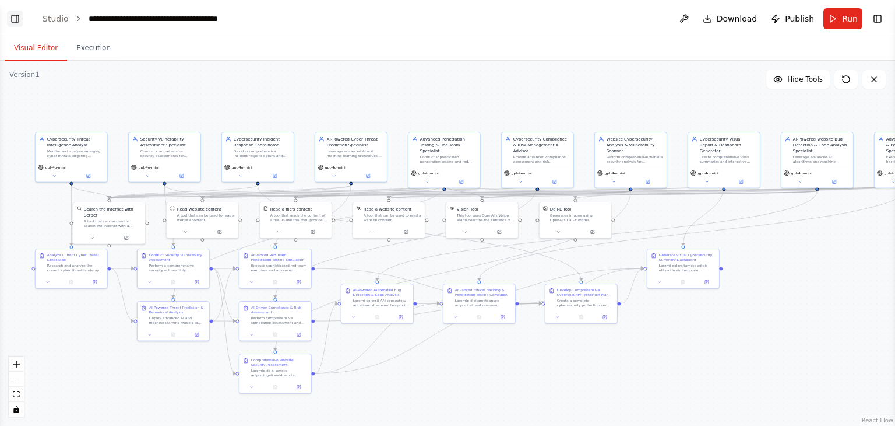
scroll to position [10053, 0]
click at [596, 236] on div "Dall-E Tool Generates images using OpenAI's Dall-E model." at bounding box center [575, 219] width 73 height 37
click at [602, 192] on icon at bounding box center [602, 189] width 5 height 6
click at [783, 285] on div ".deletable-edge-delete-btn { width: 20px; height: 20px; border: 0px solid #ffff…" at bounding box center [447, 243] width 895 height 365
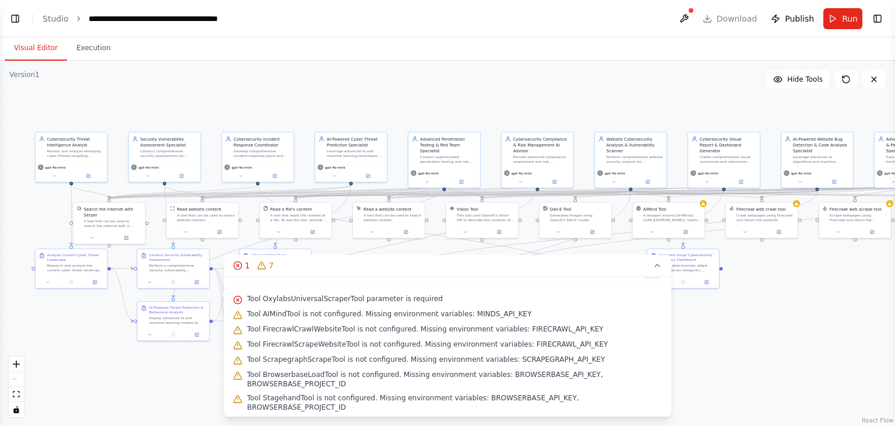
scroll to position [10348, 0]
click at [14, 15] on button "Toggle Left Sidebar" at bounding box center [15, 18] width 16 height 16
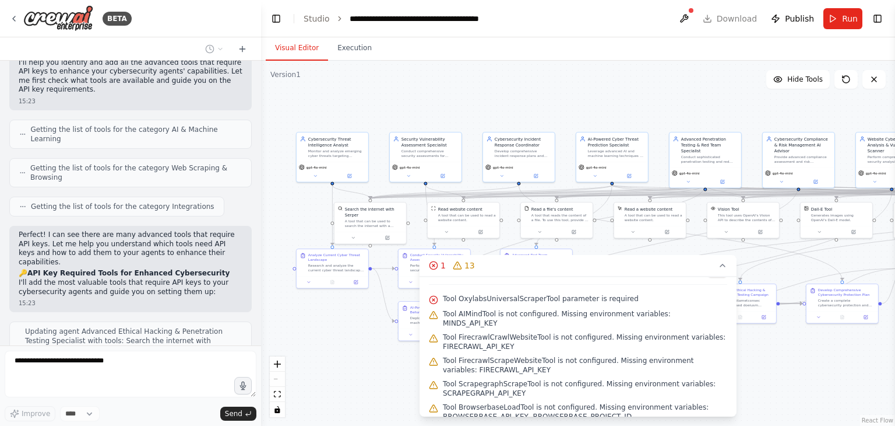
scroll to position [10711, 0]
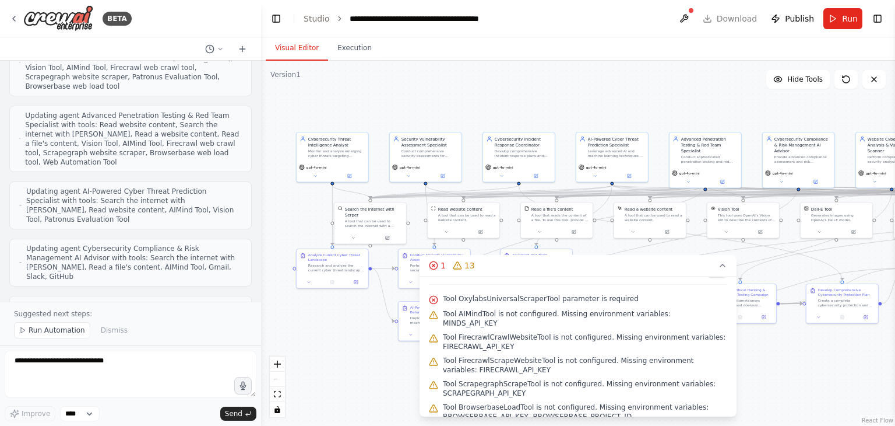
click at [325, 358] on div ".deletable-edge-delete-btn { width: 20px; height: 20px; border: 0px solid #ffff…" at bounding box center [578, 243] width 634 height 365
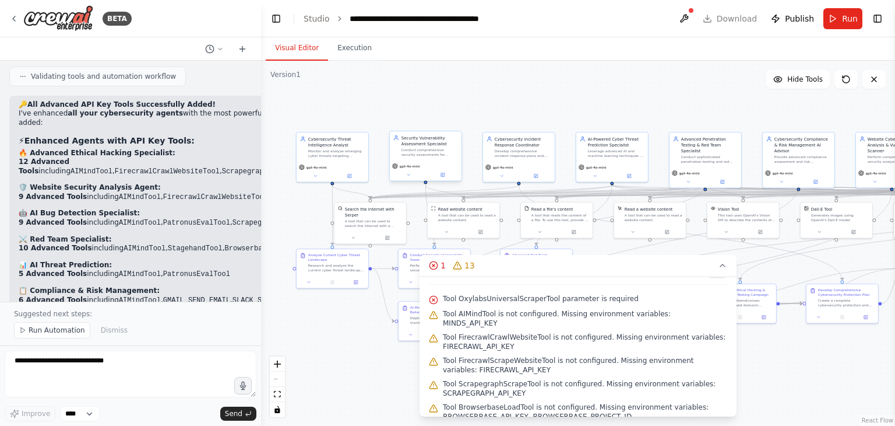
scroll to position [11557, 0]
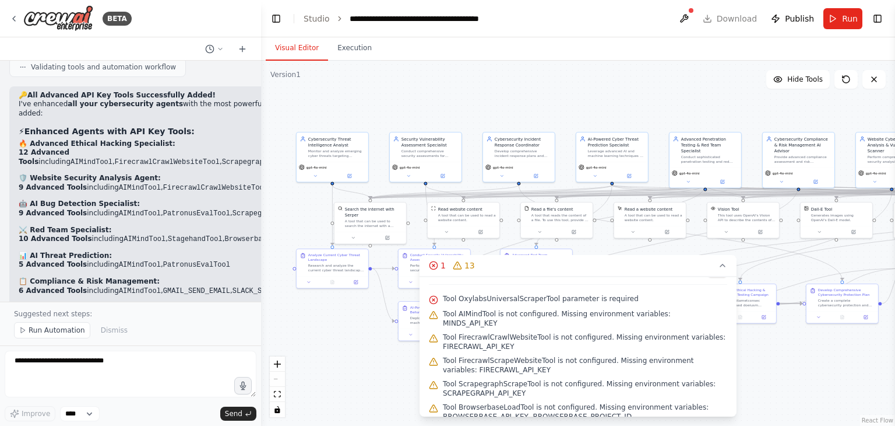
click at [363, 359] on div ".deletable-edge-delete-btn { width: 20px; height: 20px; border: 0px solid #ffff…" at bounding box center [578, 243] width 634 height 365
click at [40, 329] on span "Run Automation" at bounding box center [57, 329] width 57 height 9
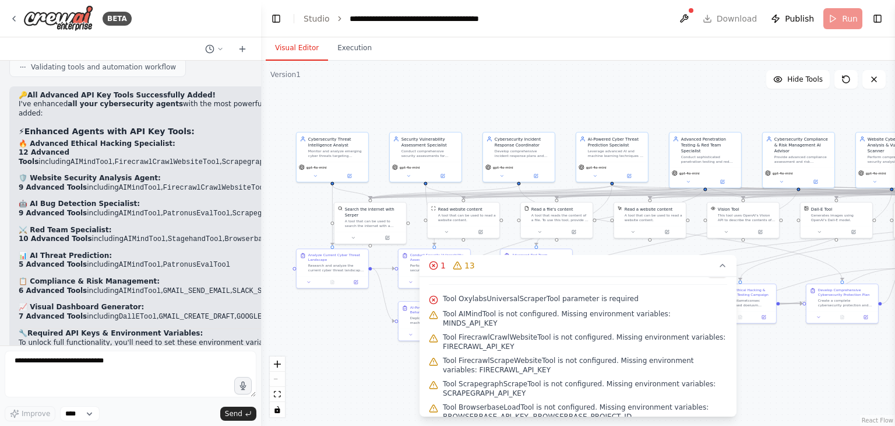
scroll to position [11513, 0]
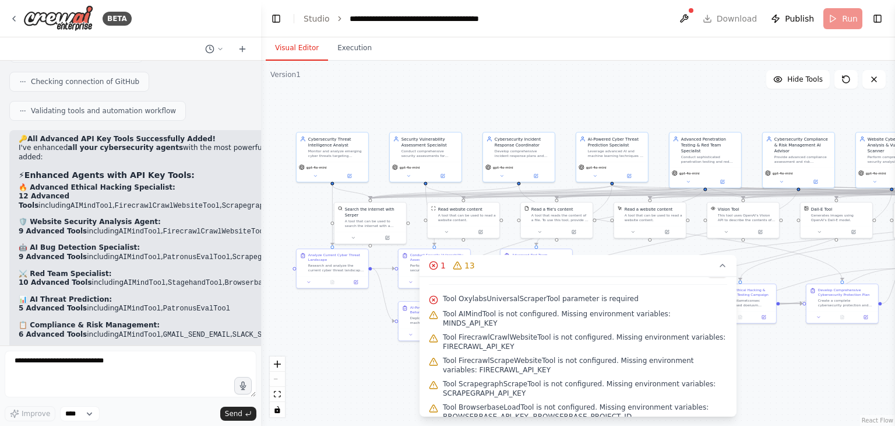
click at [434, 300] on icon at bounding box center [433, 299] width 9 height 9
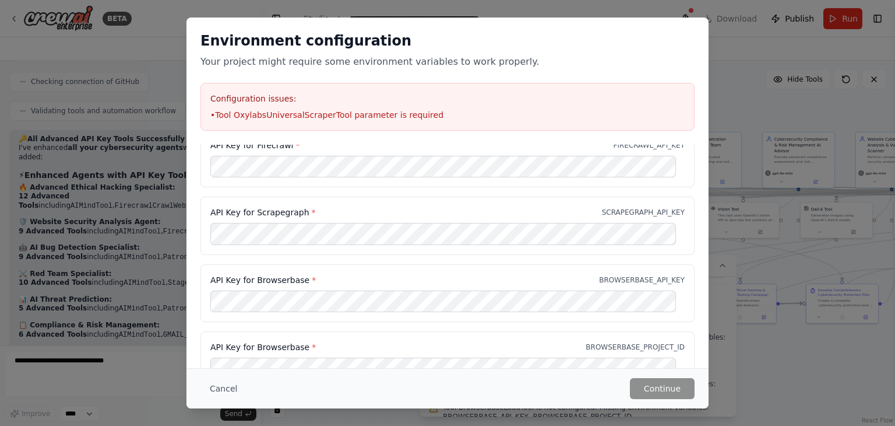
scroll to position [0, 0]
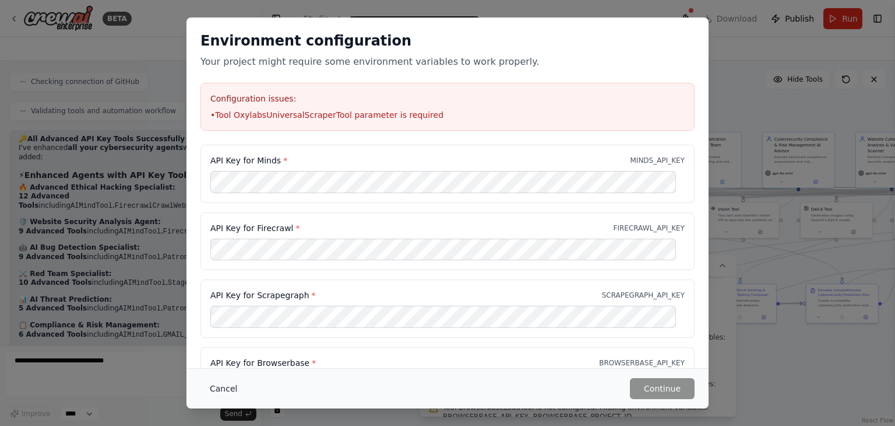
click at [219, 388] on button "Cancel" at bounding box center [224, 388] width 46 height 21
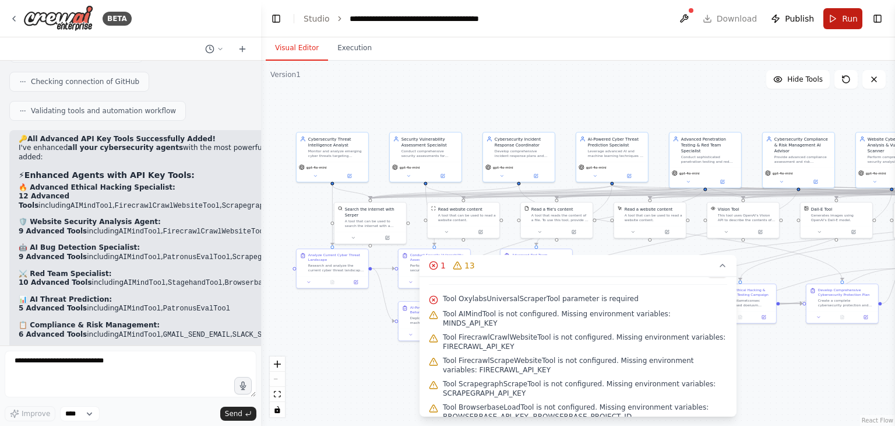
click at [846, 17] on span "Run" at bounding box center [850, 19] width 16 height 12
click at [846, 17] on header "**********" at bounding box center [578, 18] width 634 height 37
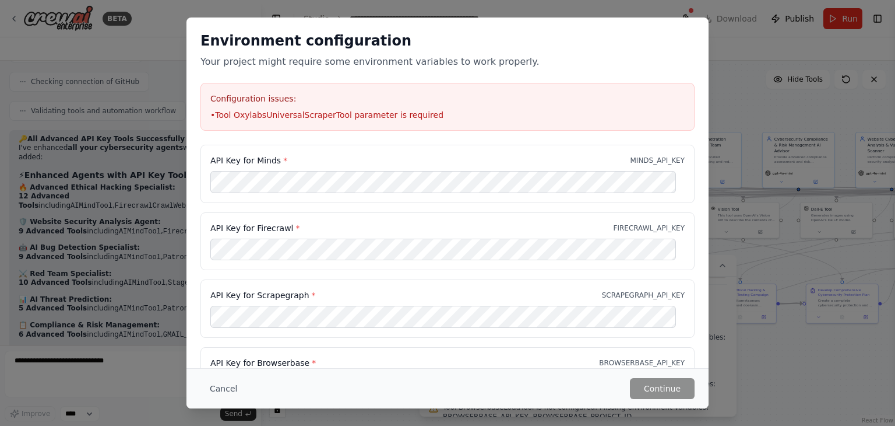
scroll to position [287, 0]
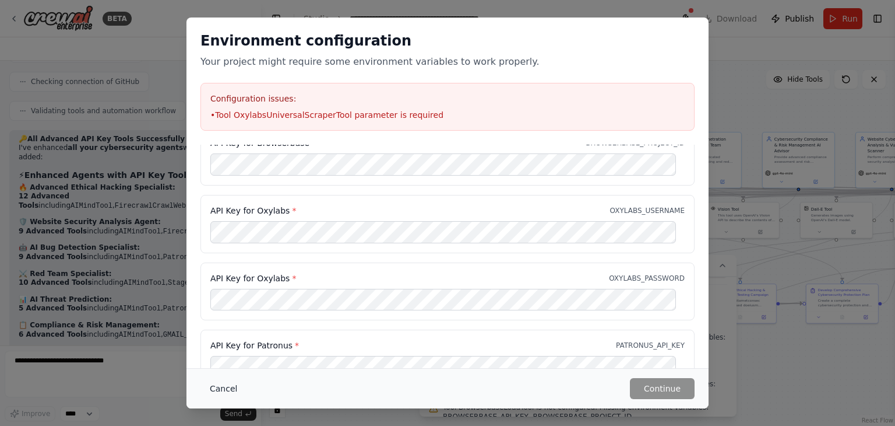
click at [228, 392] on button "Cancel" at bounding box center [224, 388] width 46 height 21
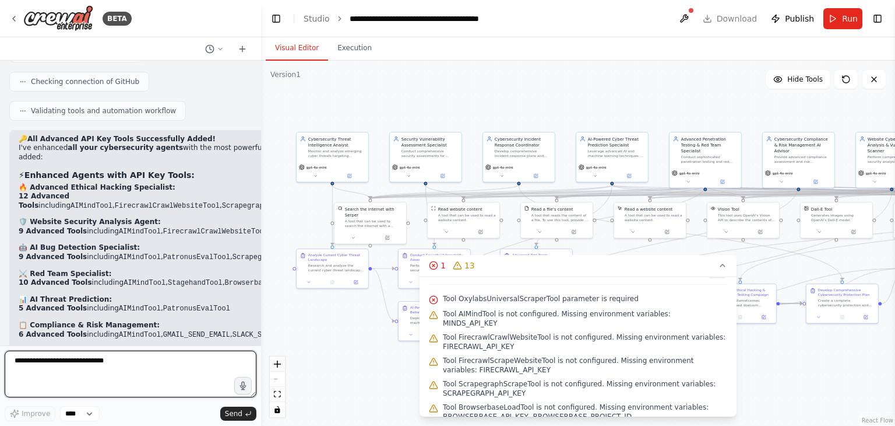
click at [105, 362] on textarea "**********" at bounding box center [131, 373] width 252 height 47
type textarea "*"
type textarea "**********"
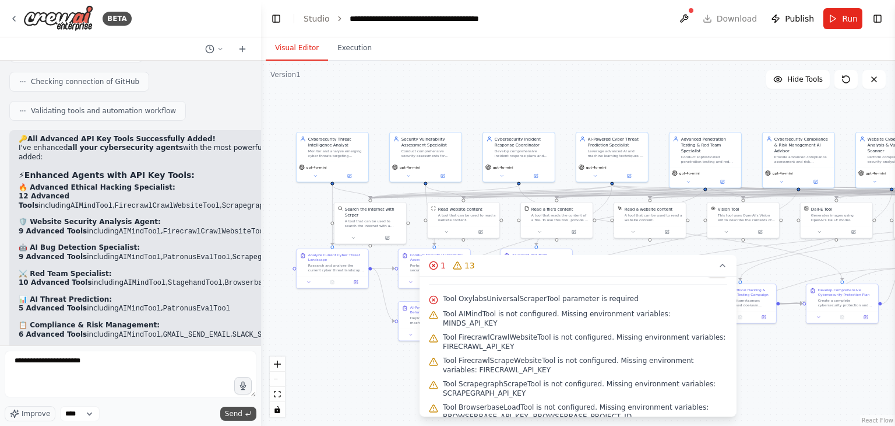
click at [227, 413] on span "Send" at bounding box center [233, 413] width 17 height 9
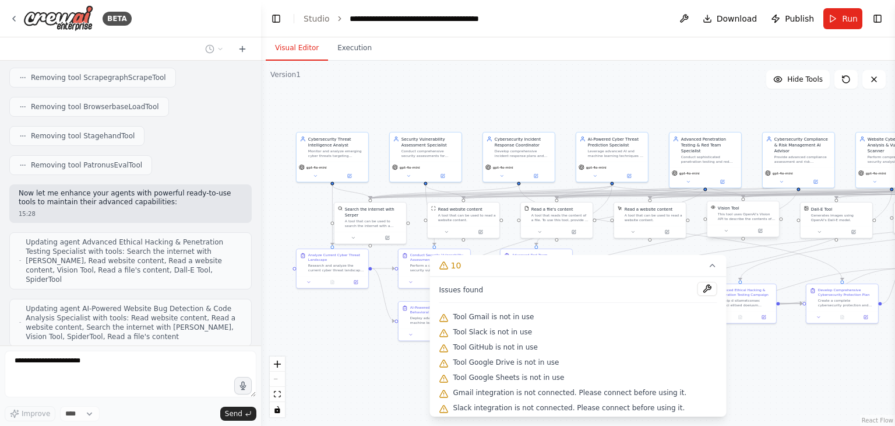
scroll to position [12781, 0]
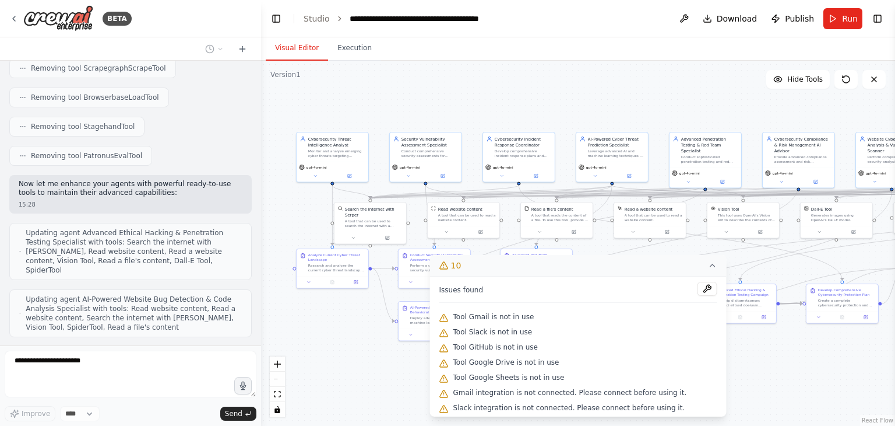
click at [708, 266] on icon at bounding box center [712, 265] width 9 height 9
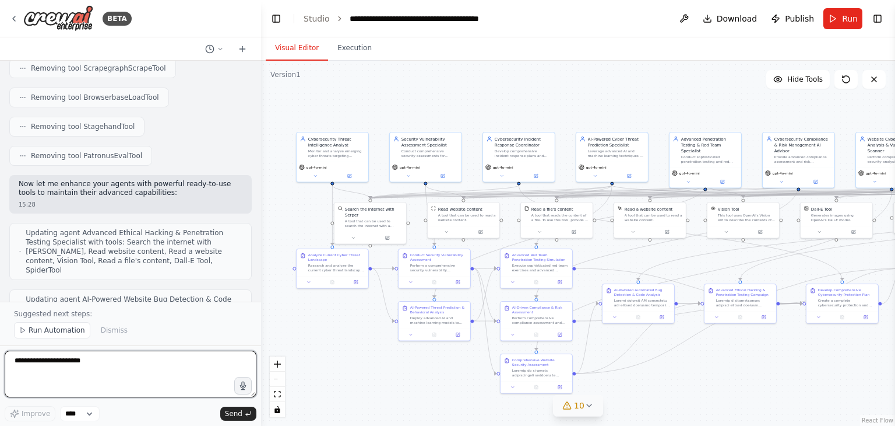
scroll to position [12832, 0]
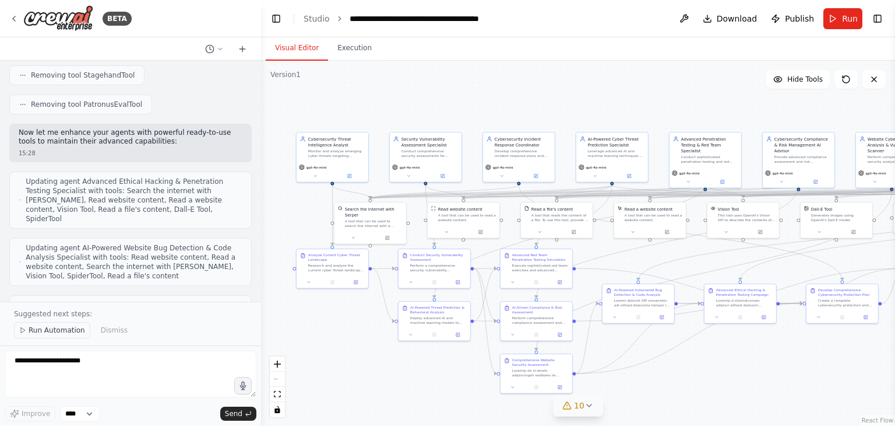
click at [49, 329] on span "Run Automation" at bounding box center [57, 329] width 57 height 9
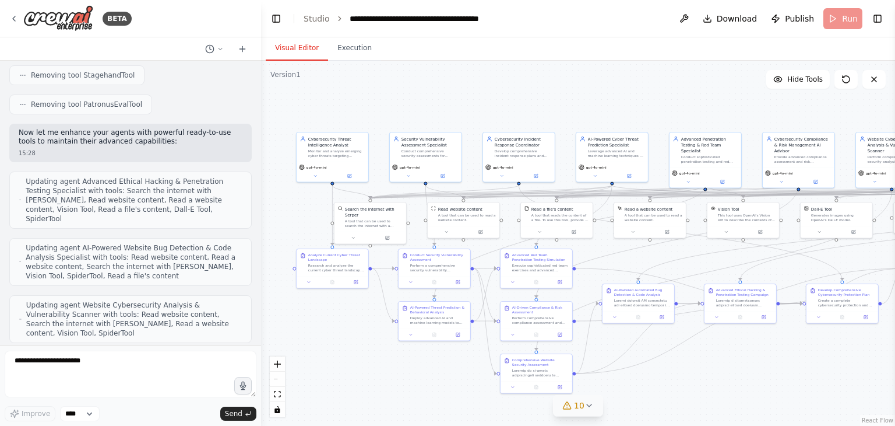
scroll to position [12789, 0]
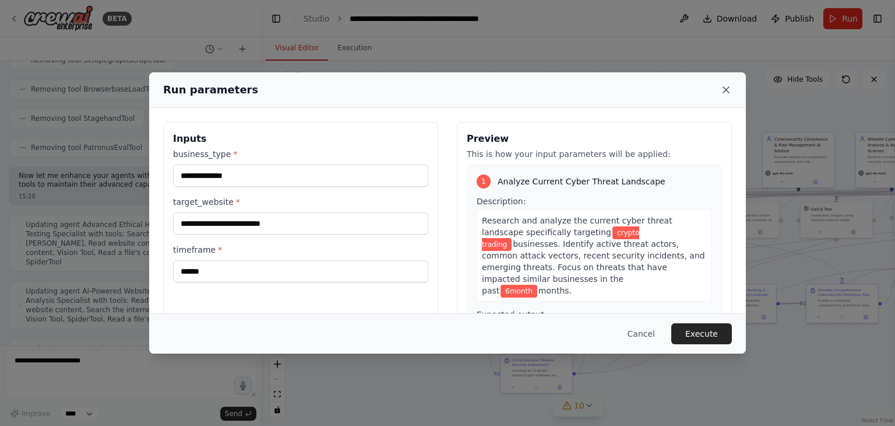
click at [724, 85] on icon at bounding box center [727, 90] width 12 height 12
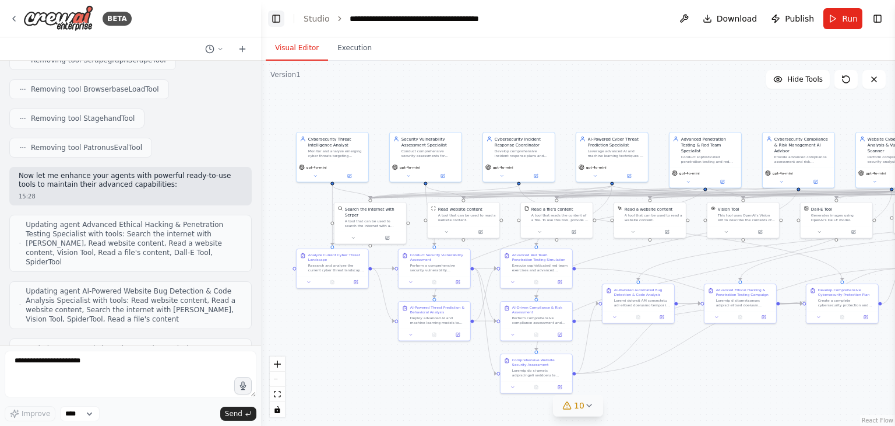
click at [275, 22] on button "Toggle Left Sidebar" at bounding box center [276, 18] width 16 height 16
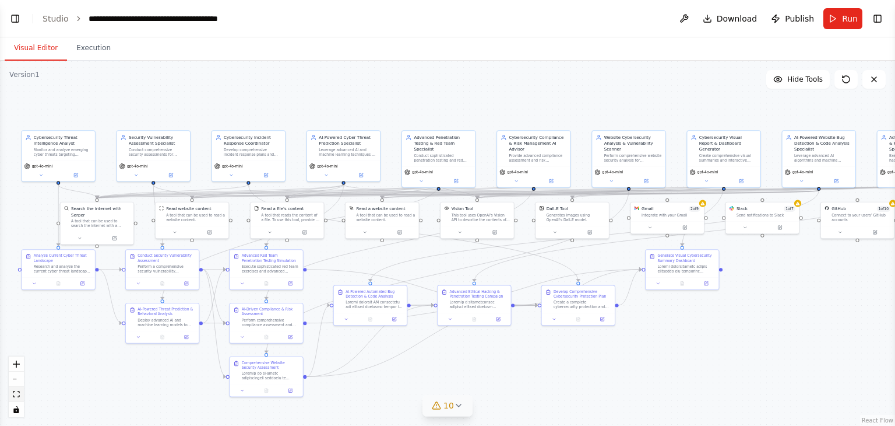
click at [16, 394] on icon "fit view" at bounding box center [16, 394] width 7 height 6
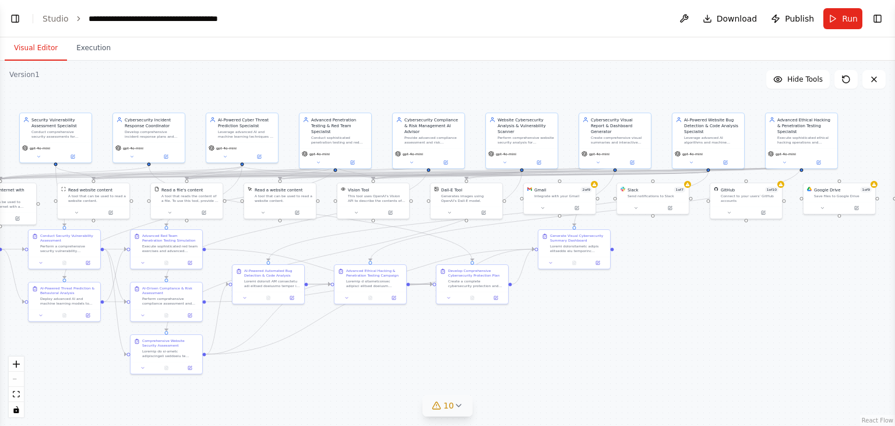
scroll to position [13403, 0]
click at [860, 211] on div at bounding box center [840, 207] width 72 height 12
click at [844, 197] on div "Google Drive 1 of 9 Save files to Google Drive" at bounding box center [840, 191] width 72 height 19
click at [441, 403] on icon at bounding box center [436, 404] width 9 height 9
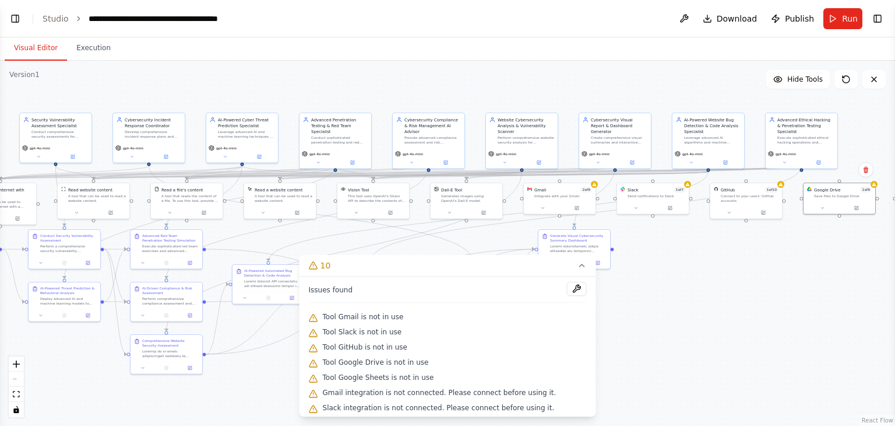
scroll to position [48, 0]
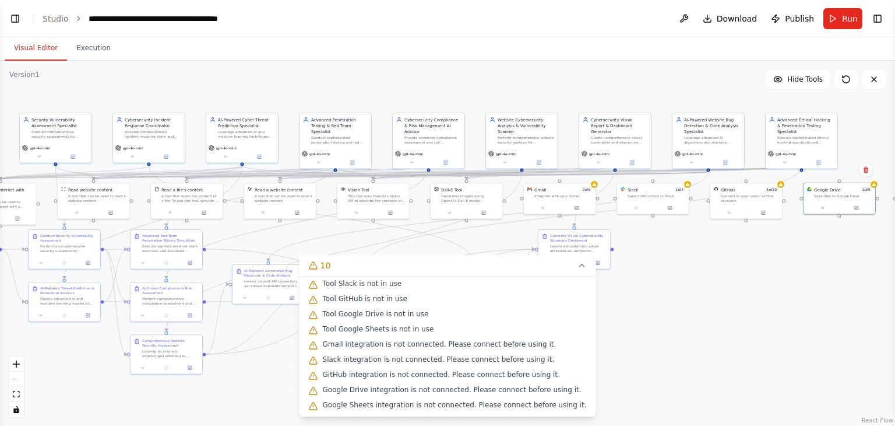
click at [410, 363] on div "Slack integration is not connected. Please connect before using it." at bounding box center [448, 359] width 278 height 15
click at [676, 325] on div ".deletable-edge-delete-btn { width: 20px; height: 20px; border: 0px solid #ffff…" at bounding box center [447, 243] width 895 height 365
click at [577, 262] on icon at bounding box center [581, 265] width 9 height 9
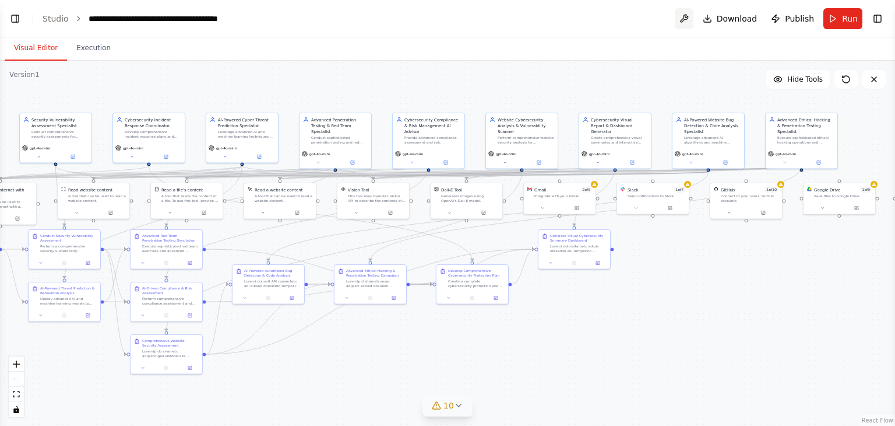
click at [692, 19] on button at bounding box center [684, 18] width 19 height 21
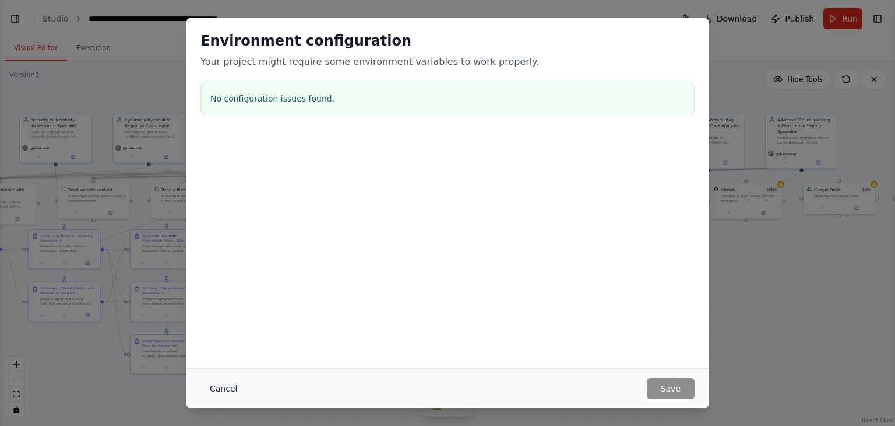
click at [222, 391] on button "Cancel" at bounding box center [224, 388] width 46 height 21
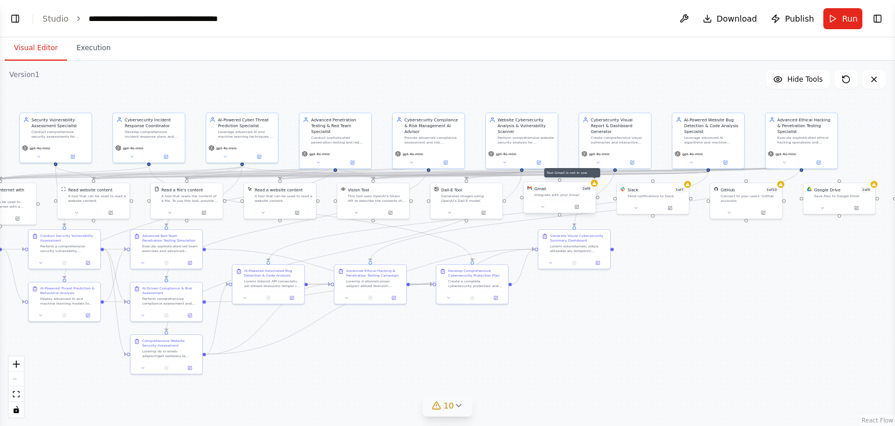
click at [596, 185] on div at bounding box center [594, 183] width 7 height 7
click at [699, 360] on div ".deletable-edge-delete-btn { width: 20px; height: 20px; border: 0px solid #ffff…" at bounding box center [447, 243] width 895 height 365
click at [873, 14] on button "Toggle Right Sidebar" at bounding box center [878, 18] width 16 height 16
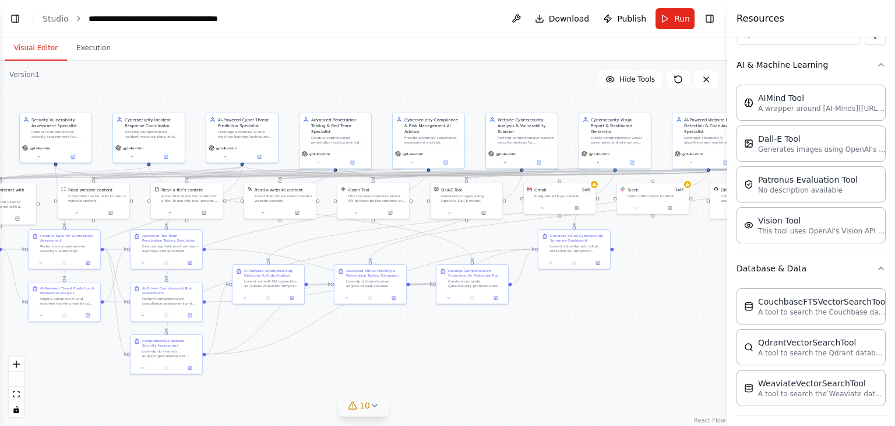
scroll to position [0, 0]
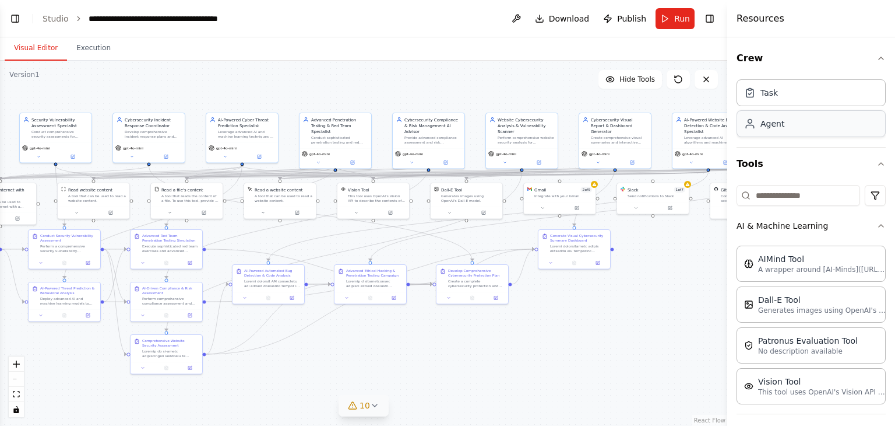
click at [794, 127] on div "Agent" at bounding box center [811, 123] width 149 height 27
click at [802, 104] on div "Task" at bounding box center [811, 92] width 149 height 27
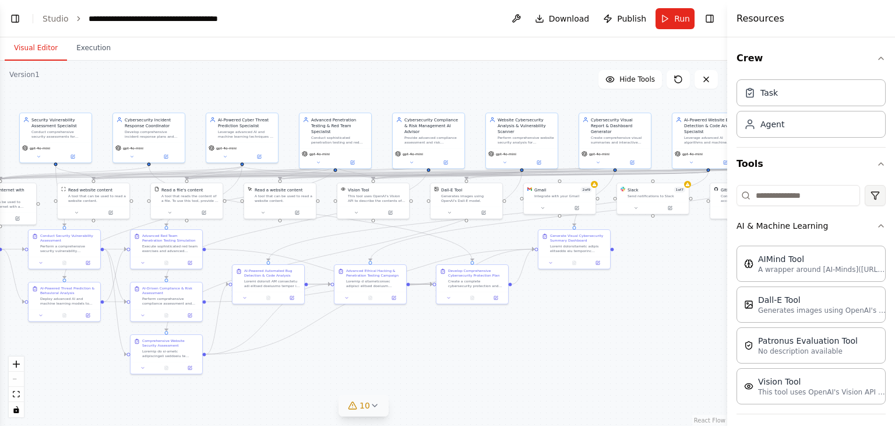
click at [870, 202] on html "BETA ai cybersecurity agent protect cyber threat fro bussiness 12:55 ▶ Thought …" at bounding box center [447, 213] width 895 height 426
click at [800, 261] on div "Integrations" at bounding box center [821, 262] width 106 height 19
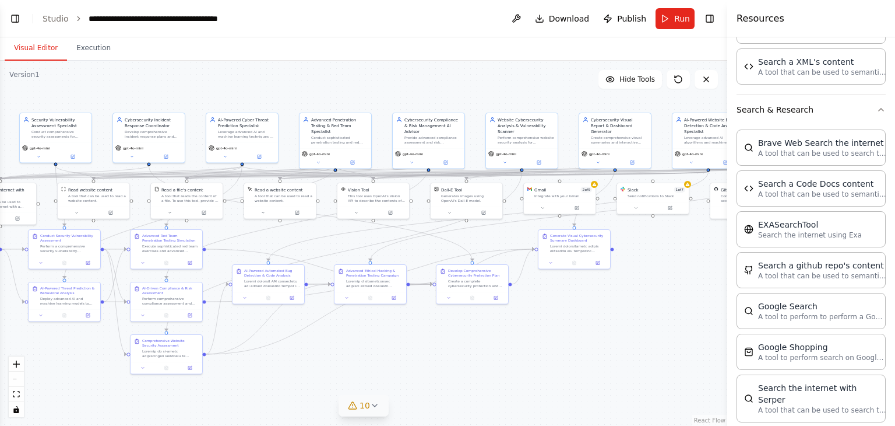
scroll to position [848, 0]
click at [12, 18] on button "Toggle Left Sidebar" at bounding box center [15, 18] width 16 height 16
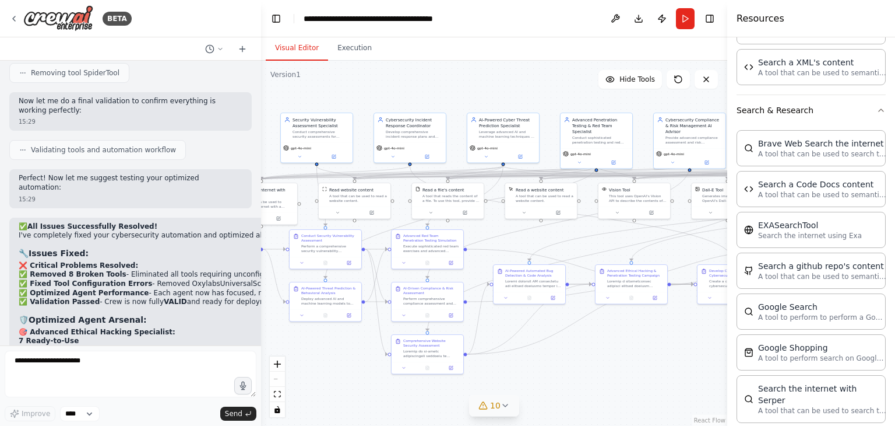
scroll to position [13575, 0]
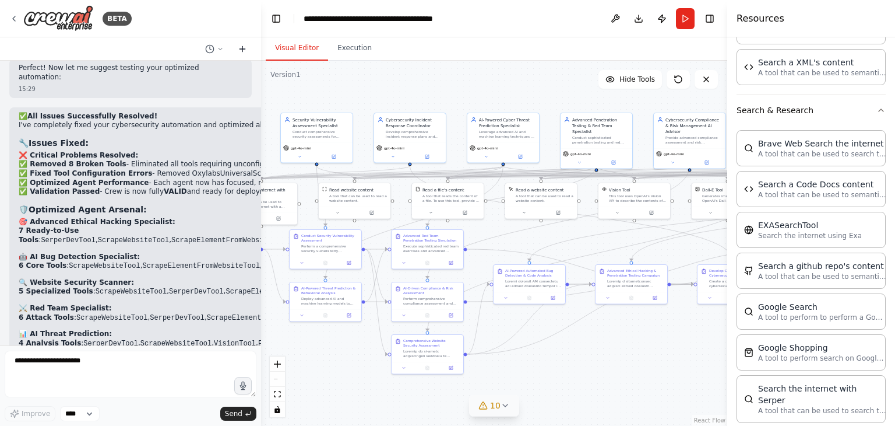
click at [240, 47] on icon at bounding box center [242, 48] width 9 height 9
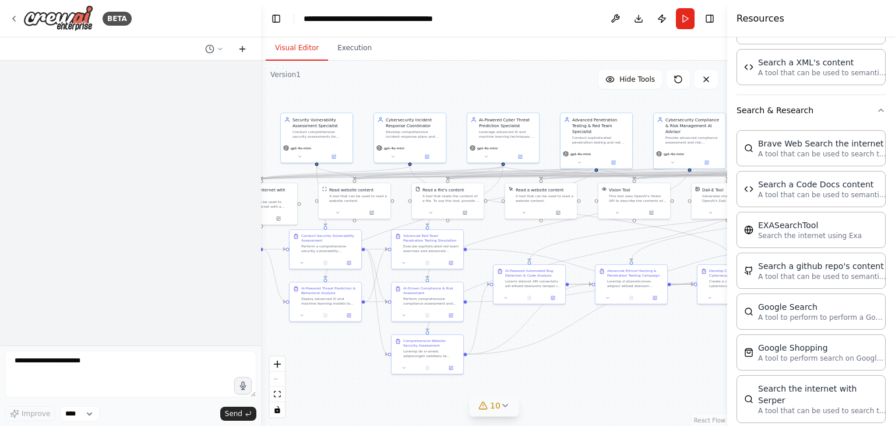
scroll to position [0, 0]
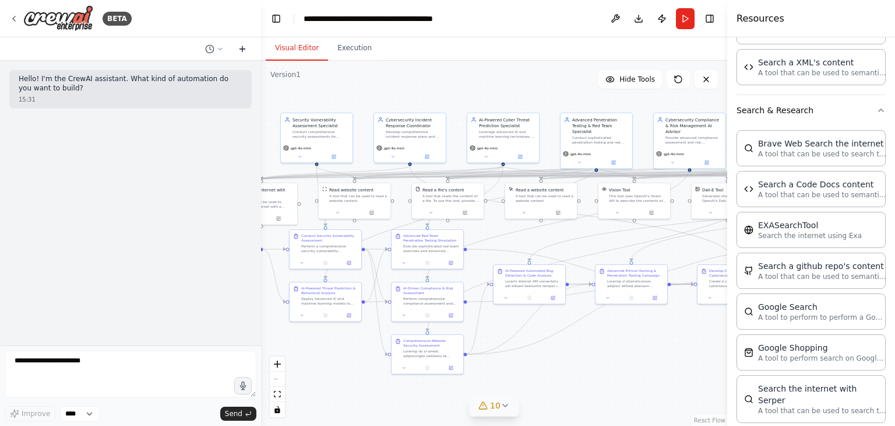
click at [240, 47] on icon at bounding box center [242, 48] width 9 height 9
click at [206, 47] on circle at bounding box center [210, 49] width 8 height 8
click at [182, 201] on div at bounding box center [130, 213] width 261 height 426
click at [709, 22] on button "Toggle Right Sidebar" at bounding box center [710, 18] width 16 height 16
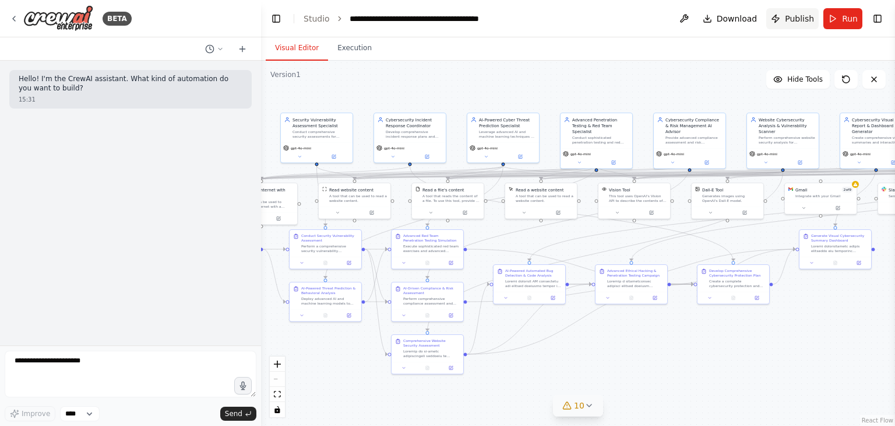
click at [790, 20] on span "Publish" at bounding box center [799, 19] width 29 height 12
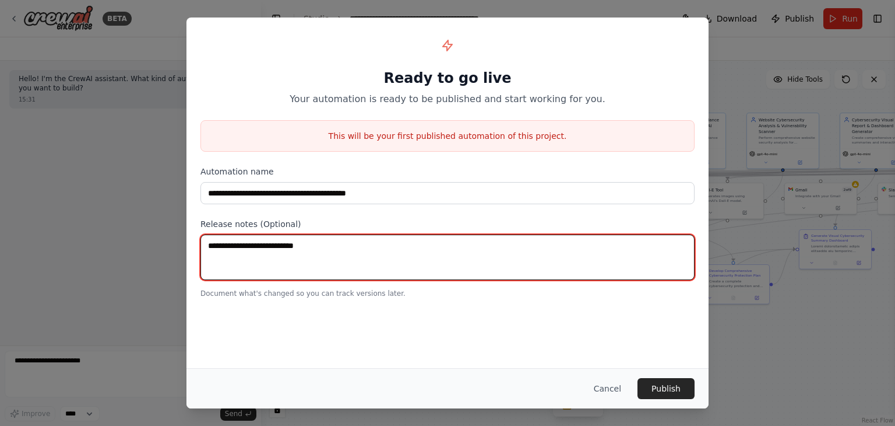
click at [348, 252] on textarea at bounding box center [448, 256] width 494 height 45
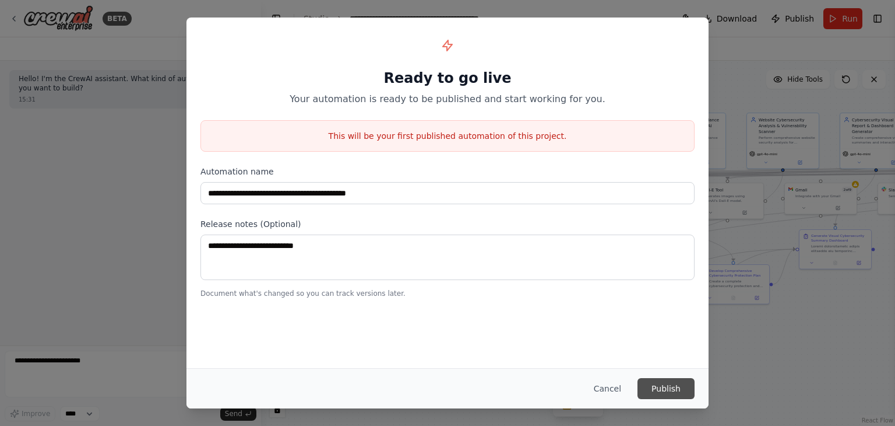
click at [687, 393] on button "Publish" at bounding box center [666, 388] width 57 height 21
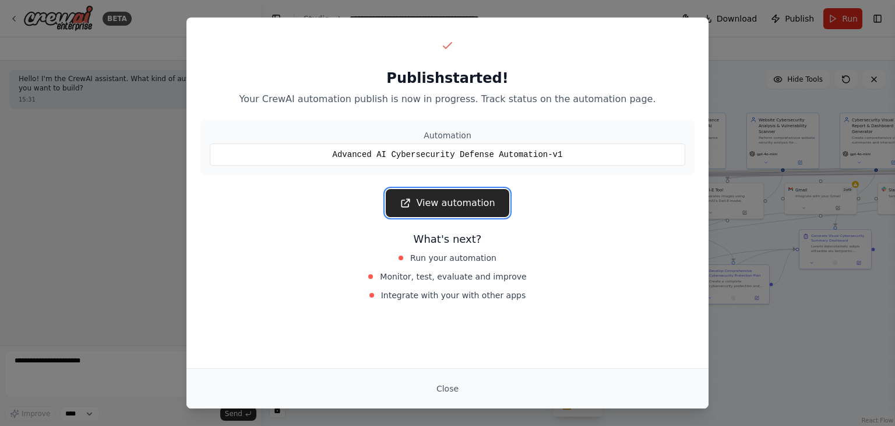
click at [488, 205] on link "View automation" at bounding box center [447, 203] width 123 height 28
click at [443, 388] on button "Close" at bounding box center [447, 388] width 41 height 21
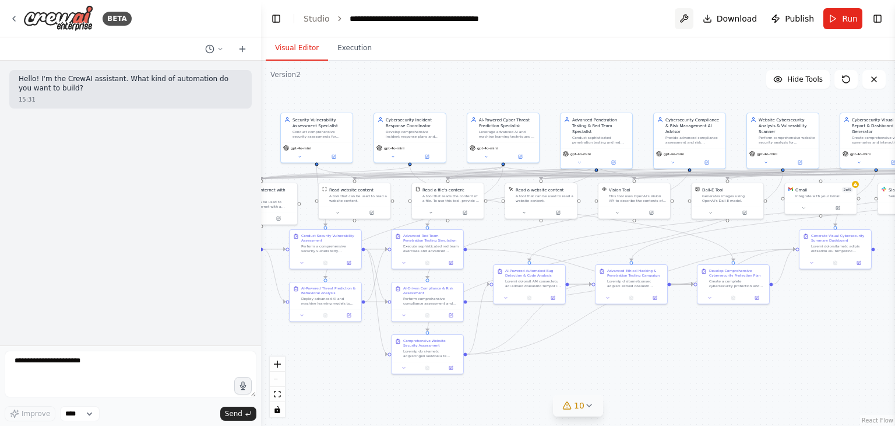
click at [688, 12] on button at bounding box center [684, 18] width 19 height 21
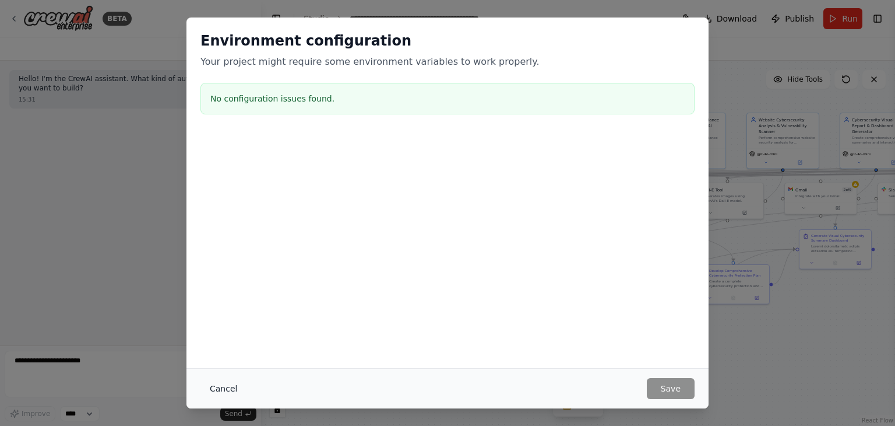
click at [230, 388] on button "Cancel" at bounding box center [224, 388] width 46 height 21
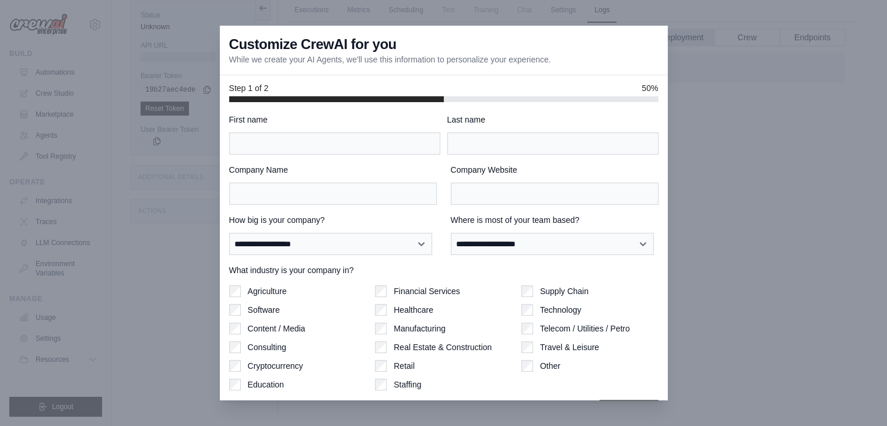
scroll to position [2, 0]
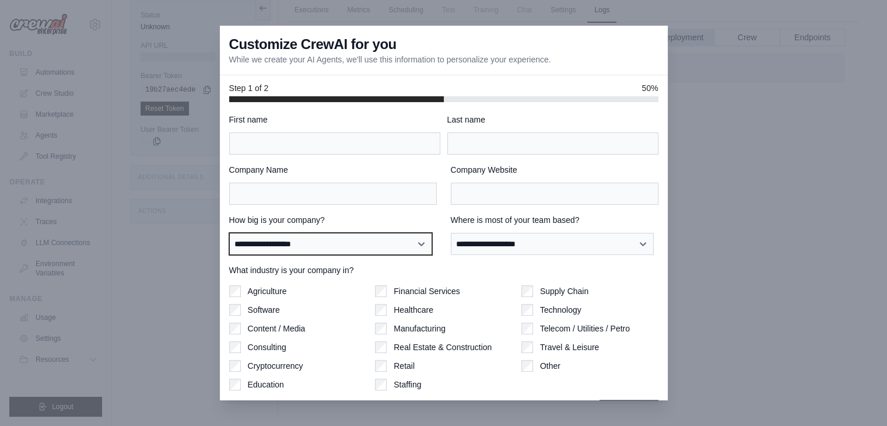
click at [392, 234] on select "**********" at bounding box center [330, 244] width 203 height 22
select select "**********"
click at [229, 233] on select "**********" at bounding box center [330, 244] width 203 height 22
